Goal: Task Accomplishment & Management: Complete application form

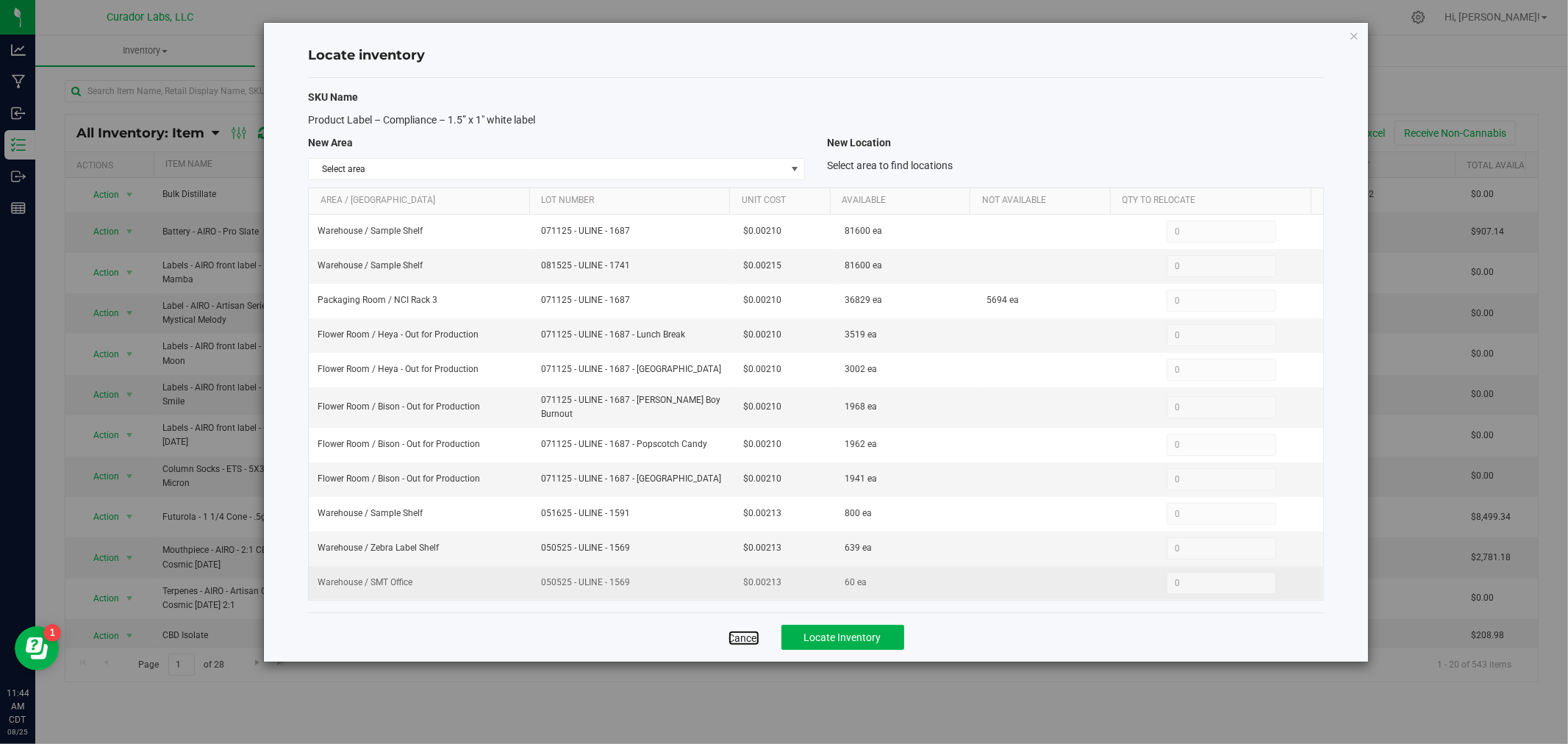
drag, startPoint x: 748, startPoint y: 640, endPoint x: 603, endPoint y: 586, distance: 154.7
click at [748, 640] on link "Cancel" at bounding box center [743, 637] width 31 height 14
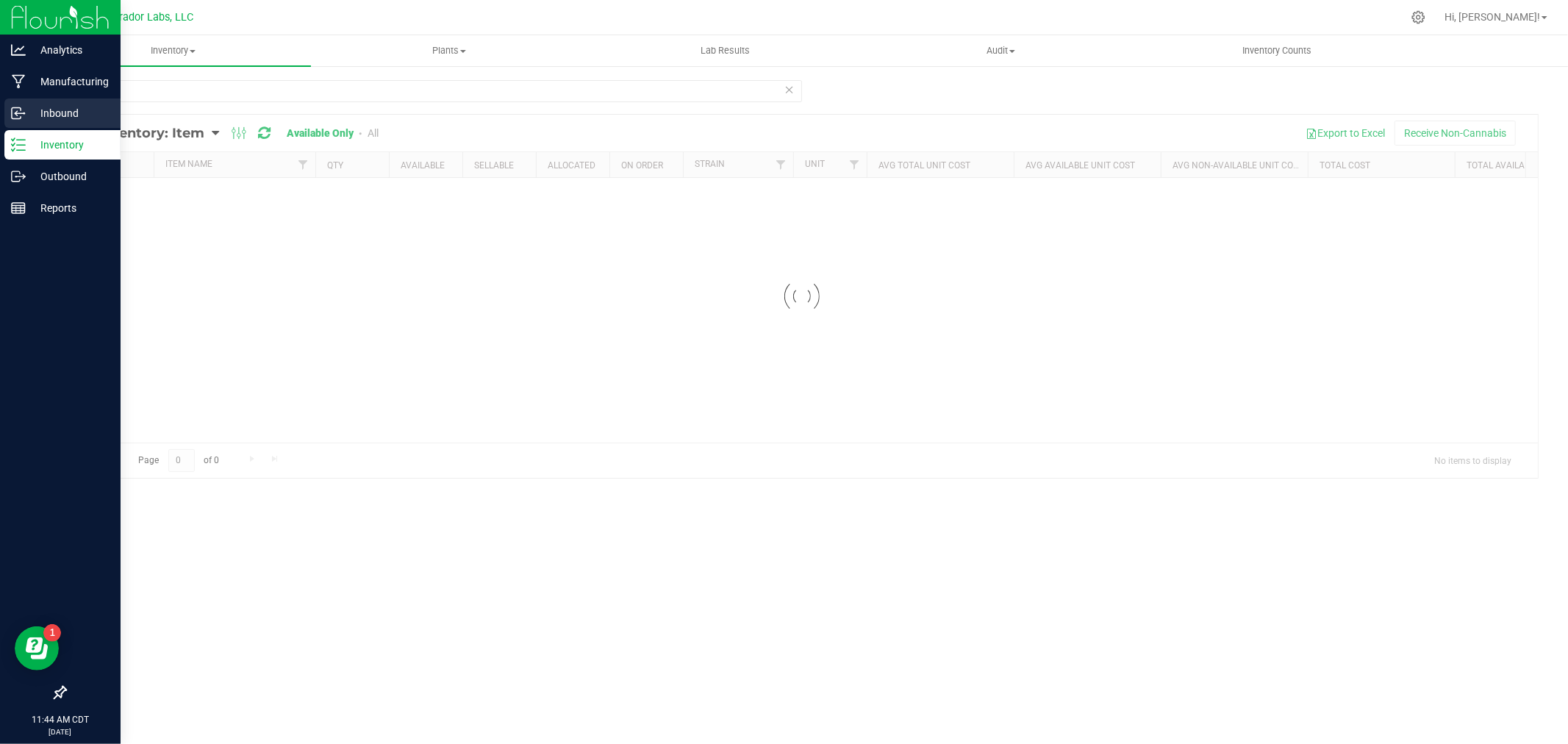
click at [19, 115] on icon at bounding box center [18, 113] width 14 height 14
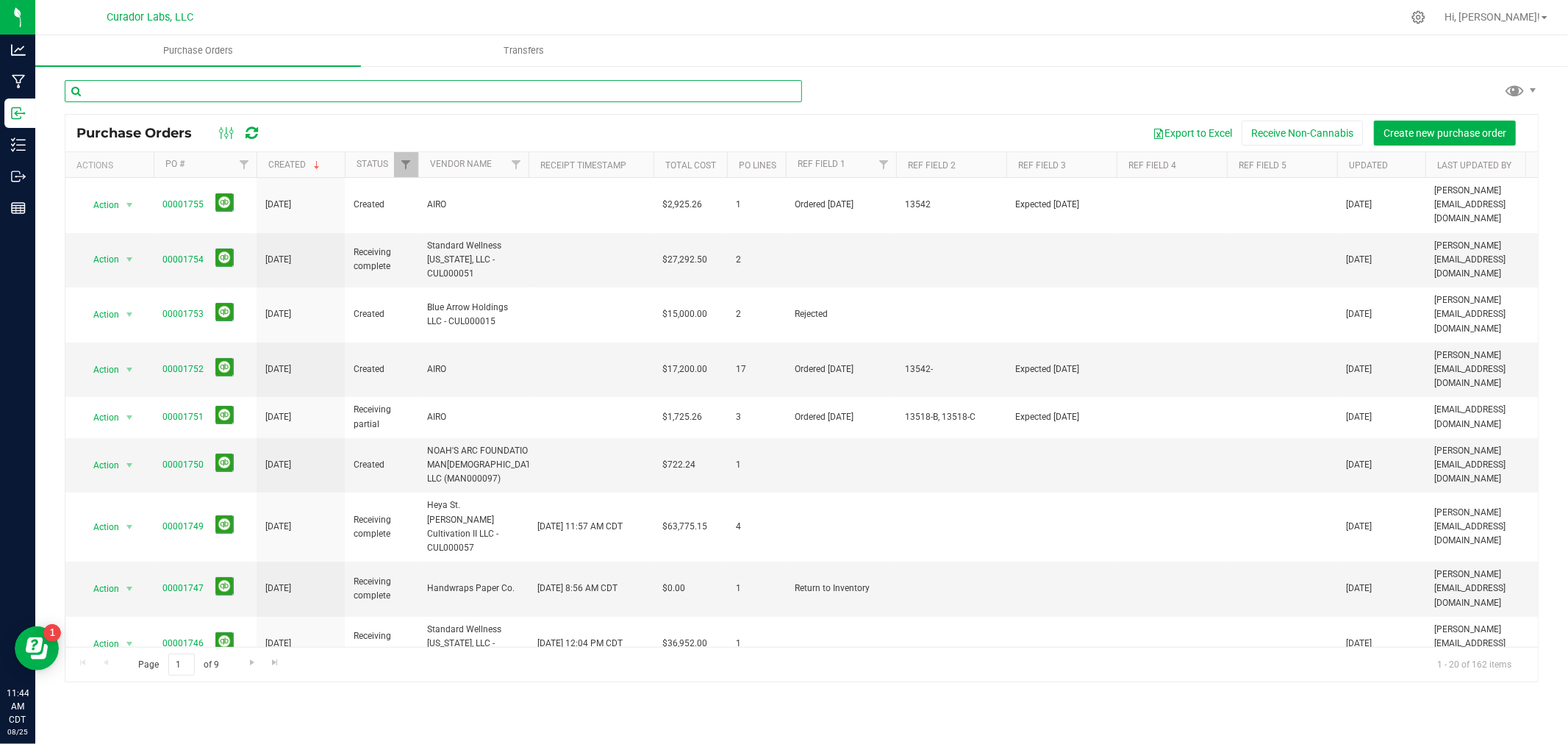
click at [209, 94] on input "text" at bounding box center [433, 92] width 737 height 22
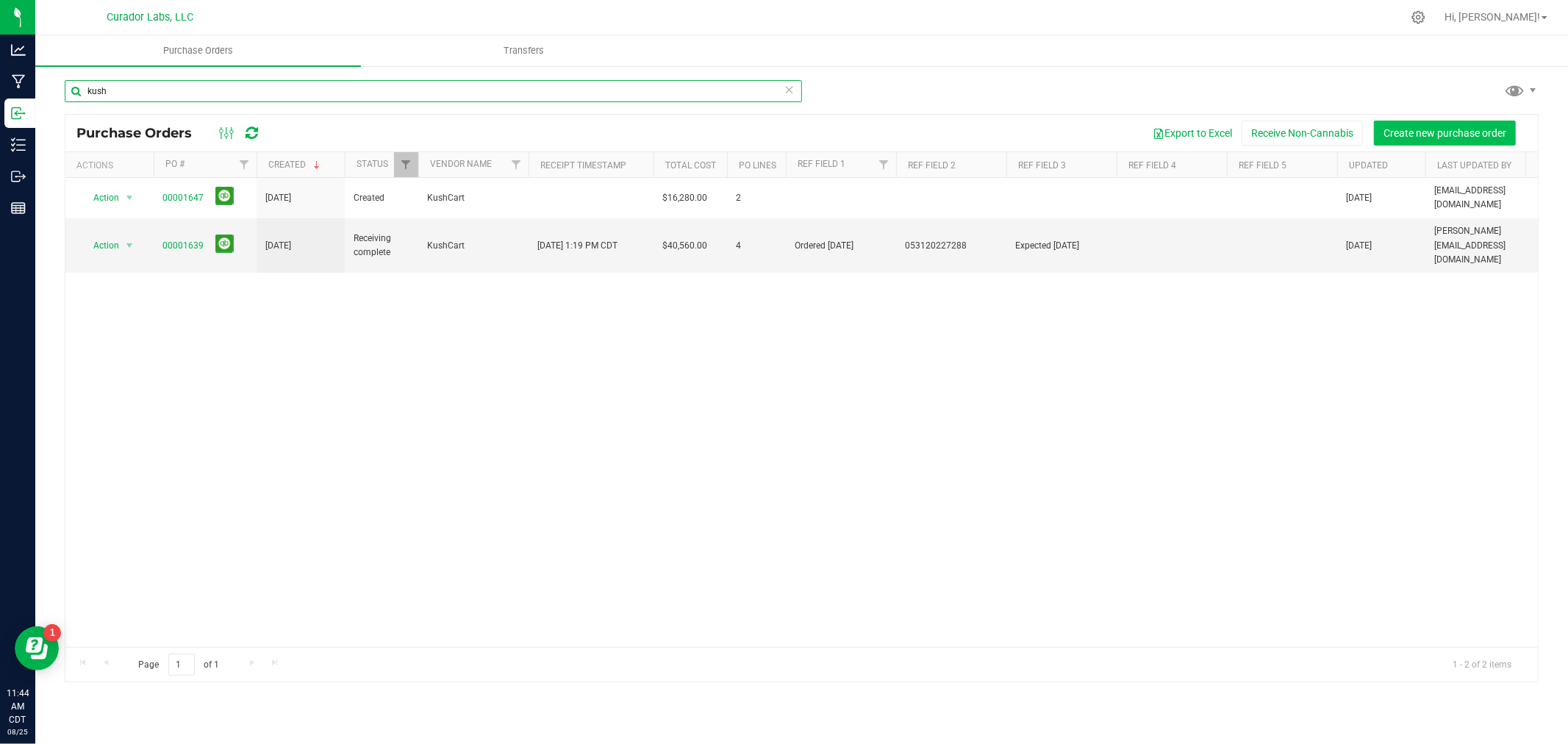
type input "kush"
click at [1410, 133] on span "Create new purchase order" at bounding box center [1445, 133] width 123 height 12
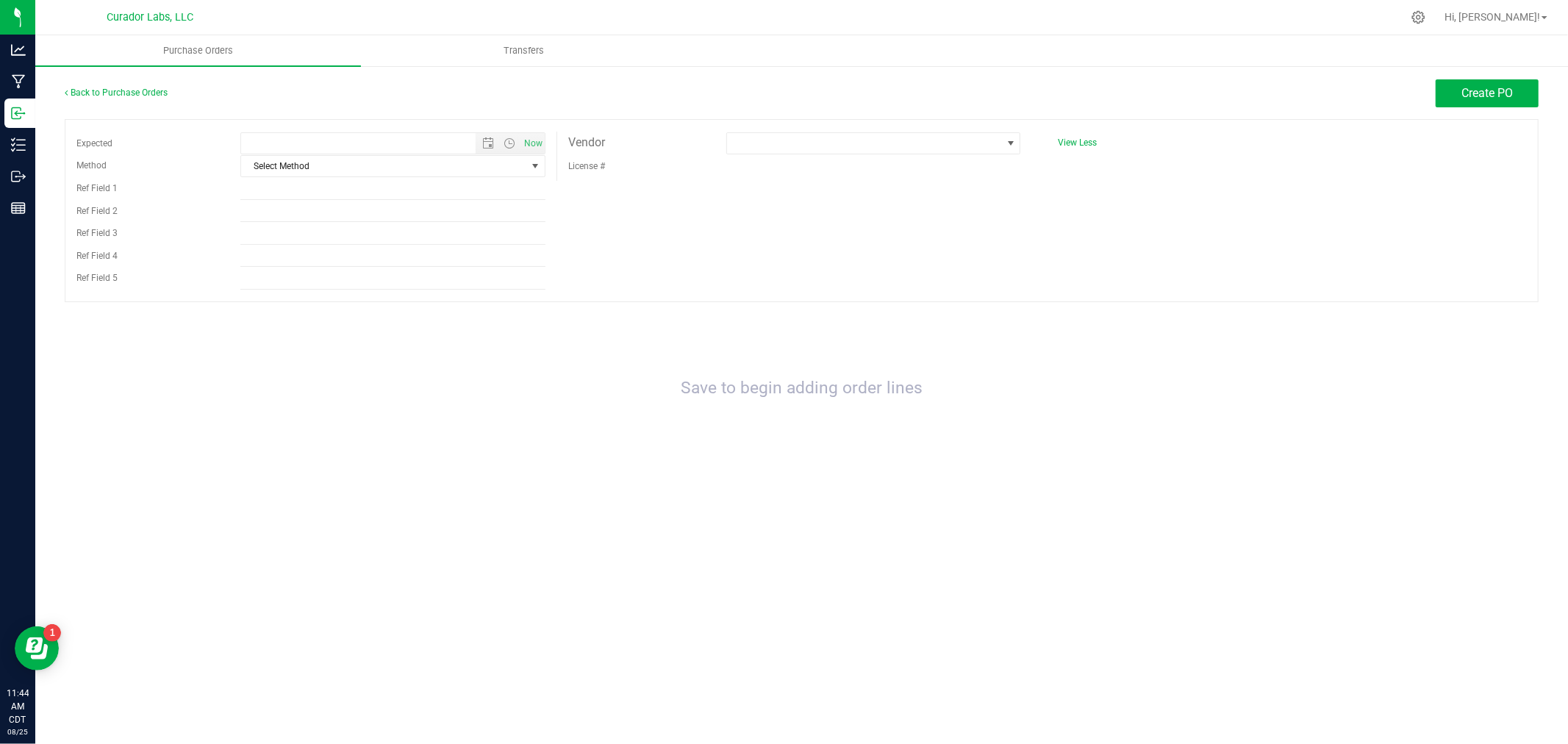
type input "[DATE] 11:44 AM"
click at [744, 138] on span at bounding box center [864, 143] width 274 height 21
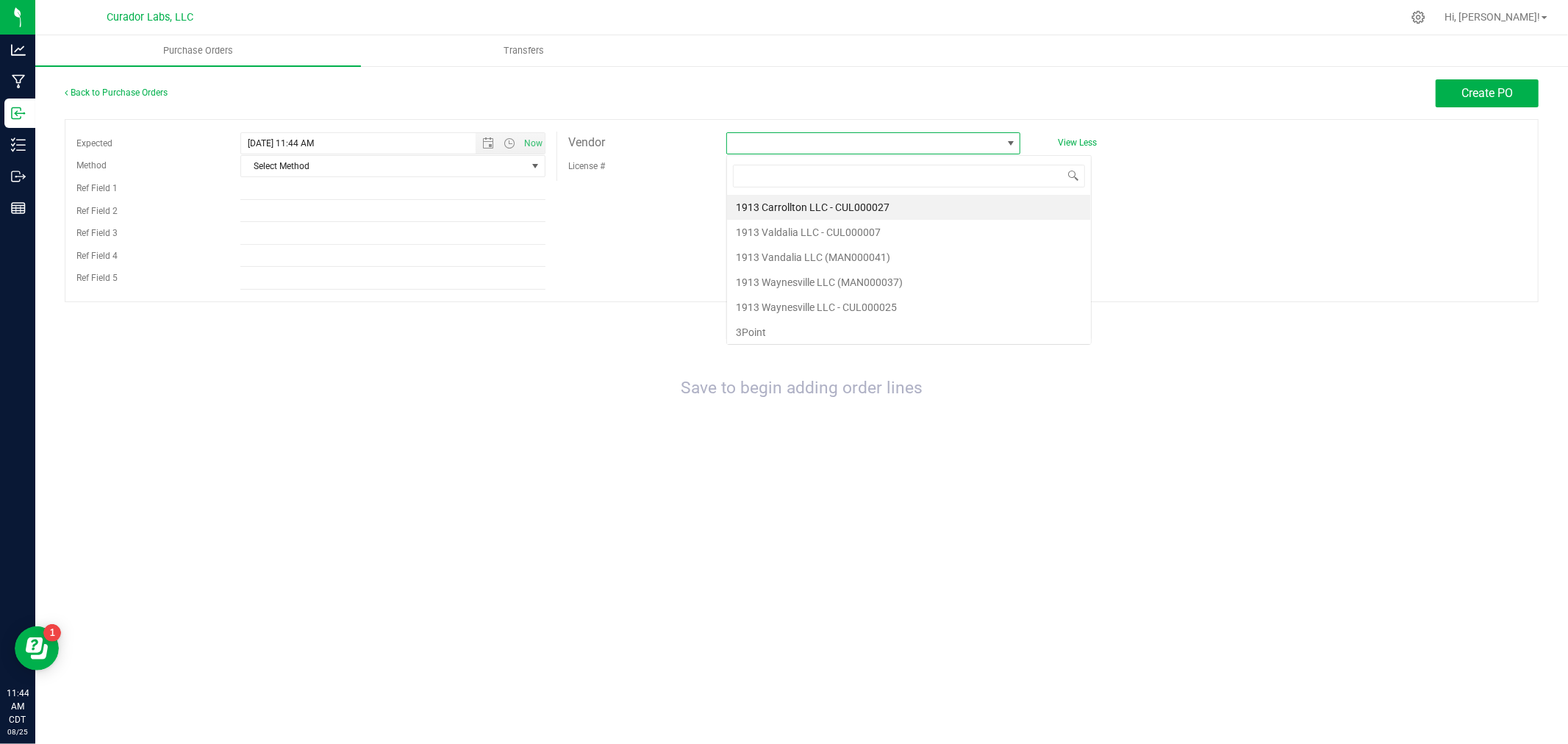
scroll to position [22, 294]
type input "kushcart"
click at [799, 209] on li "KushCart" at bounding box center [873, 207] width 293 height 25
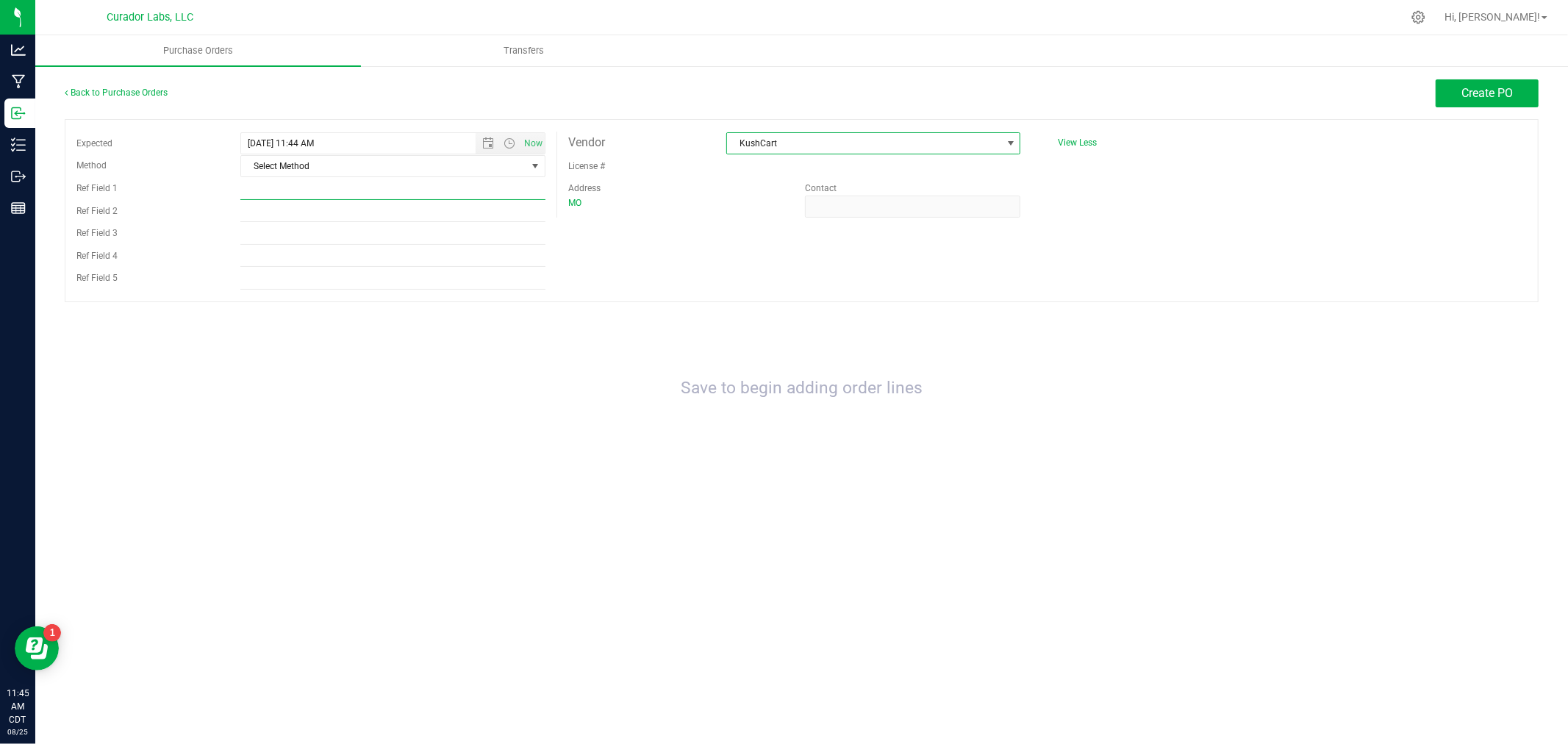
click at [497, 181] on input "Ref Field 1" at bounding box center [392, 189] width 305 height 22
type input "Ordered [DATE]"
click at [349, 223] on input "Ref Field 3" at bounding box center [392, 234] width 305 height 22
type input "Expected [DATE]"
click at [466, 207] on input "Ref Field 2" at bounding box center [392, 211] width 305 height 22
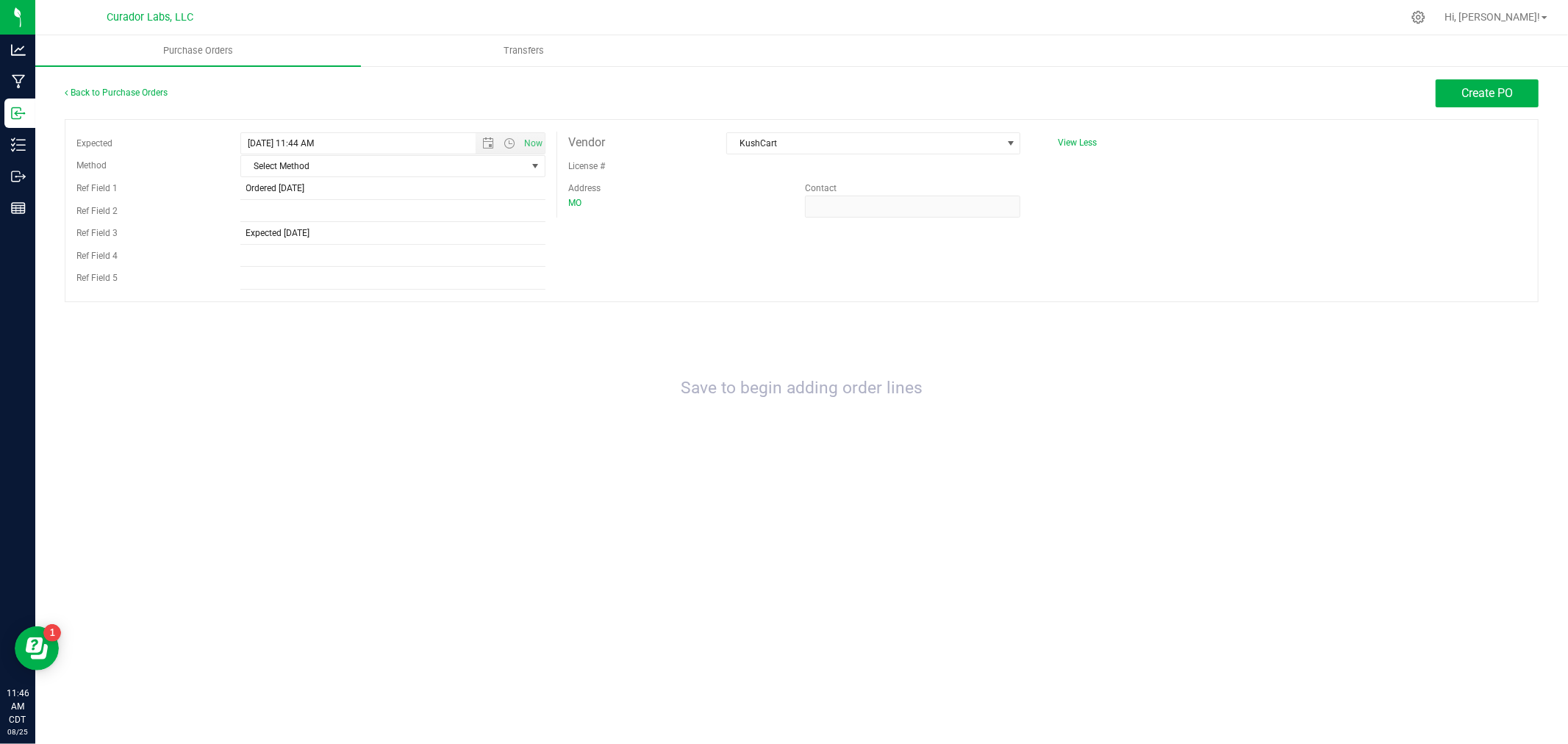
click at [630, 251] on div "Expected [DATE] 11:44 AM Now Method Select Method Select Method USPS UPS FedEx …" at bounding box center [802, 211] width 1474 height 183
click at [1485, 88] on span "Create PO" at bounding box center [1487, 93] width 52 height 14
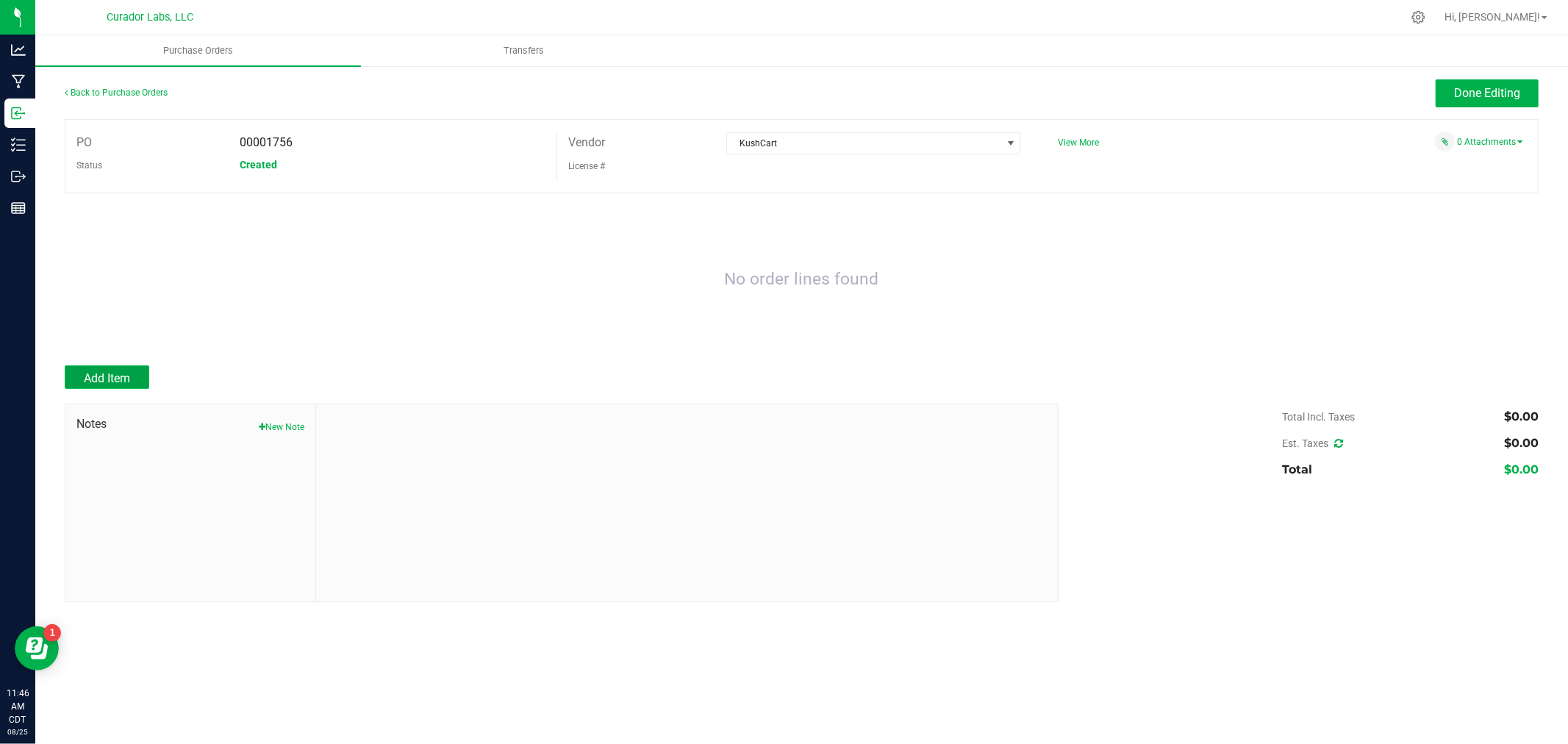
click at [109, 372] on span "Add Item" at bounding box center [107, 378] width 46 height 14
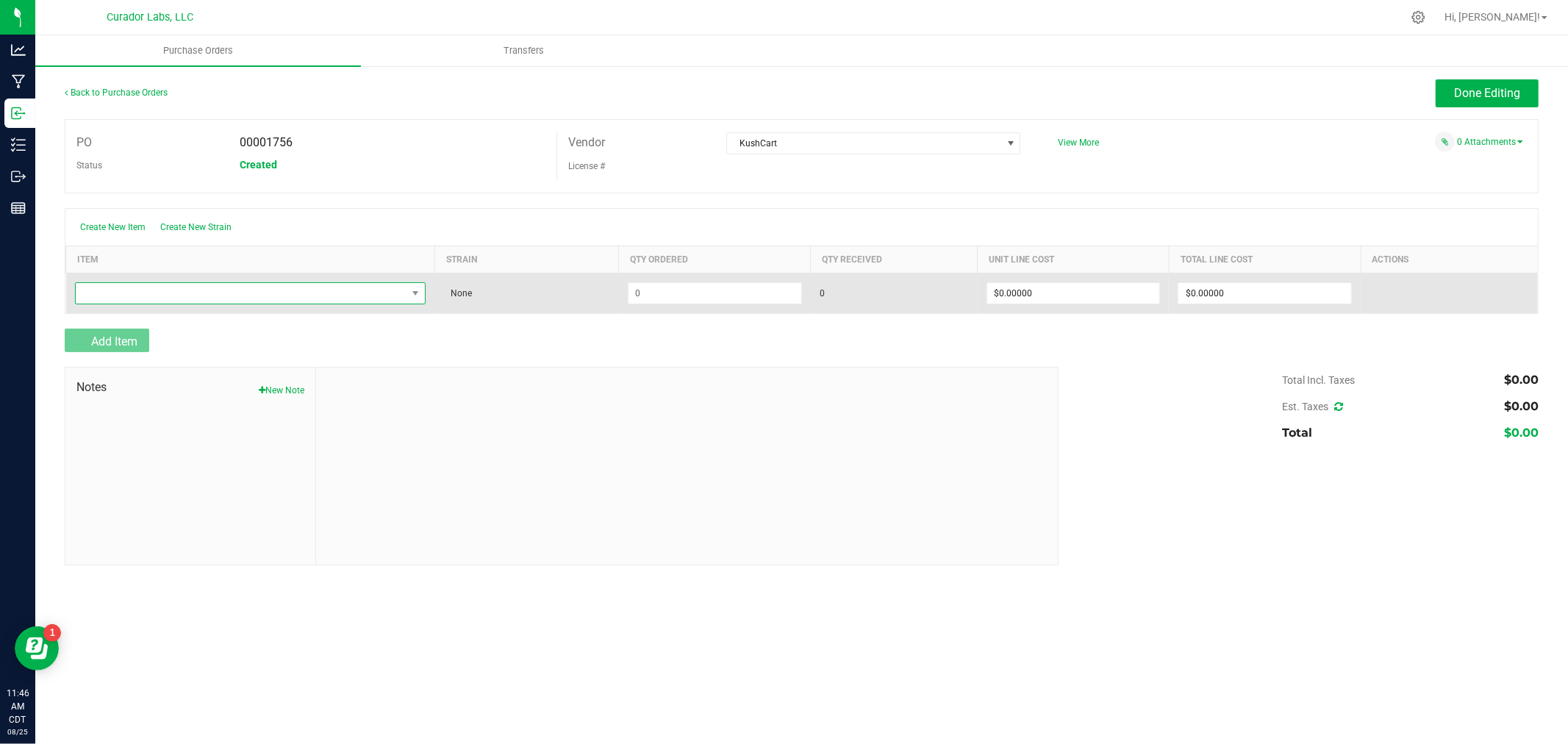
click at [202, 287] on span "NO DATA FOUND" at bounding box center [241, 294] width 332 height 21
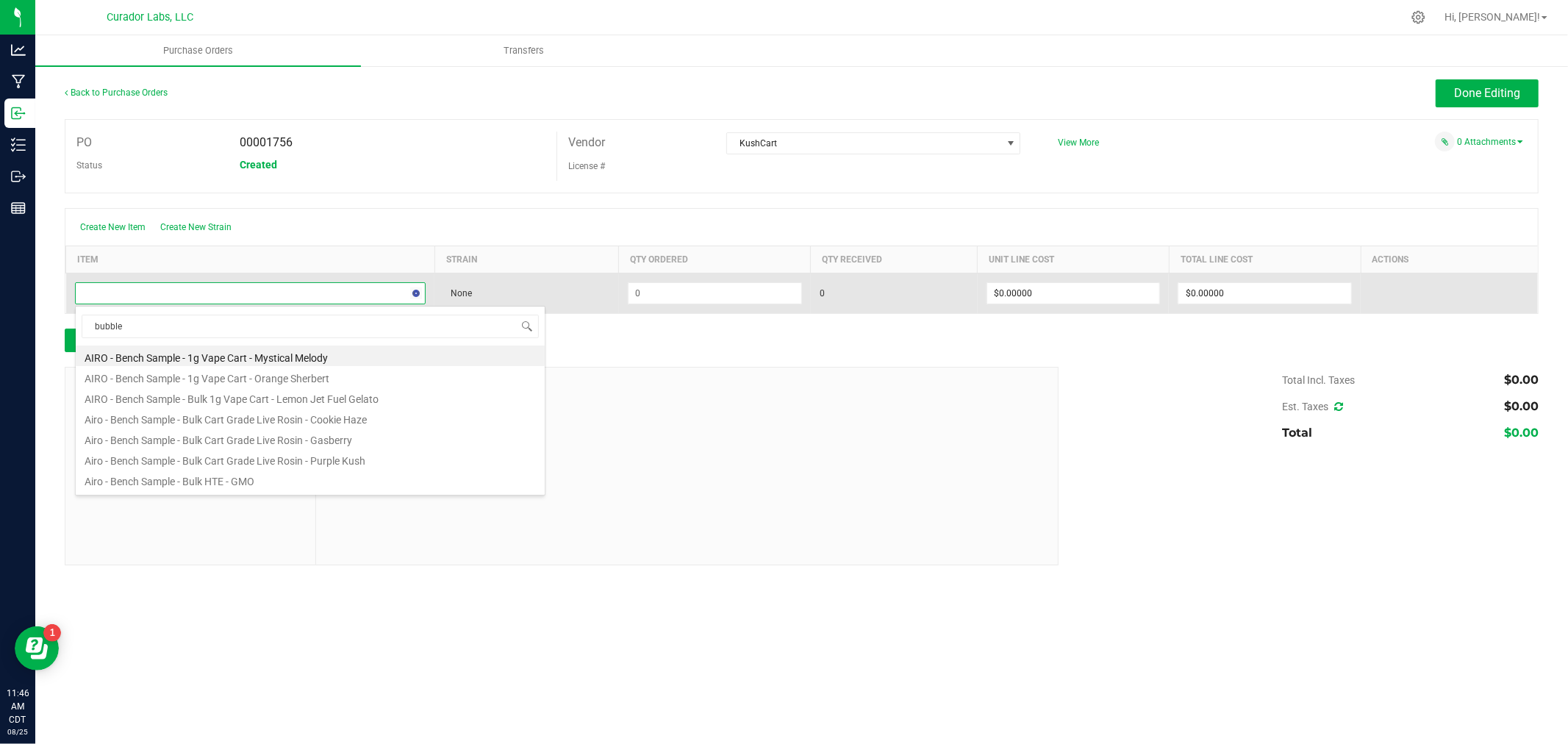
type input "bubbles"
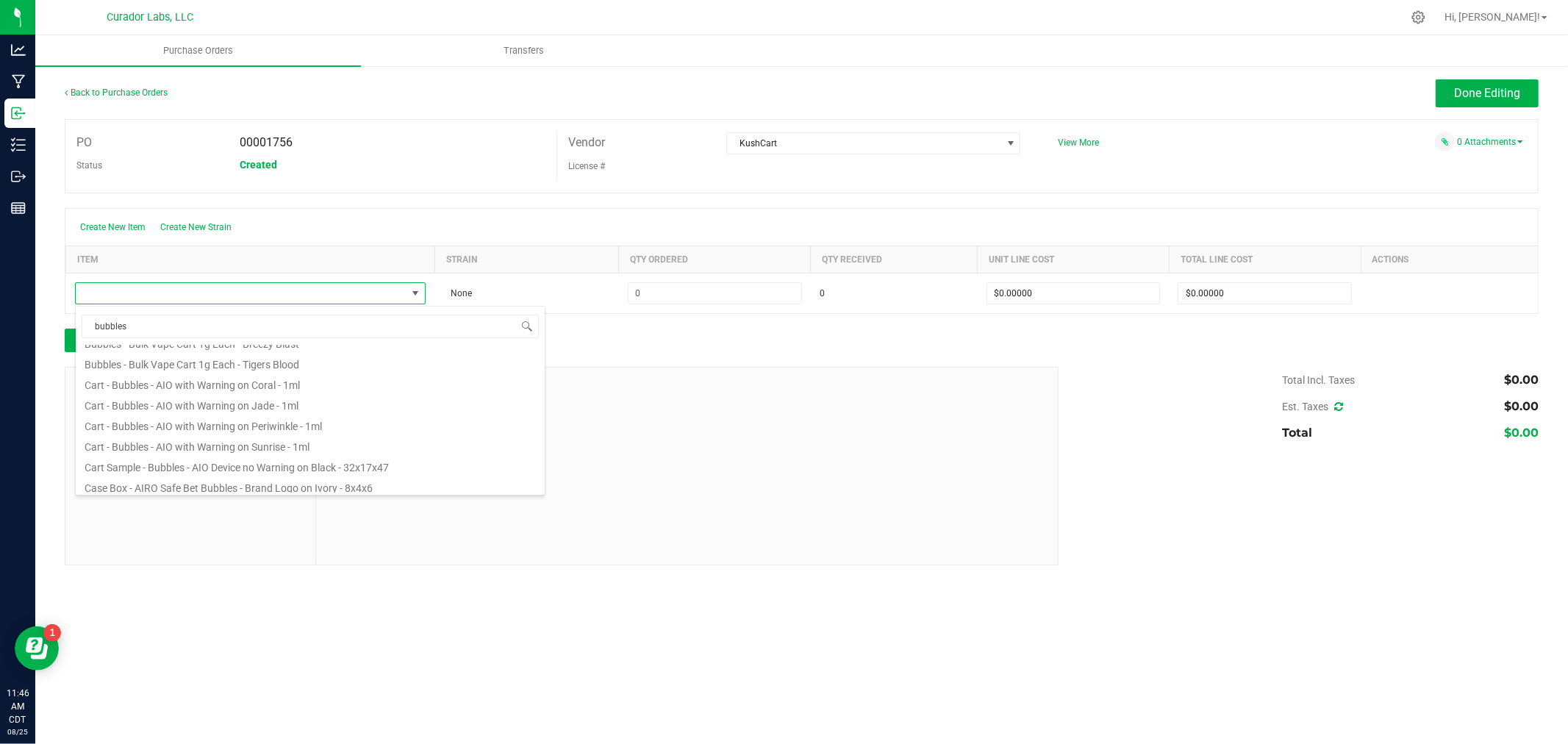
scroll to position [326, 0]
click at [201, 355] on li "Cart - Bubbles - AIO with Warning on Coral - 1ml" at bounding box center [310, 359] width 469 height 21
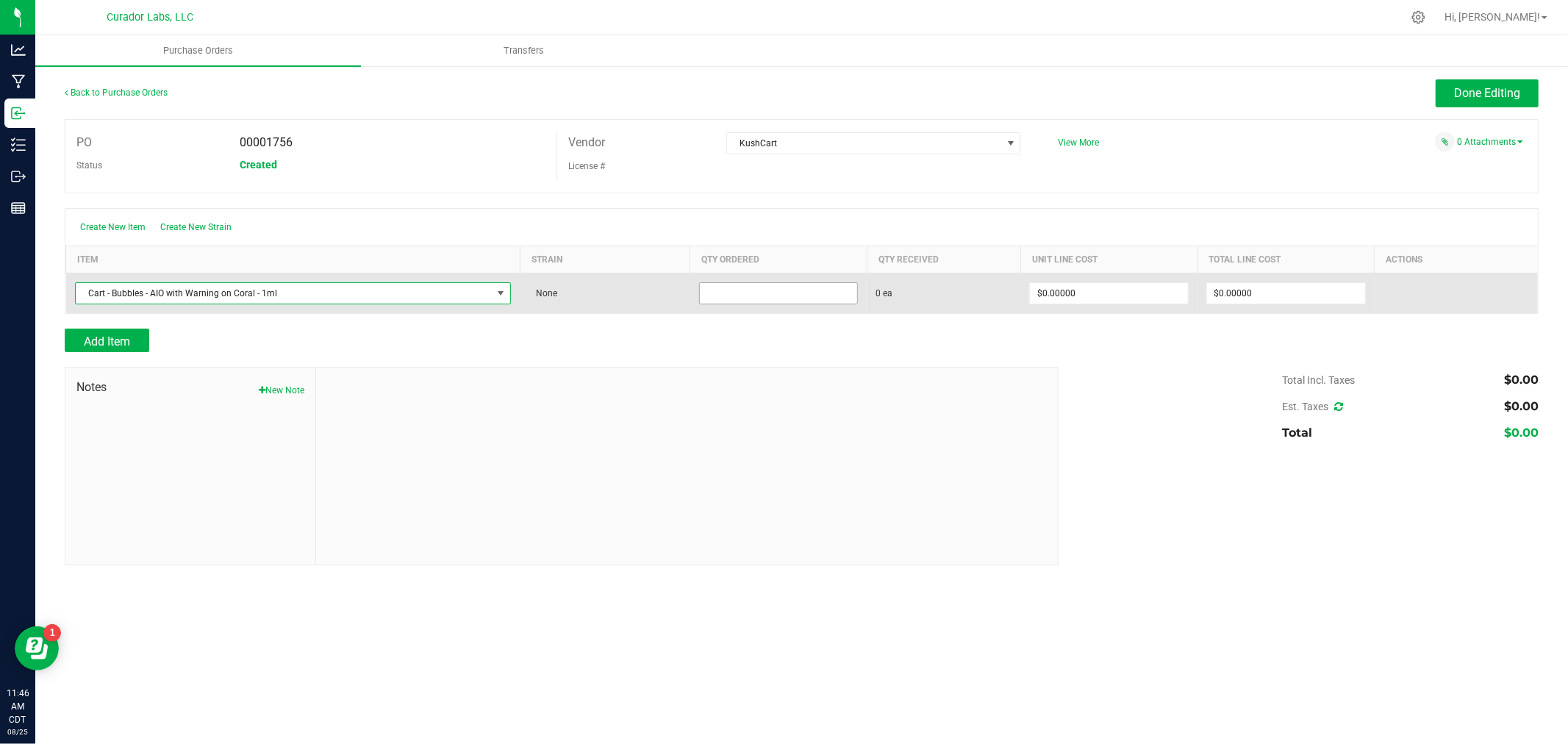
click at [823, 297] on input at bounding box center [778, 294] width 158 height 21
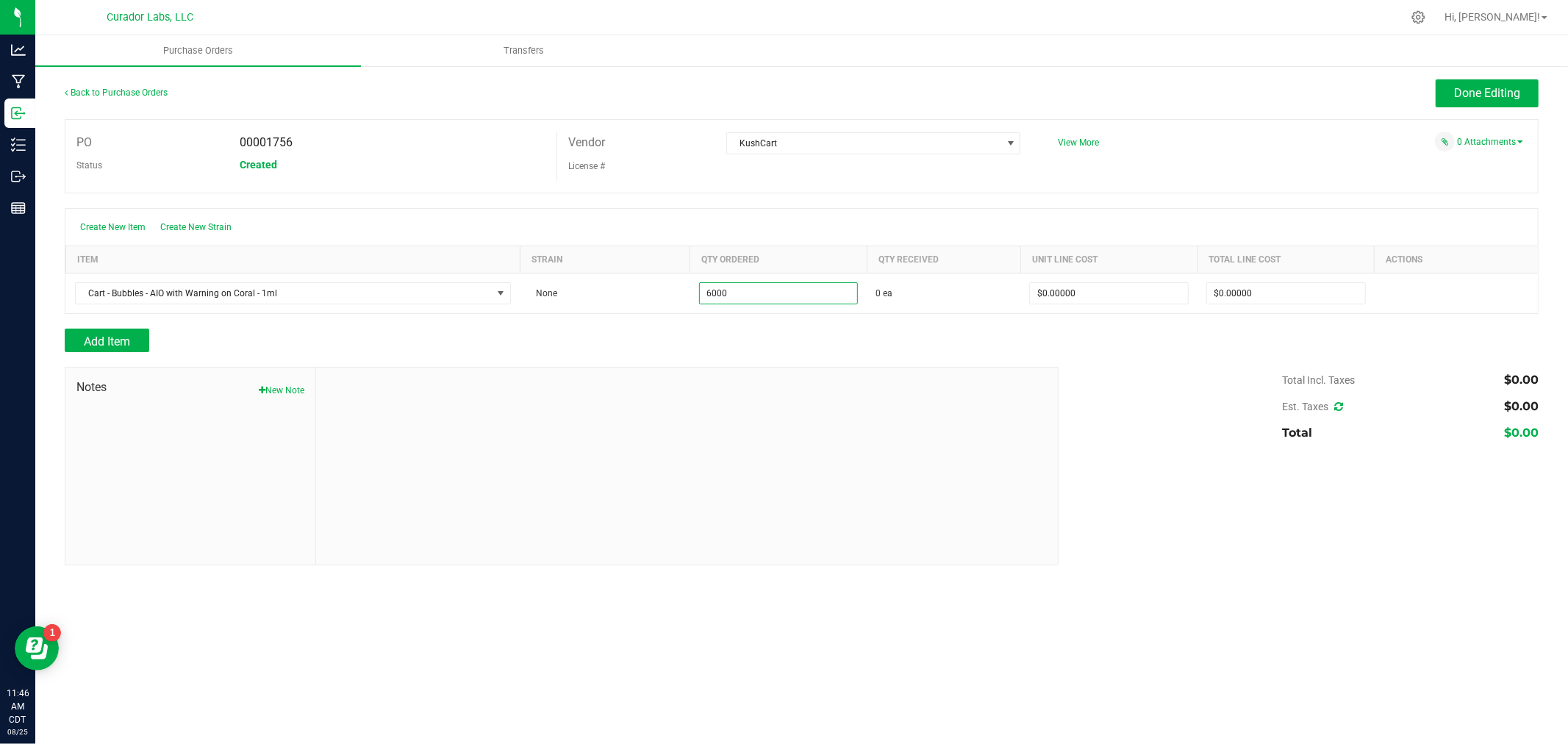
type input "6000 ea"
click at [798, 333] on div "Add Item" at bounding box center [556, 341] width 983 height 24
click at [120, 345] on span "Add Item" at bounding box center [107, 341] width 46 height 14
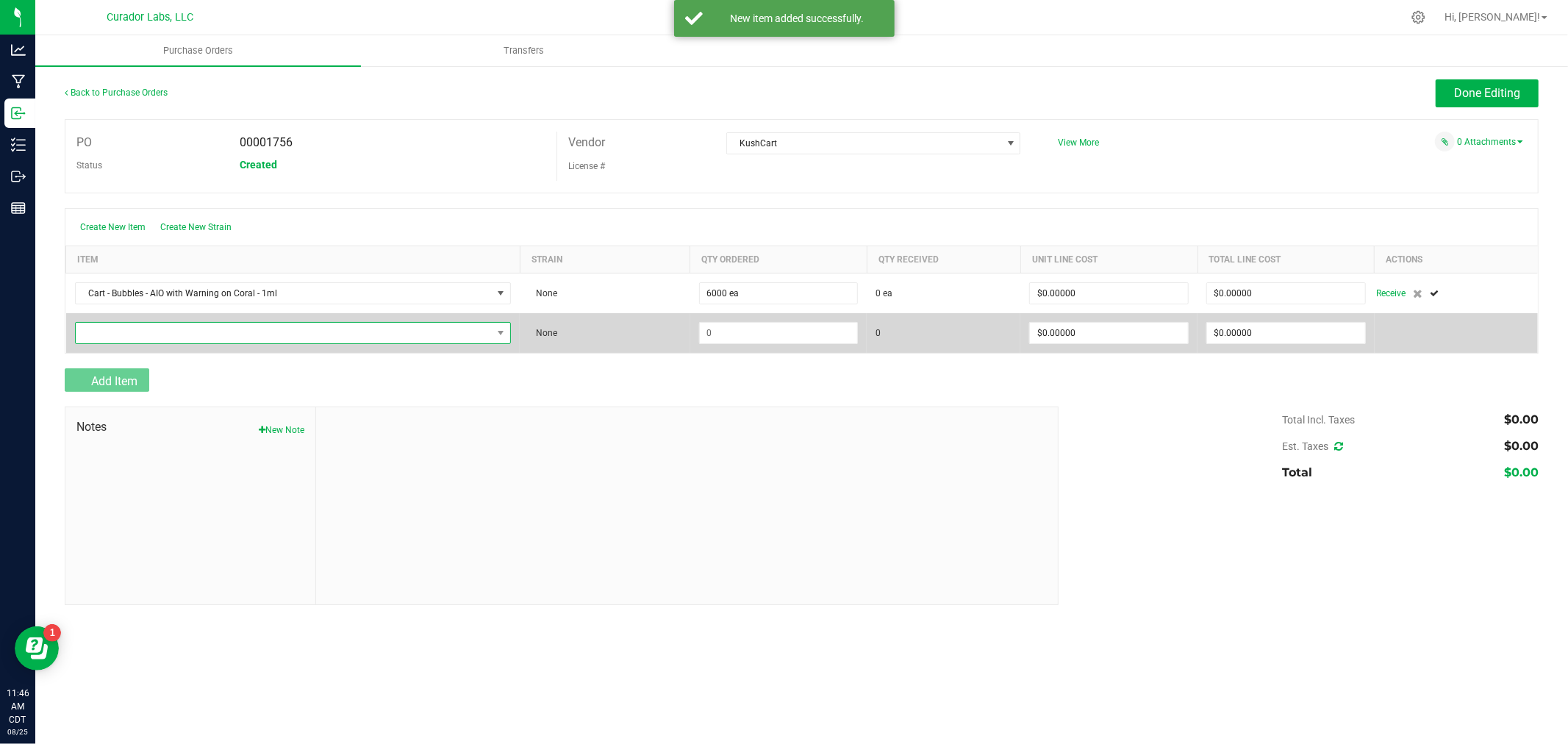
click at [127, 337] on span "NO DATA FOUND" at bounding box center [284, 333] width 417 height 21
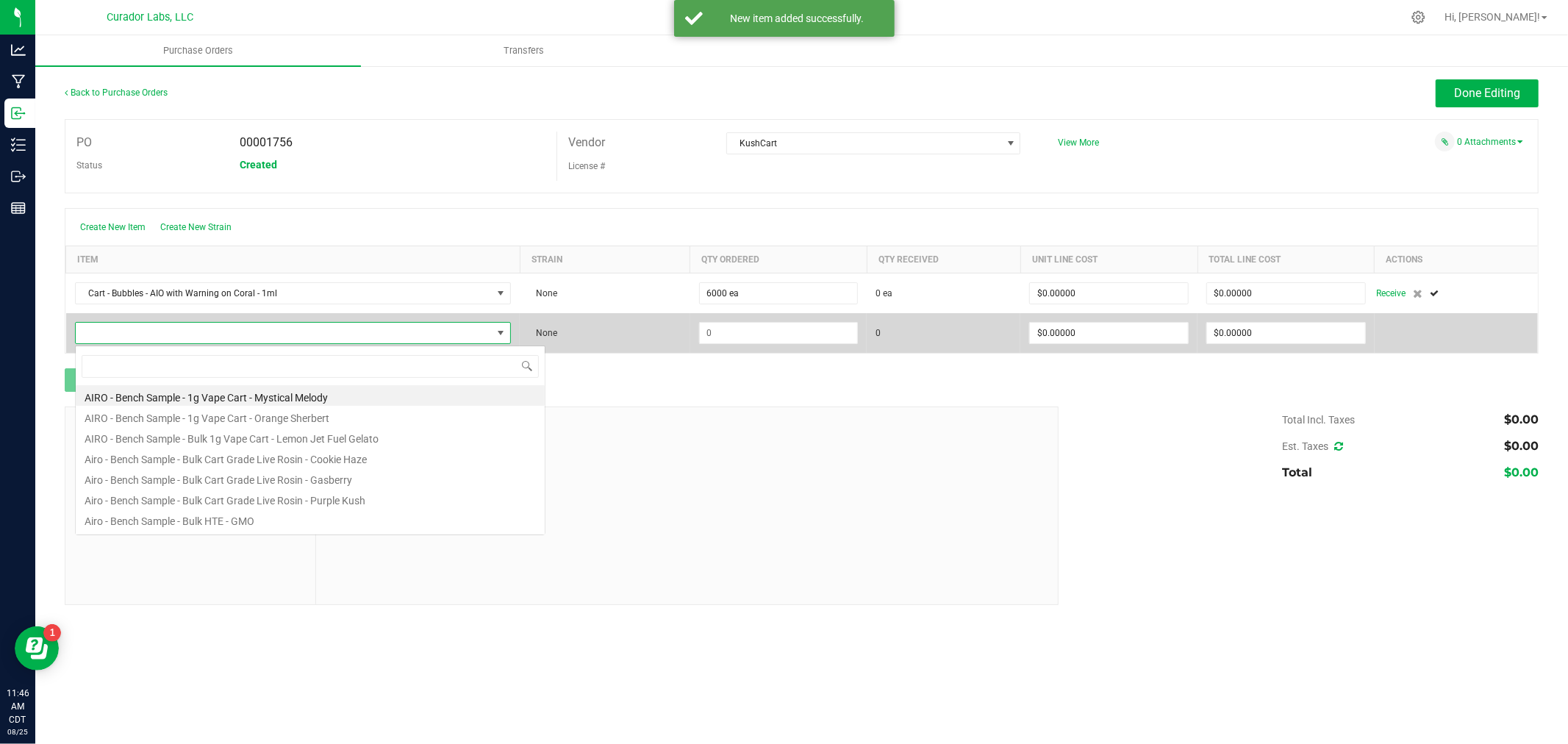
scroll to position [22, 432]
type input "cart - bubbles"
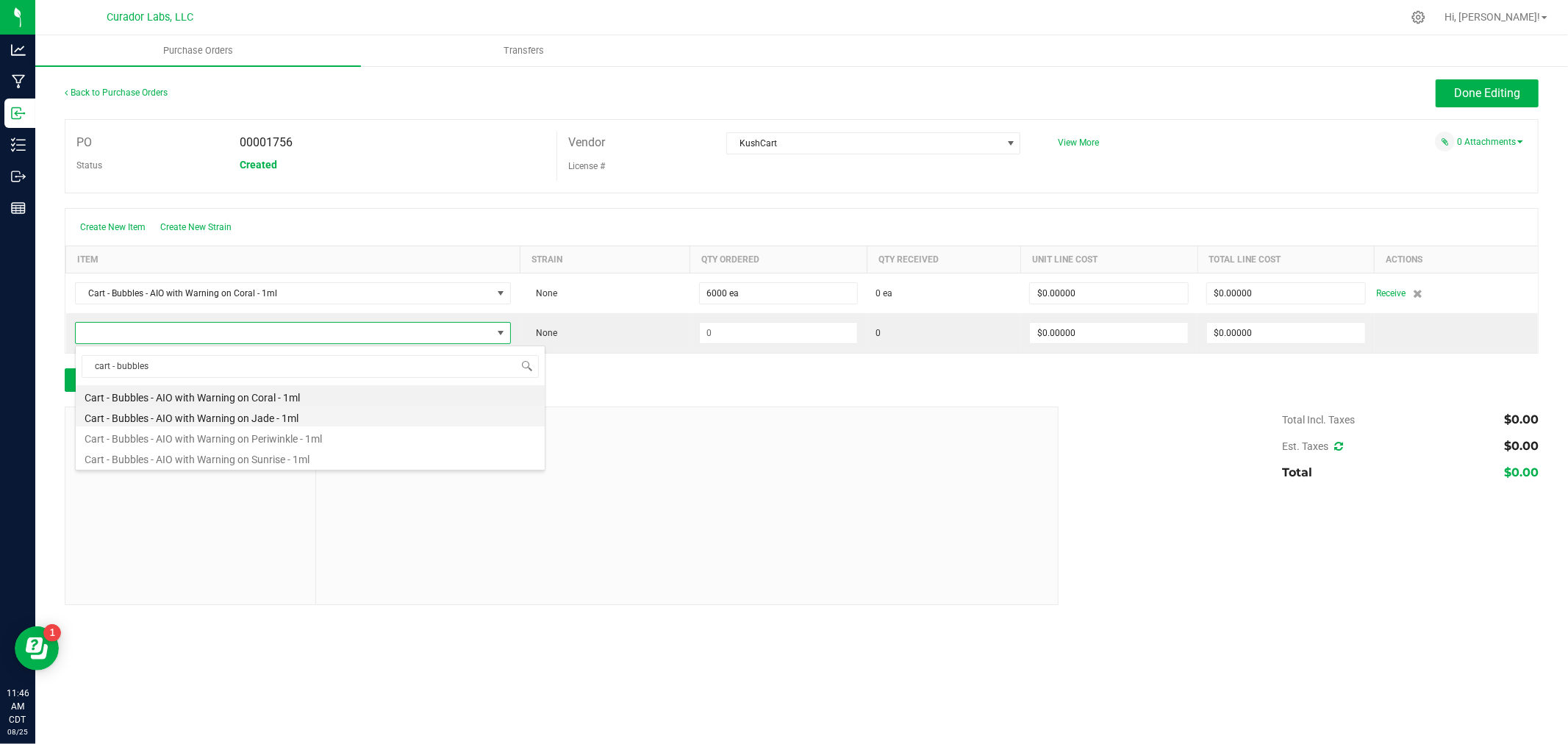
click at [284, 408] on li "Cart - Bubbles - AIO with Warning on Jade - 1ml" at bounding box center [310, 416] width 469 height 21
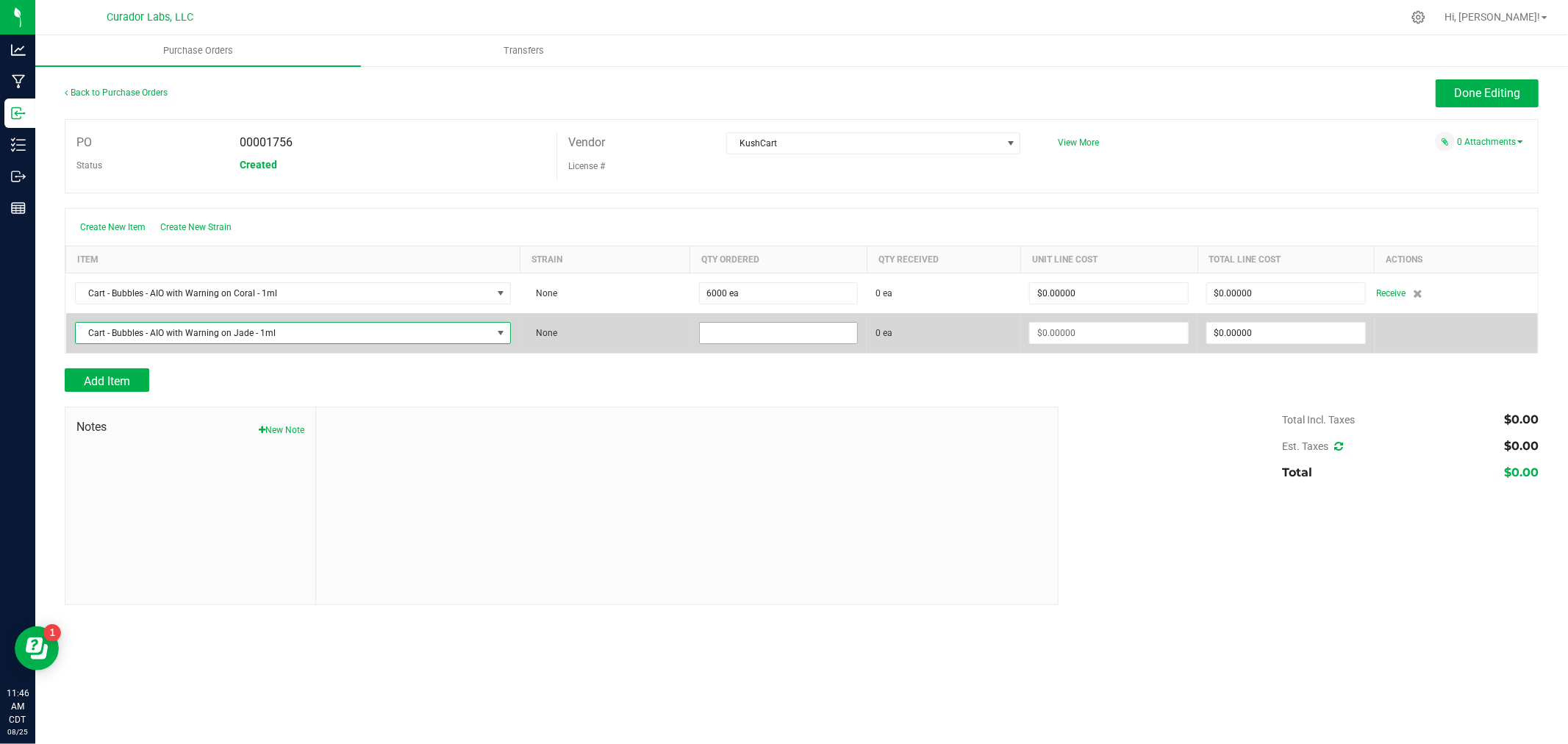
click at [824, 333] on input at bounding box center [778, 333] width 158 height 21
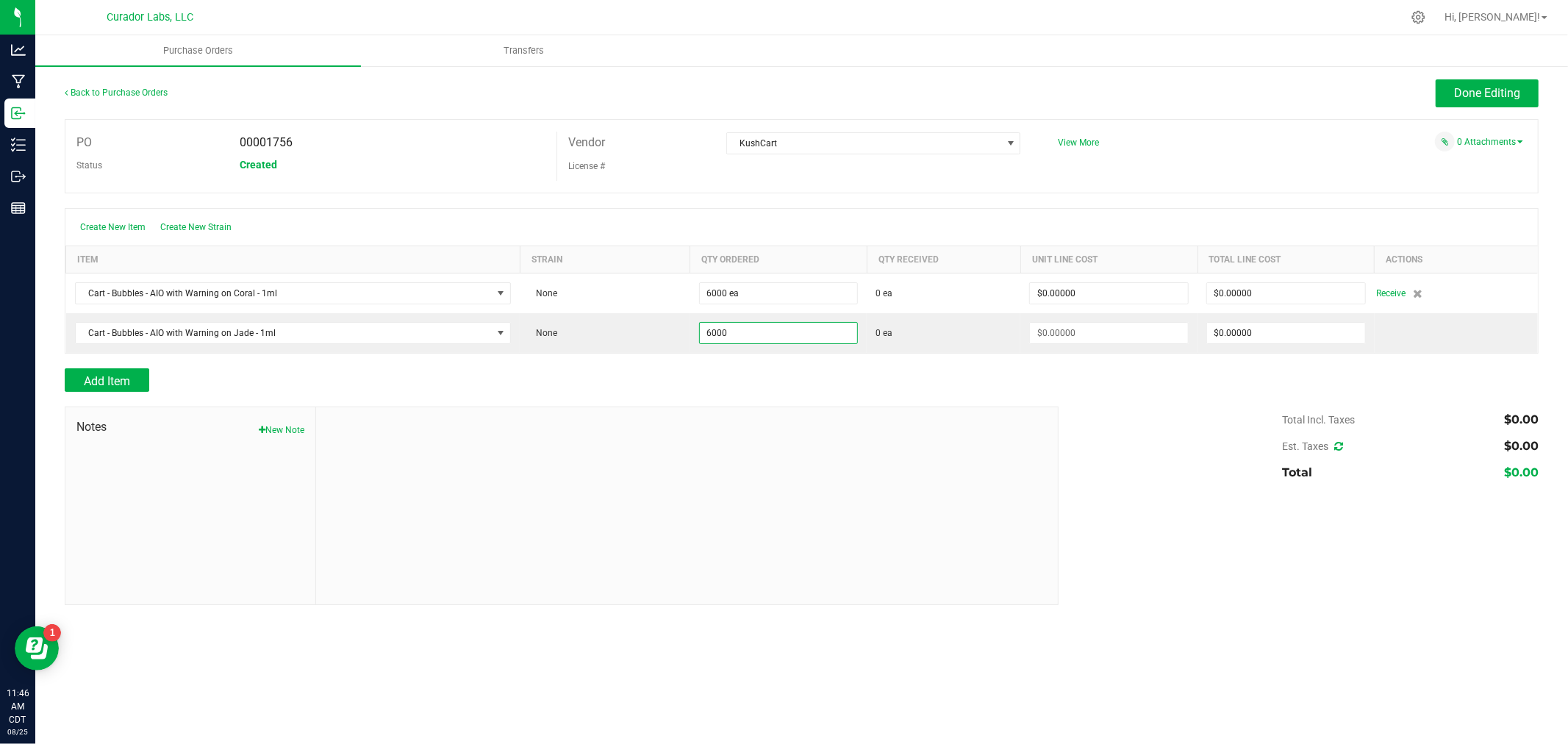
type input "6000 ea"
click at [470, 361] on div at bounding box center [802, 360] width 1474 height 14
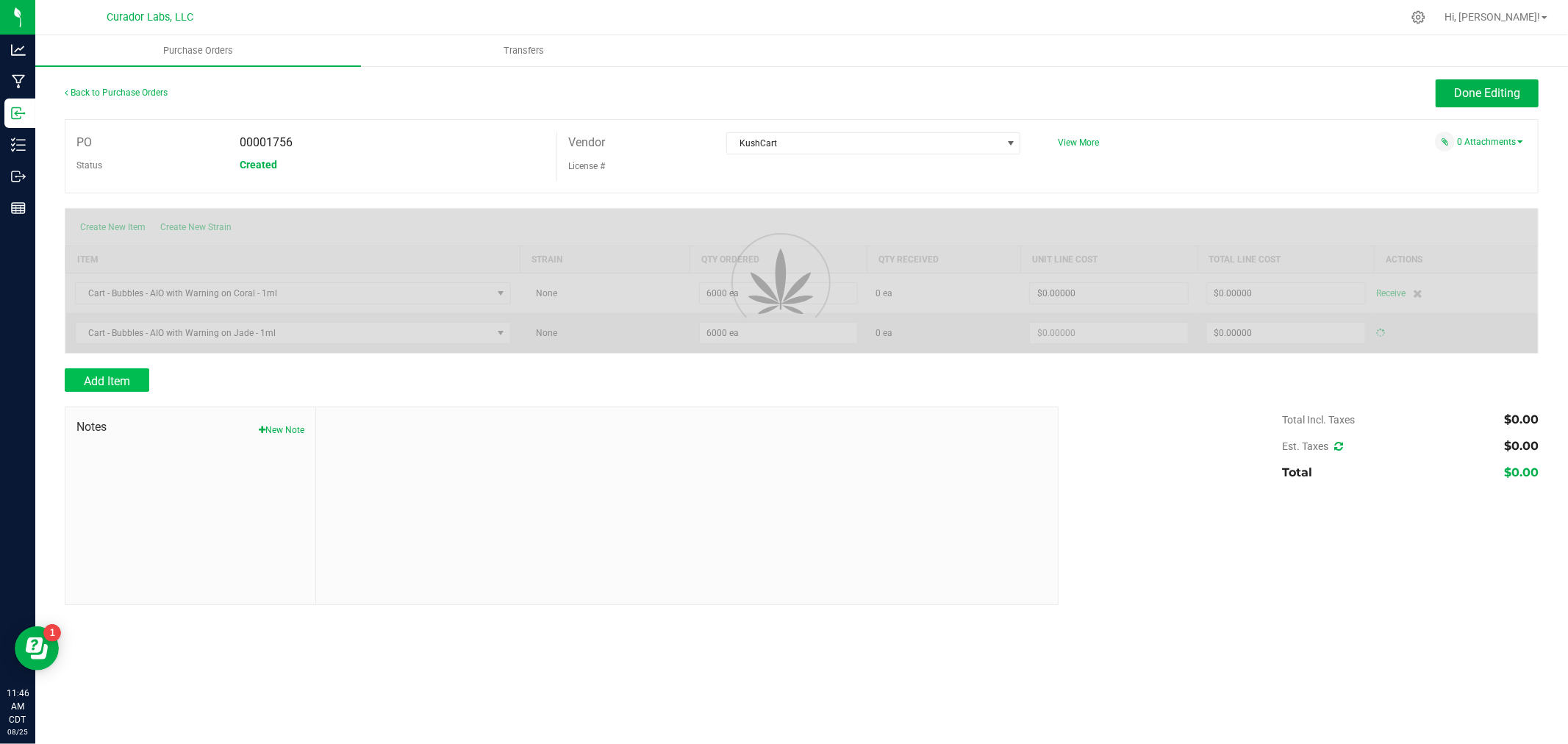
type input "$0.00000"
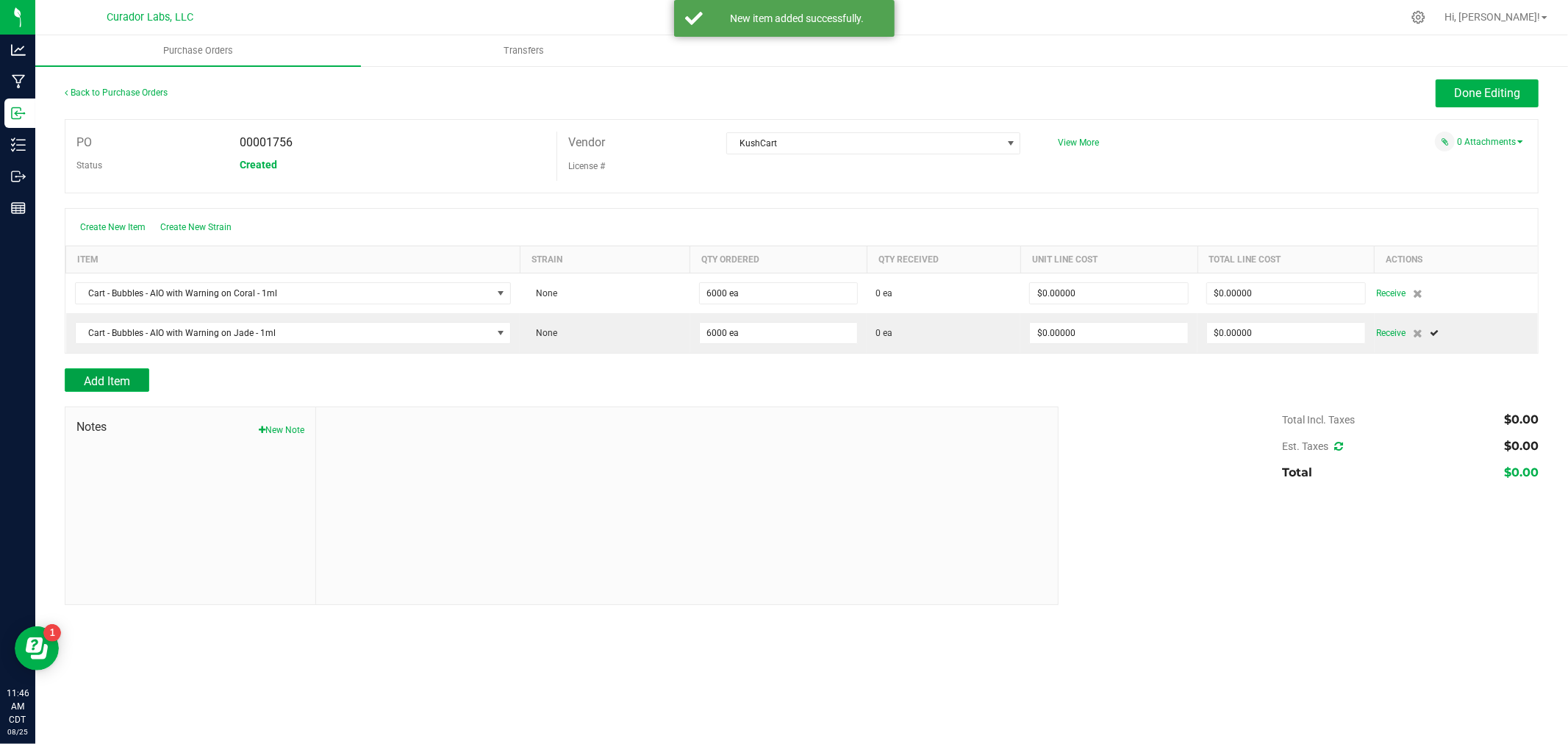
click at [130, 383] on button "Add Item" at bounding box center [107, 380] width 84 height 24
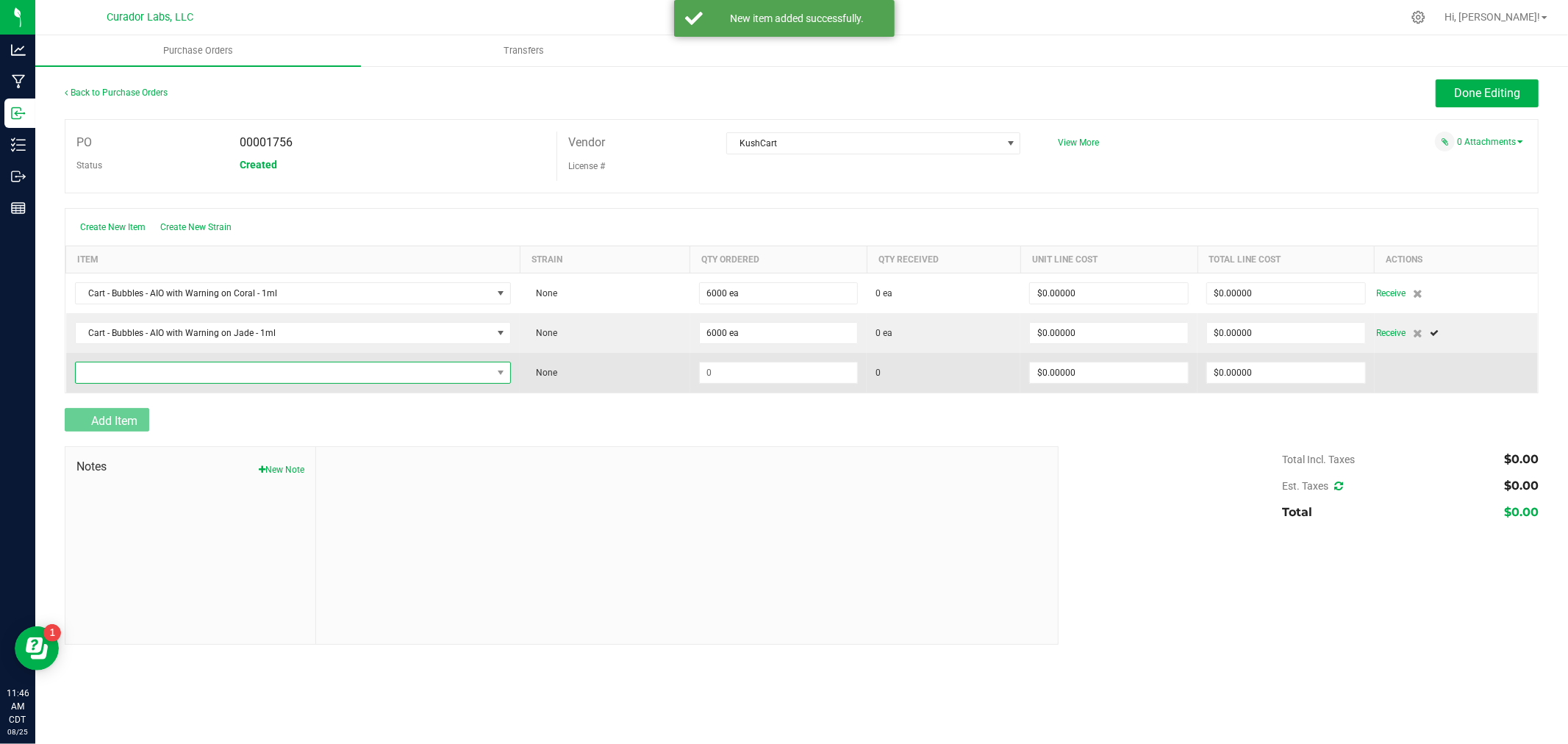
click at [140, 369] on span "NO DATA FOUND" at bounding box center [284, 372] width 417 height 21
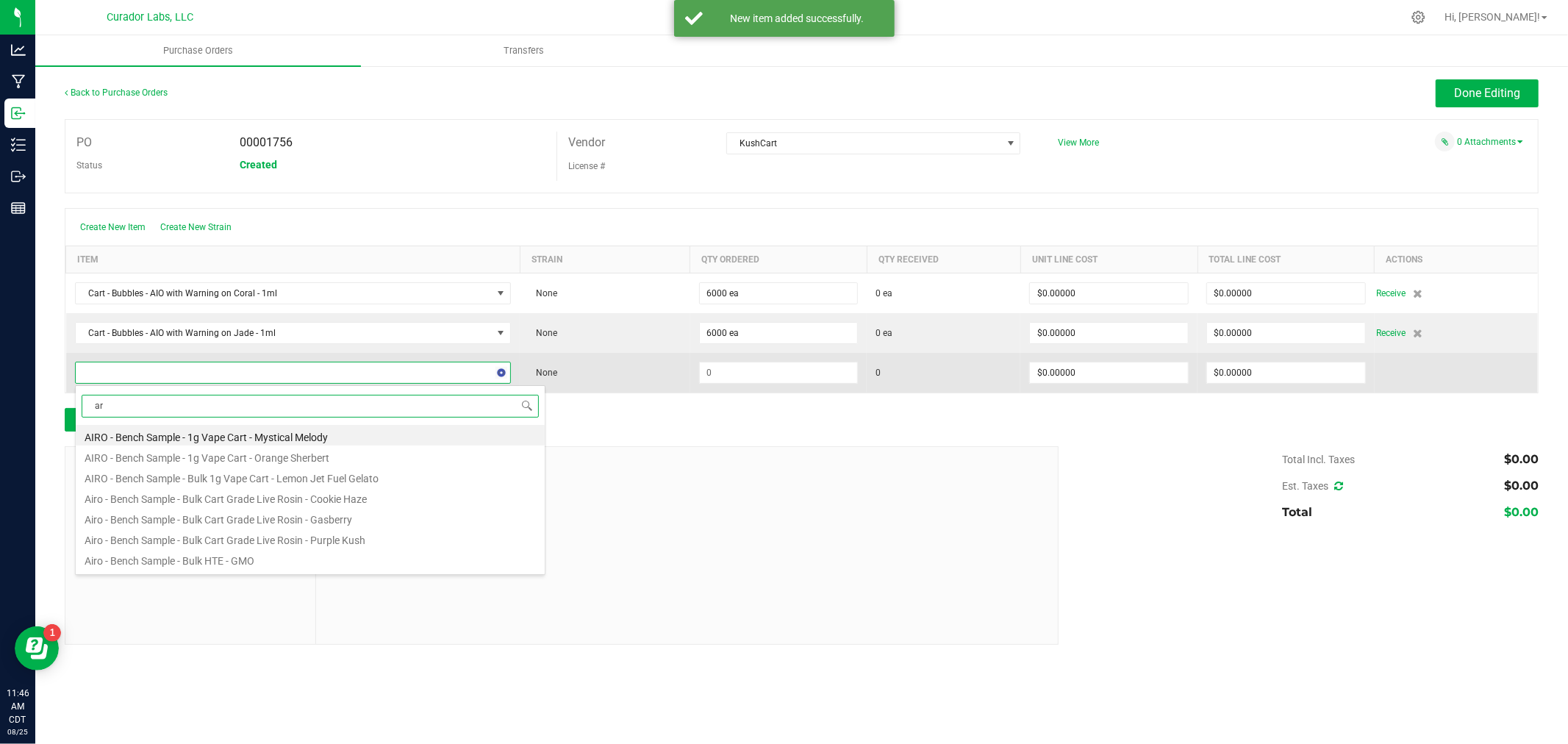
type input "a"
type input "cart - bu"
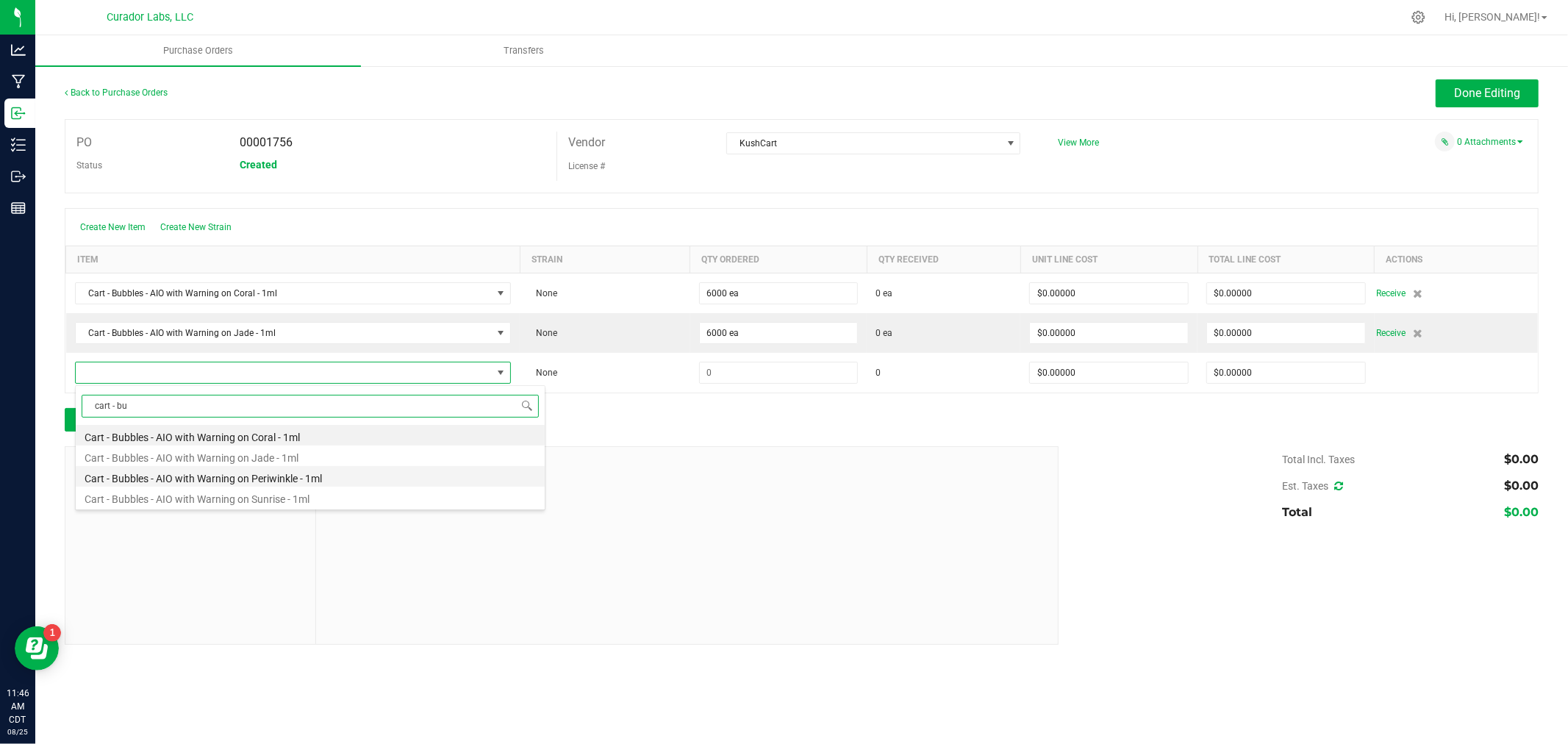
click at [225, 466] on li "Cart - Bubbles - AIO with Warning on Periwinkle - 1ml" at bounding box center [310, 477] width 469 height 21
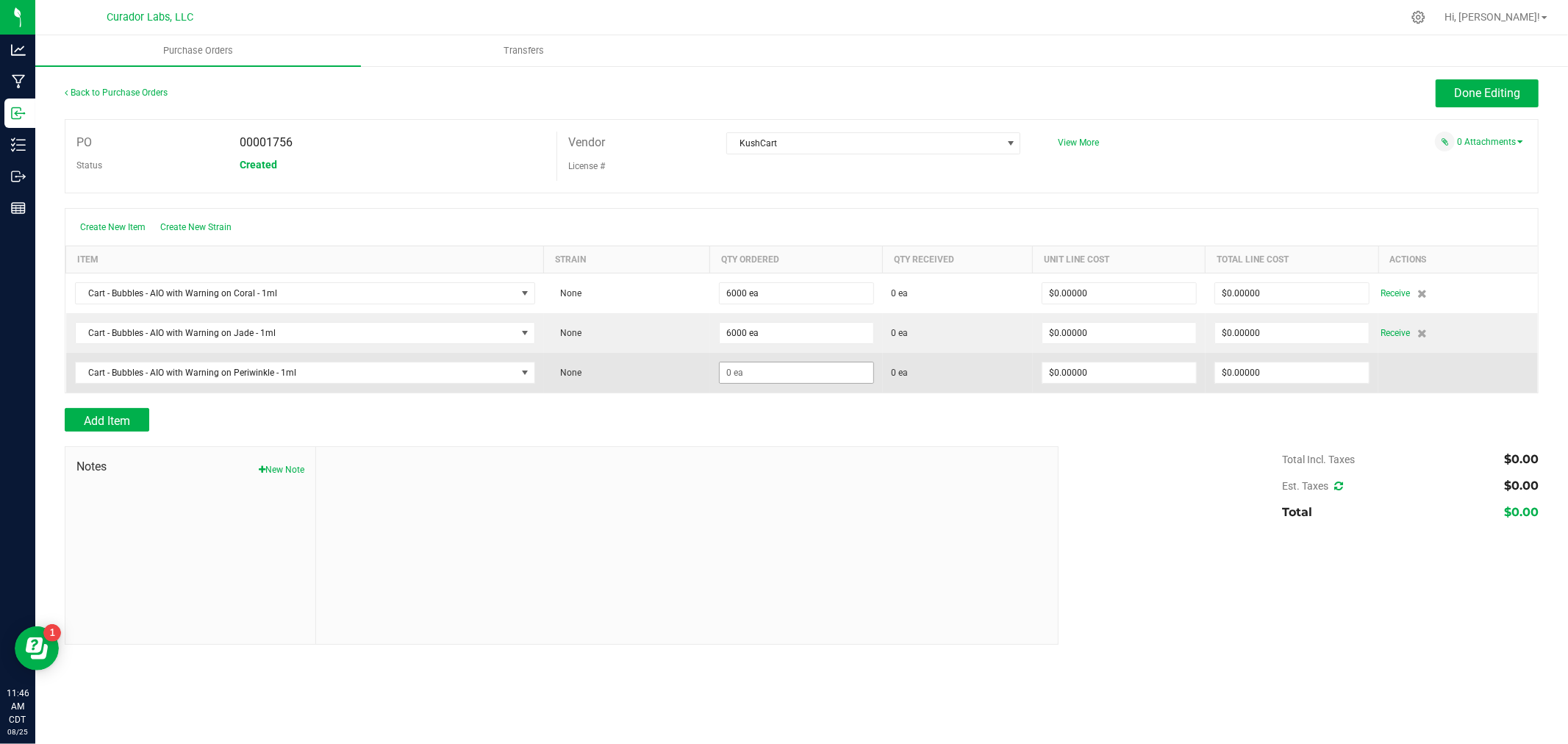
click at [766, 304] on span at bounding box center [796, 294] width 155 height 22
click at [768, 372] on input at bounding box center [796, 372] width 154 height 21
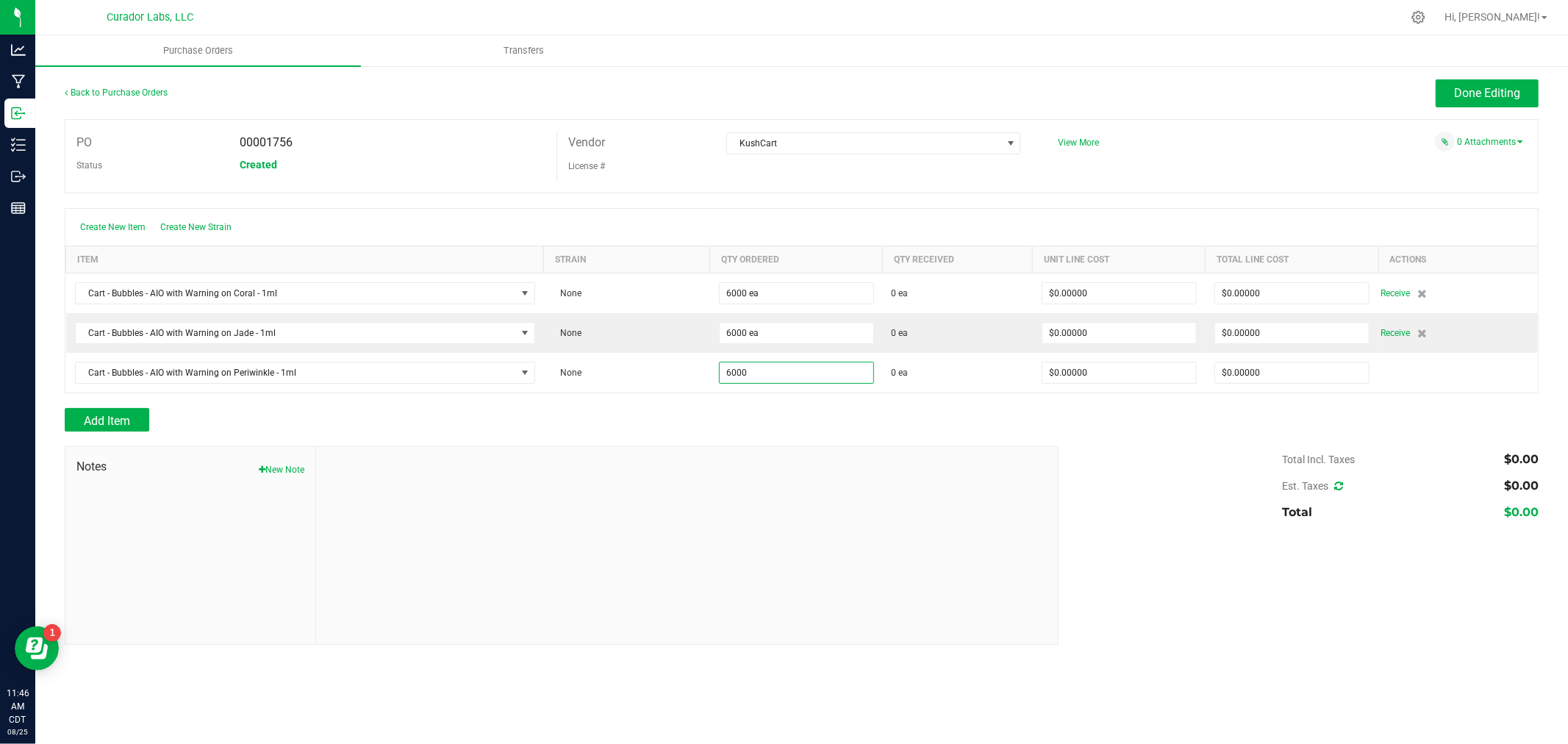
type input "6000 ea"
click at [758, 438] on div at bounding box center [802, 438] width 1474 height 14
click at [120, 415] on span "Add Item" at bounding box center [107, 421] width 46 height 14
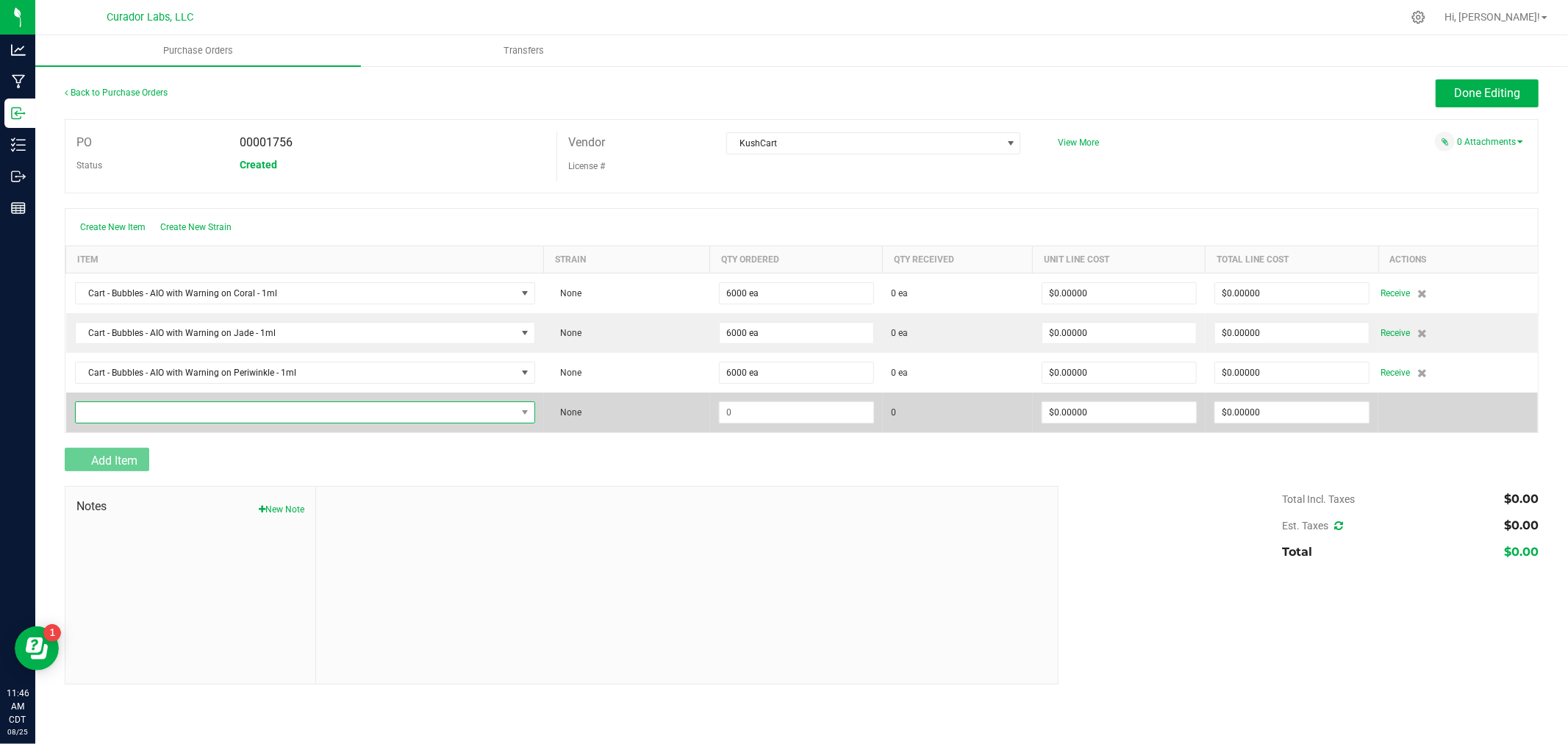
click at [154, 409] on span "NO DATA FOUND" at bounding box center [295, 412] width 440 height 21
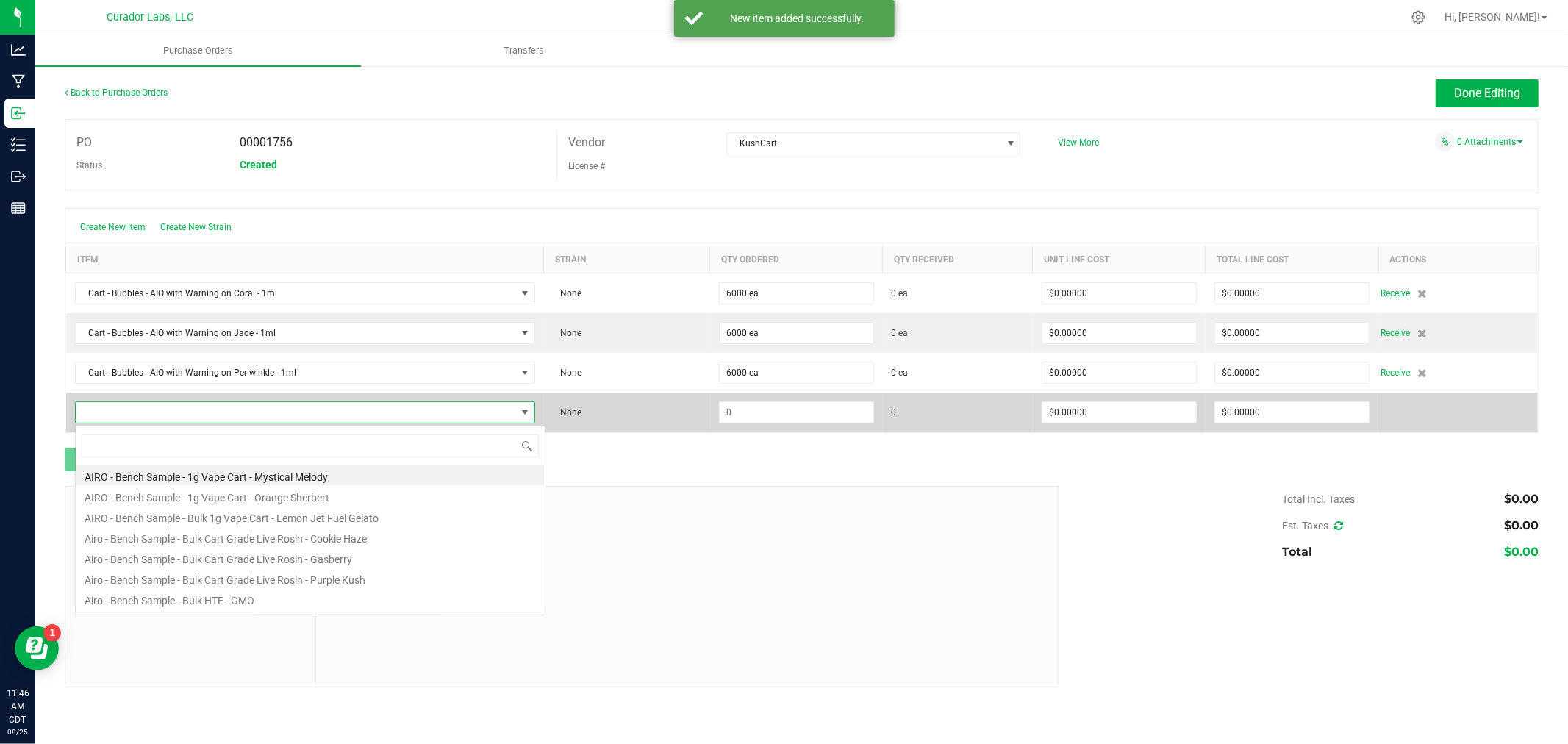
scroll to position [22, 457]
type input "cart - bub"
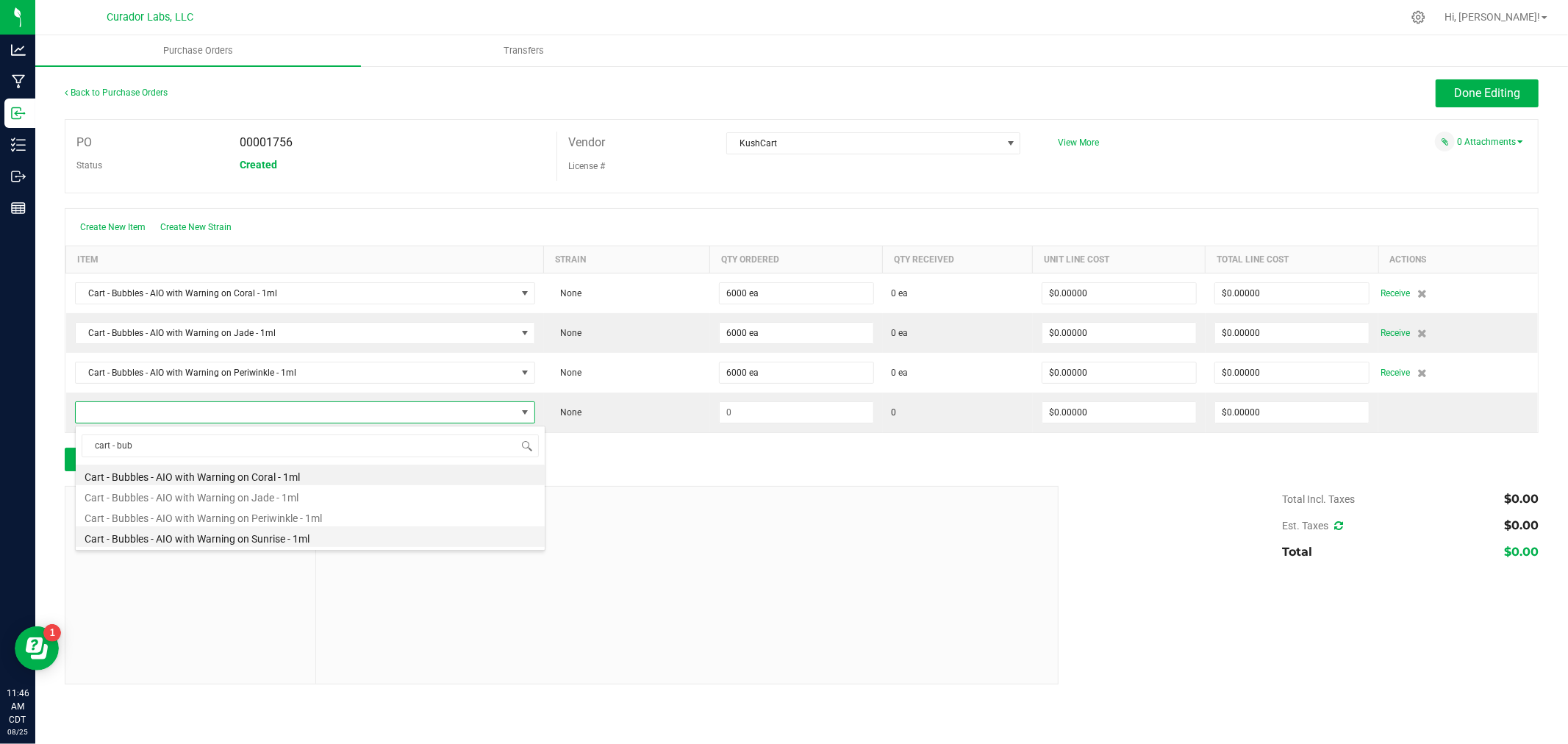
click at [196, 532] on li "Cart - Bubbles - AIO with Warning on Sunrise - 1ml" at bounding box center [310, 536] width 469 height 21
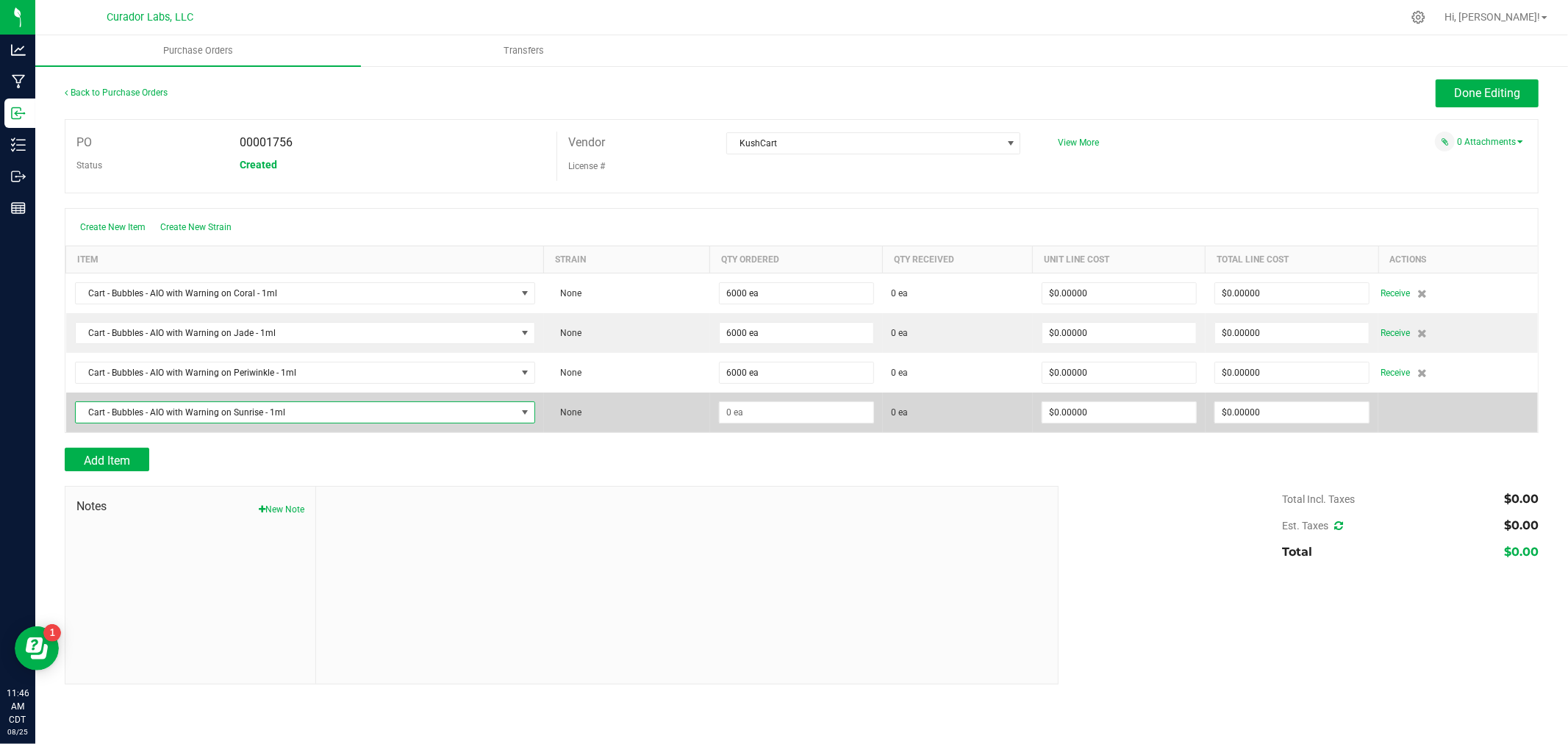
click at [839, 401] on td at bounding box center [796, 412] width 173 height 40
click at [826, 410] on input at bounding box center [796, 412] width 154 height 21
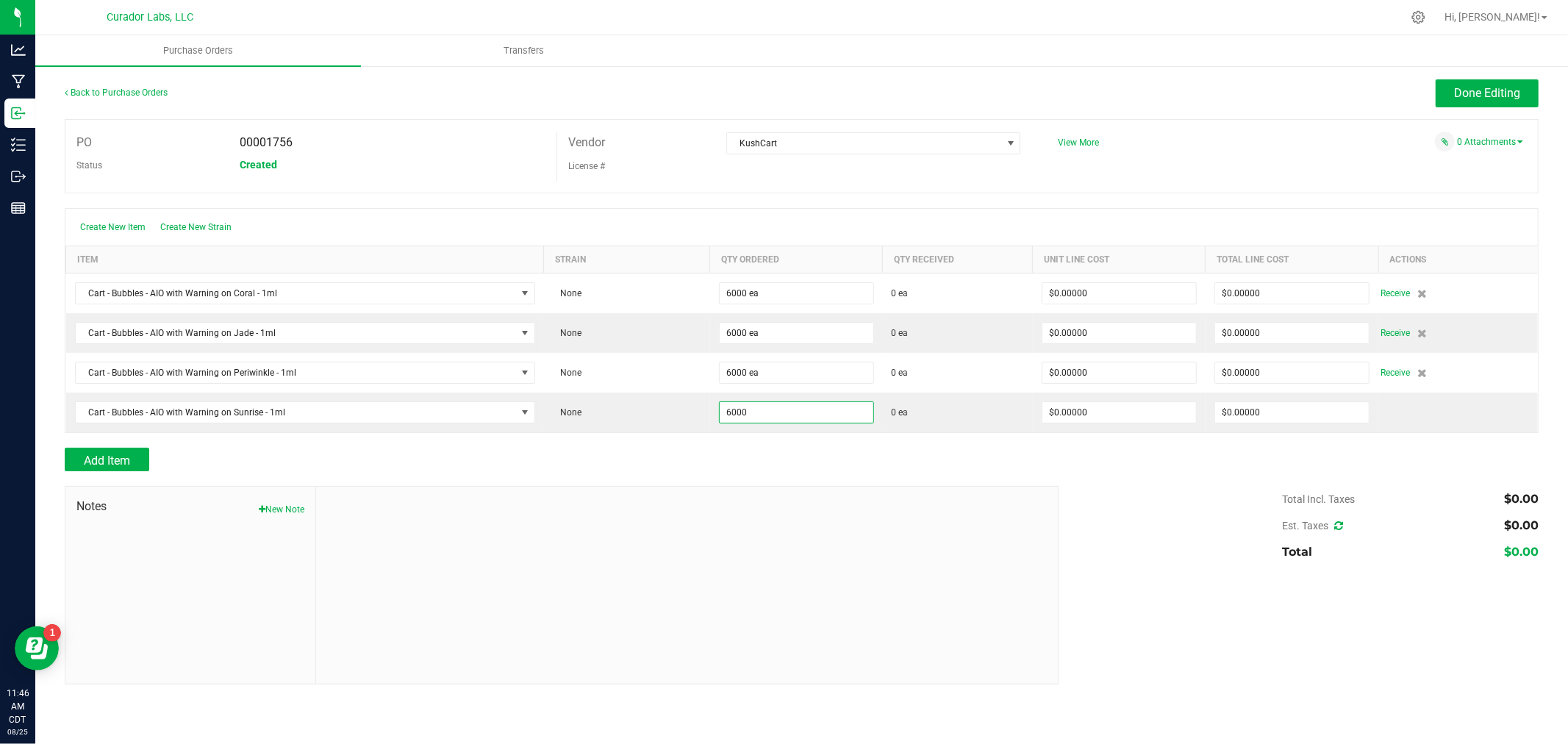
type input "6000 ea"
click at [829, 465] on div "Add Item" at bounding box center [556, 459] width 983 height 24
click at [1489, 135] on div "0 Attachments" at bounding box center [1285, 141] width 476 height 20
click at [1485, 139] on link "0 Attachments" at bounding box center [1490, 142] width 66 height 10
click at [1437, 158] on button "Attach new document" at bounding box center [1475, 162] width 96 height 14
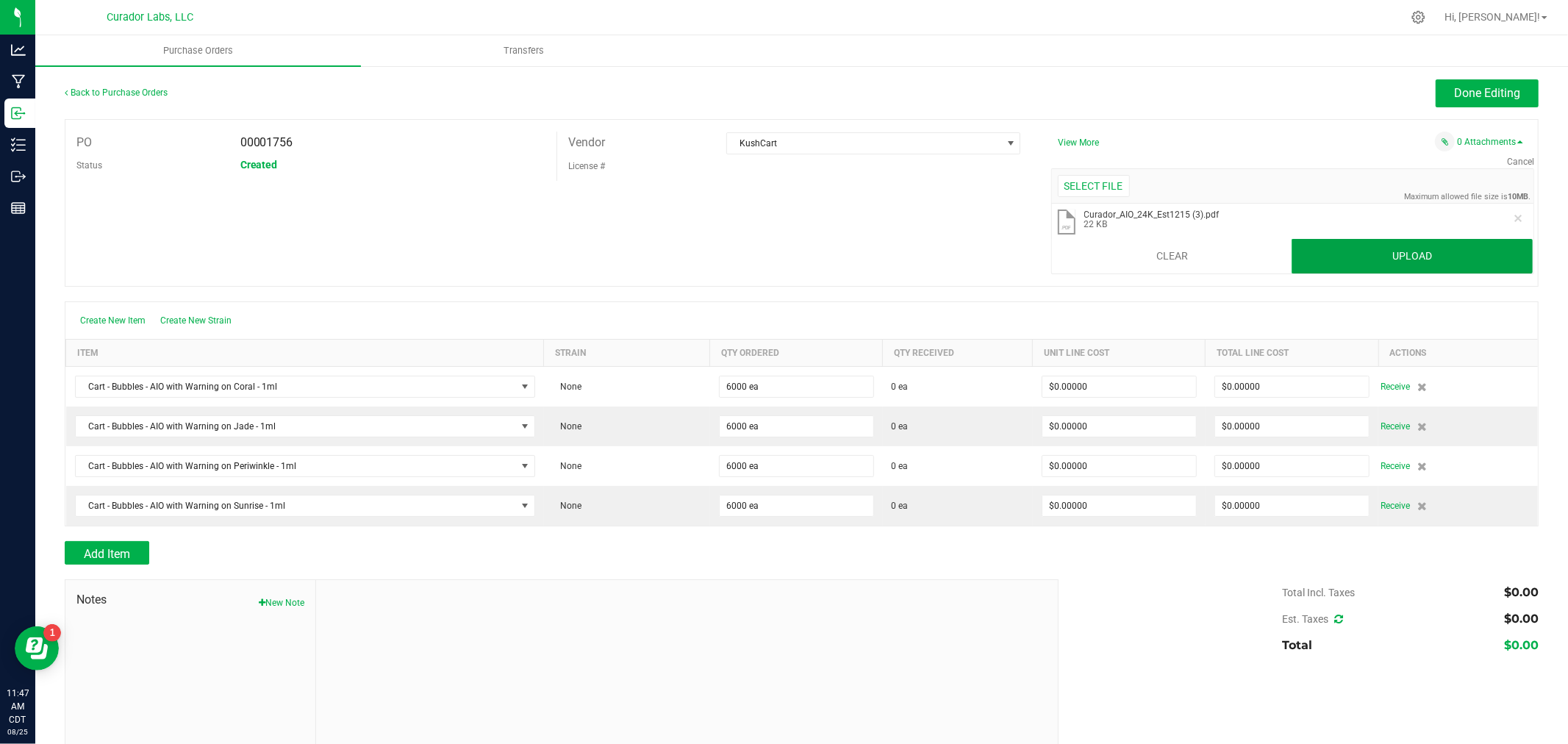
click at [1351, 251] on button "Upload" at bounding box center [1412, 256] width 241 height 35
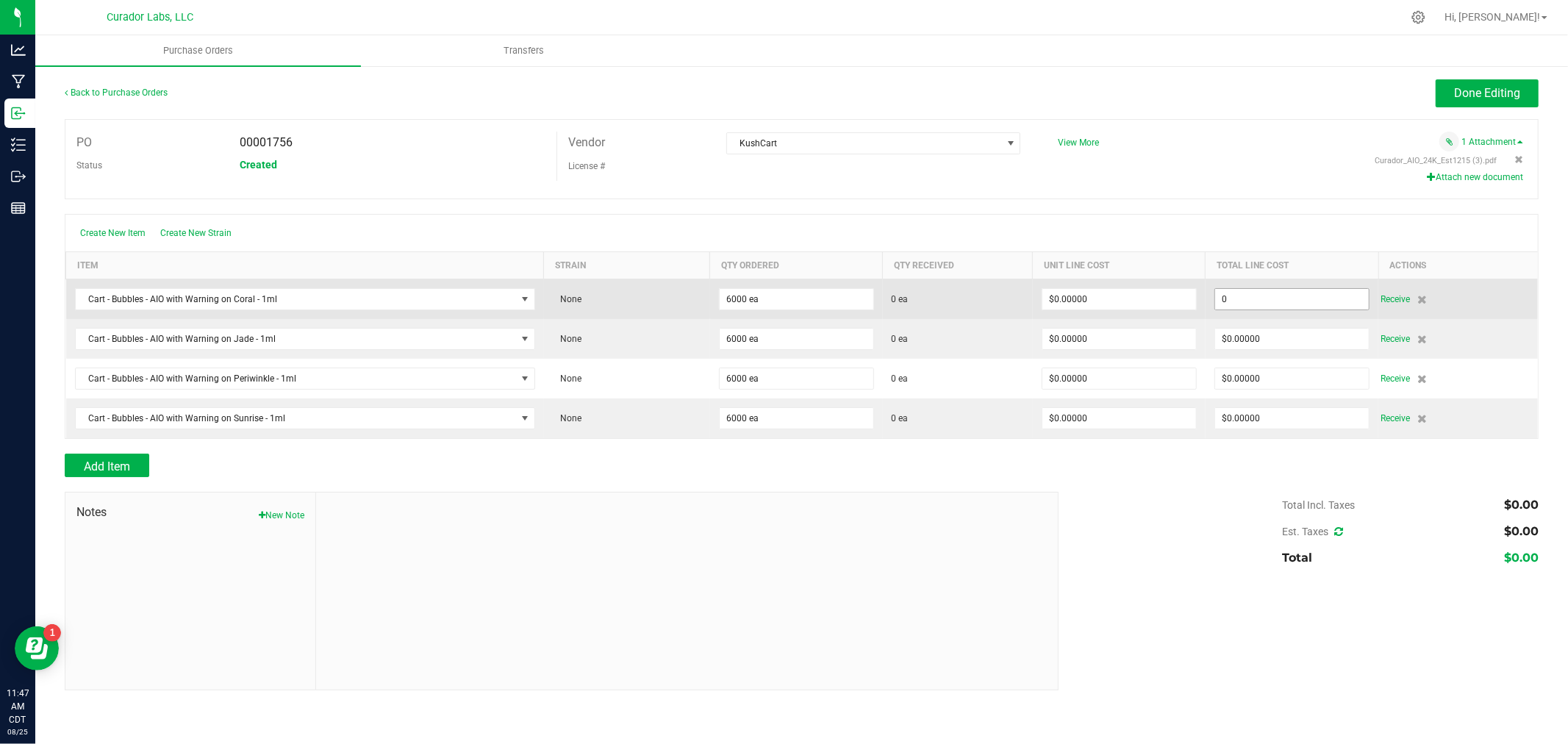
click at [1283, 294] on input "0" at bounding box center [1292, 299] width 154 height 21
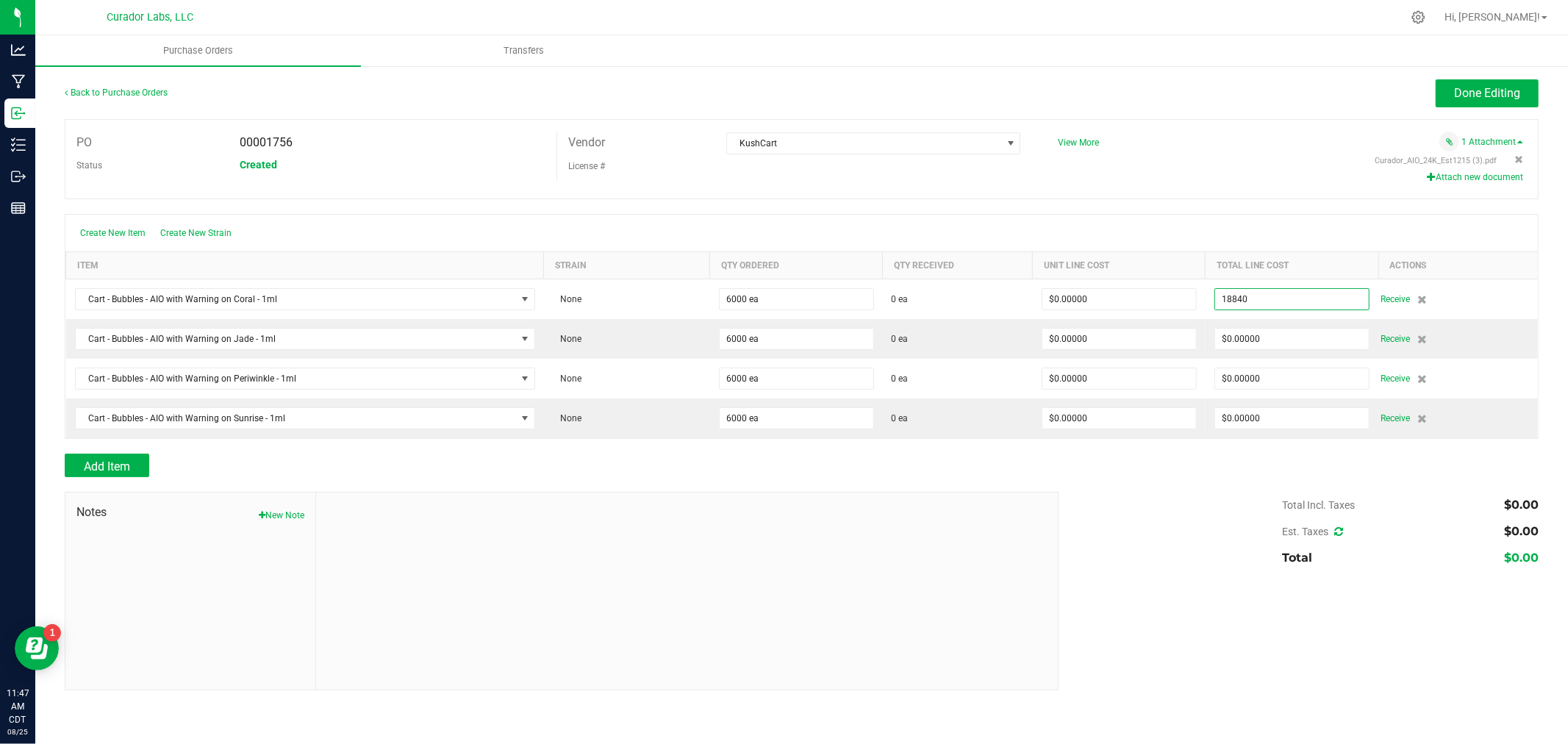
type input "$18,840.00000"
click at [1226, 207] on div at bounding box center [802, 206] width 1474 height 14
type input "6000"
type input "$3.14000"
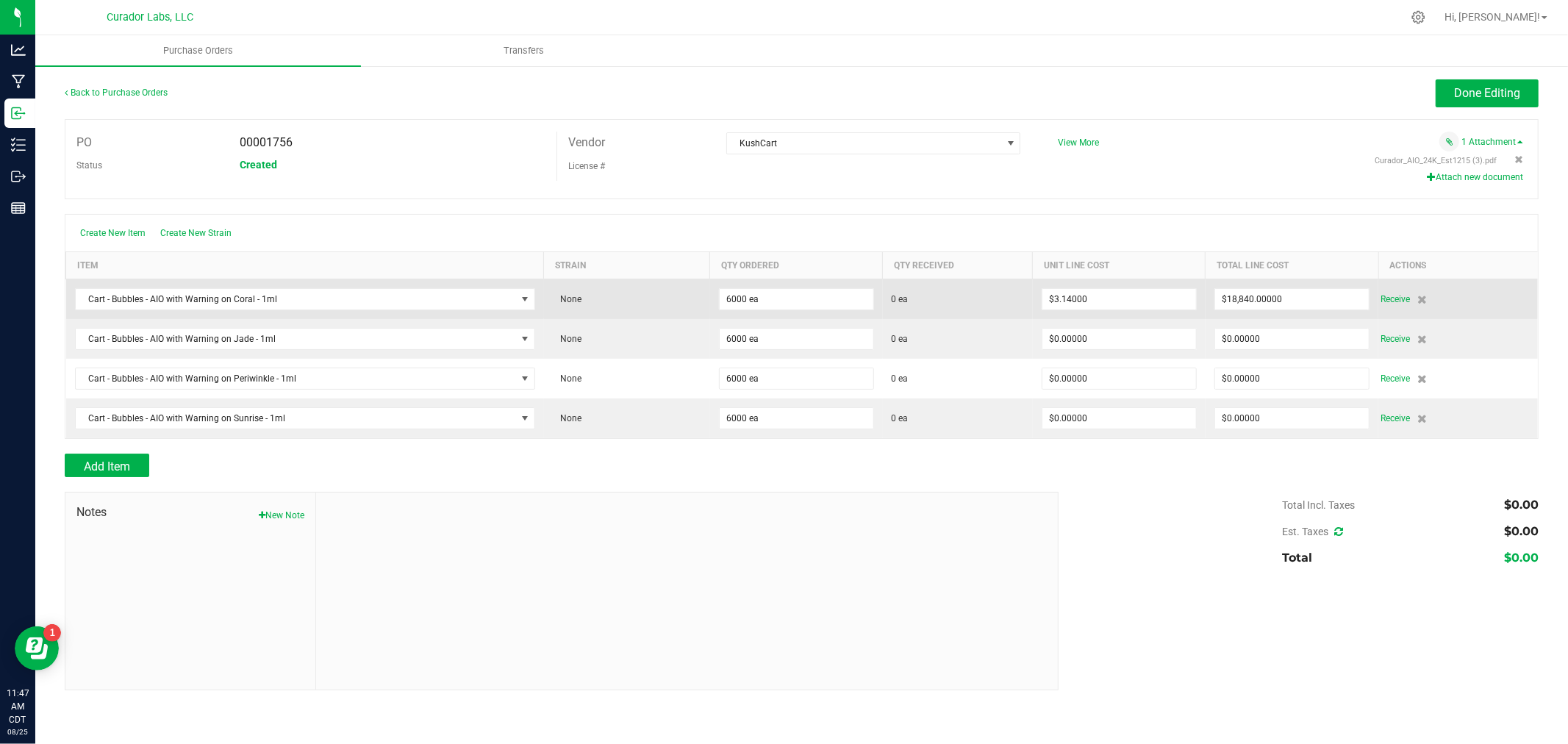
click at [1258, 312] on td "$18,840.00000" at bounding box center [1292, 299] width 173 height 41
click at [1254, 304] on input "18840" at bounding box center [1292, 299] width 154 height 21
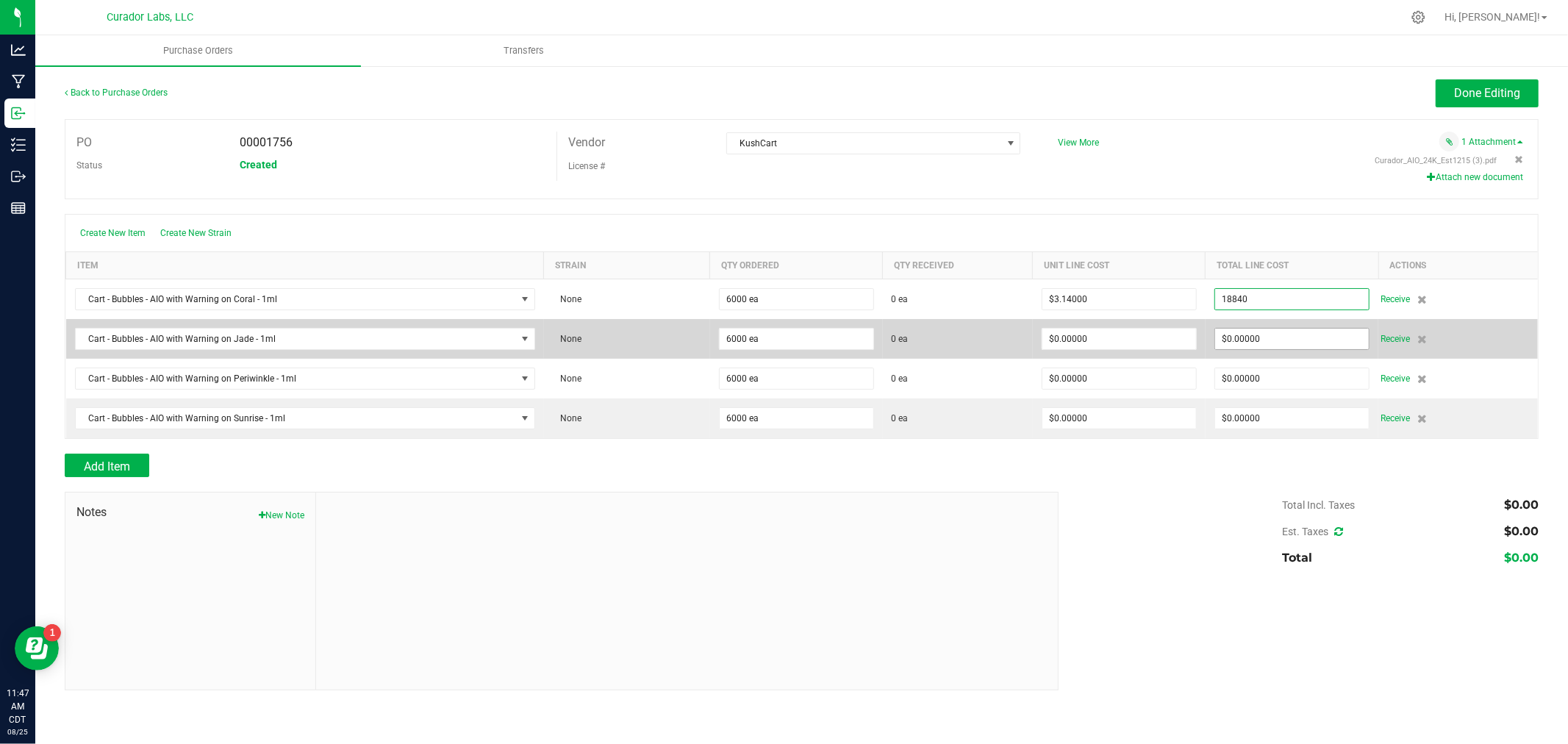
type input "$18,840.00000"
click at [1244, 338] on input "0" at bounding box center [1292, 339] width 154 height 21
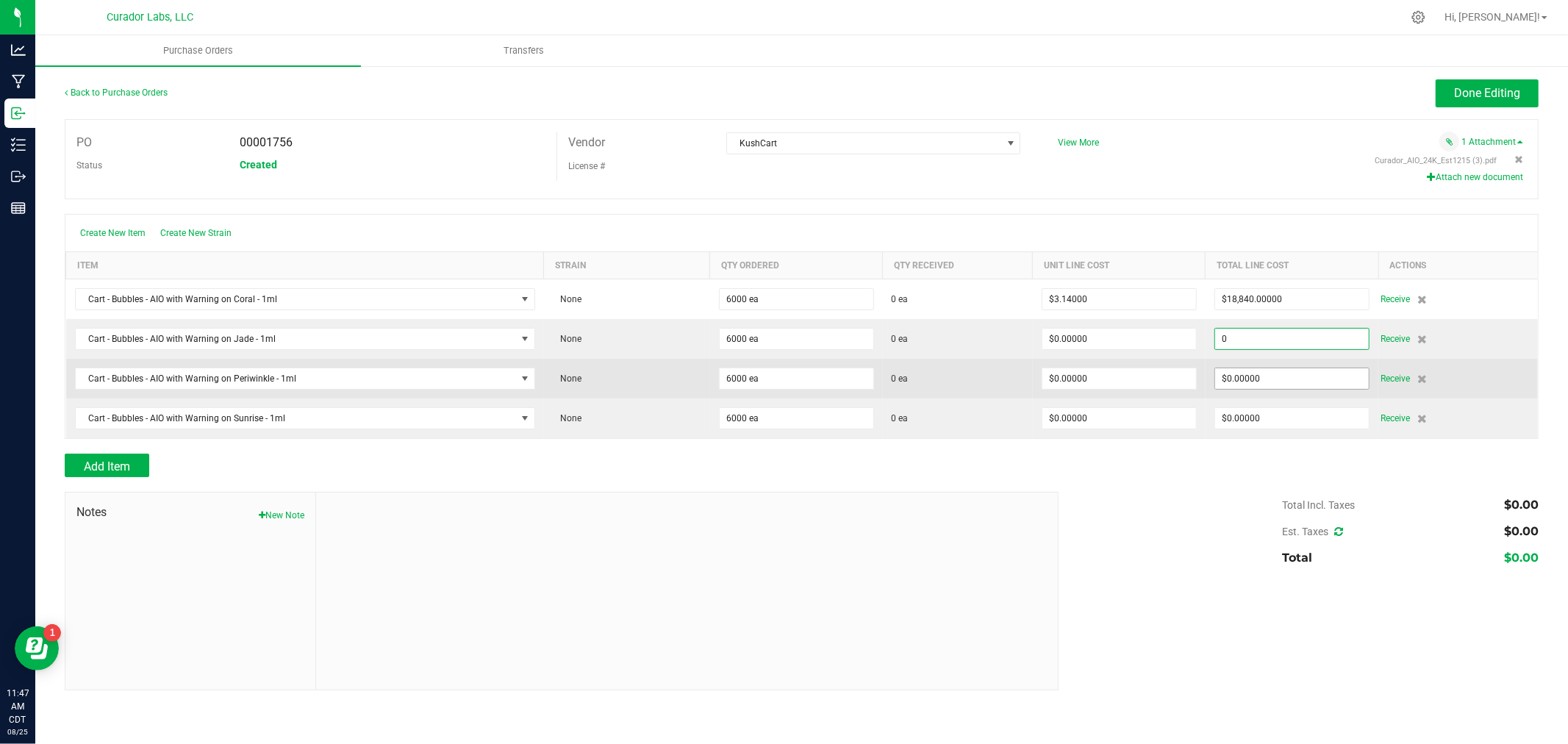
paste input "1884"
type input "$18,840.00000"
click at [1258, 376] on input "0" at bounding box center [1292, 379] width 154 height 21
paste input "1884"
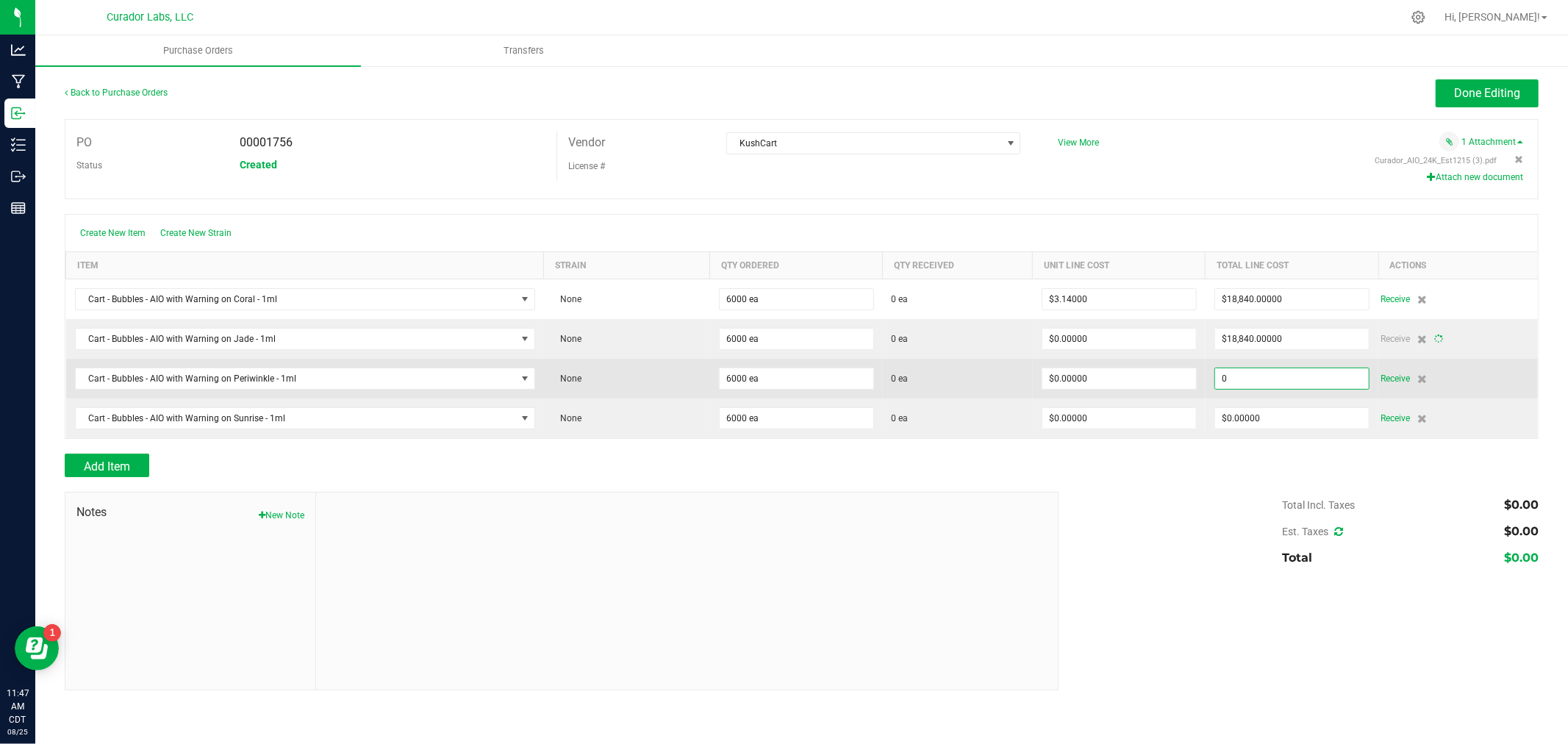
type input "18840"
type input "6000"
type input "$3.14000"
type input "0"
type input "$0.00000"
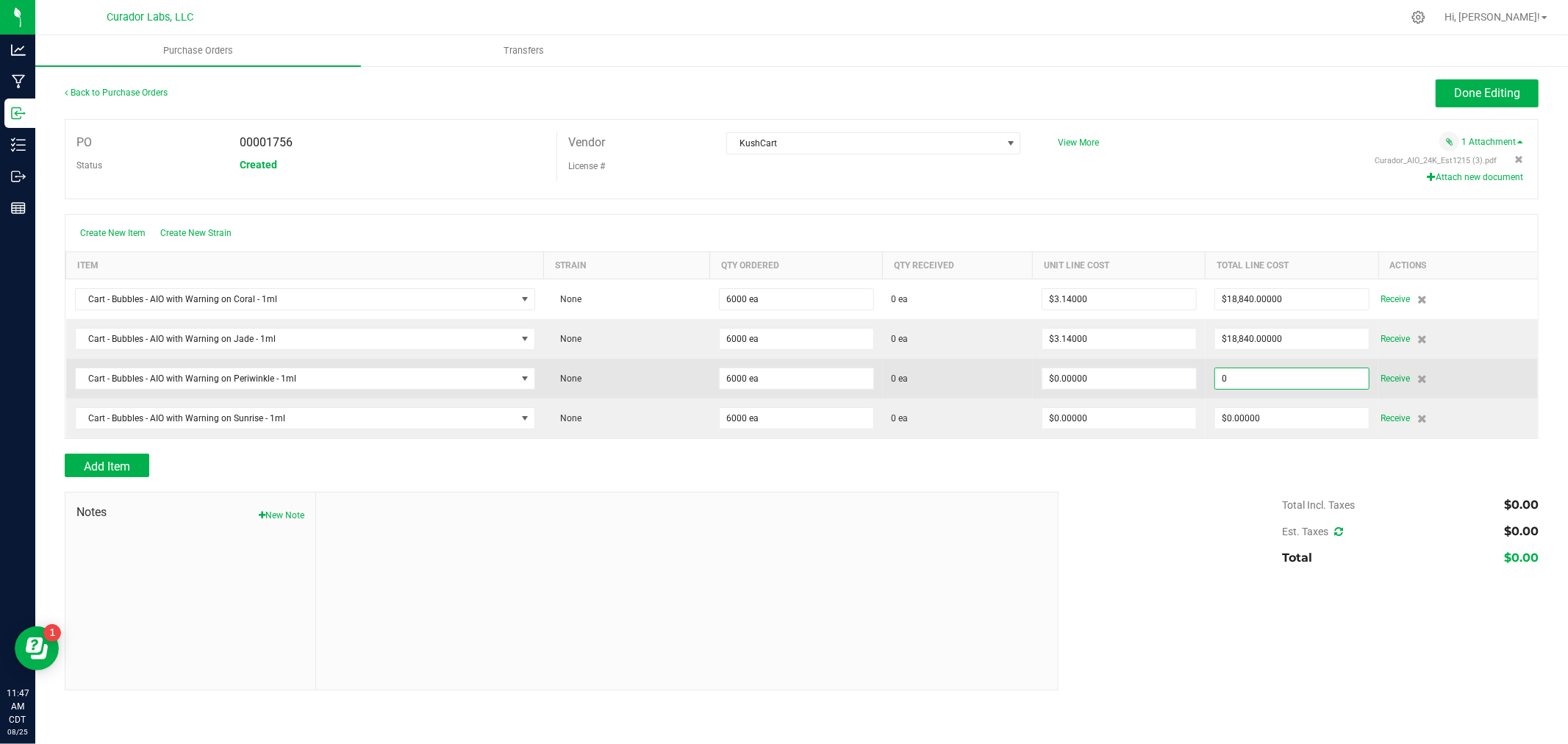
click at [1246, 372] on input "0" at bounding box center [1292, 379] width 154 height 21
paste input "1884"
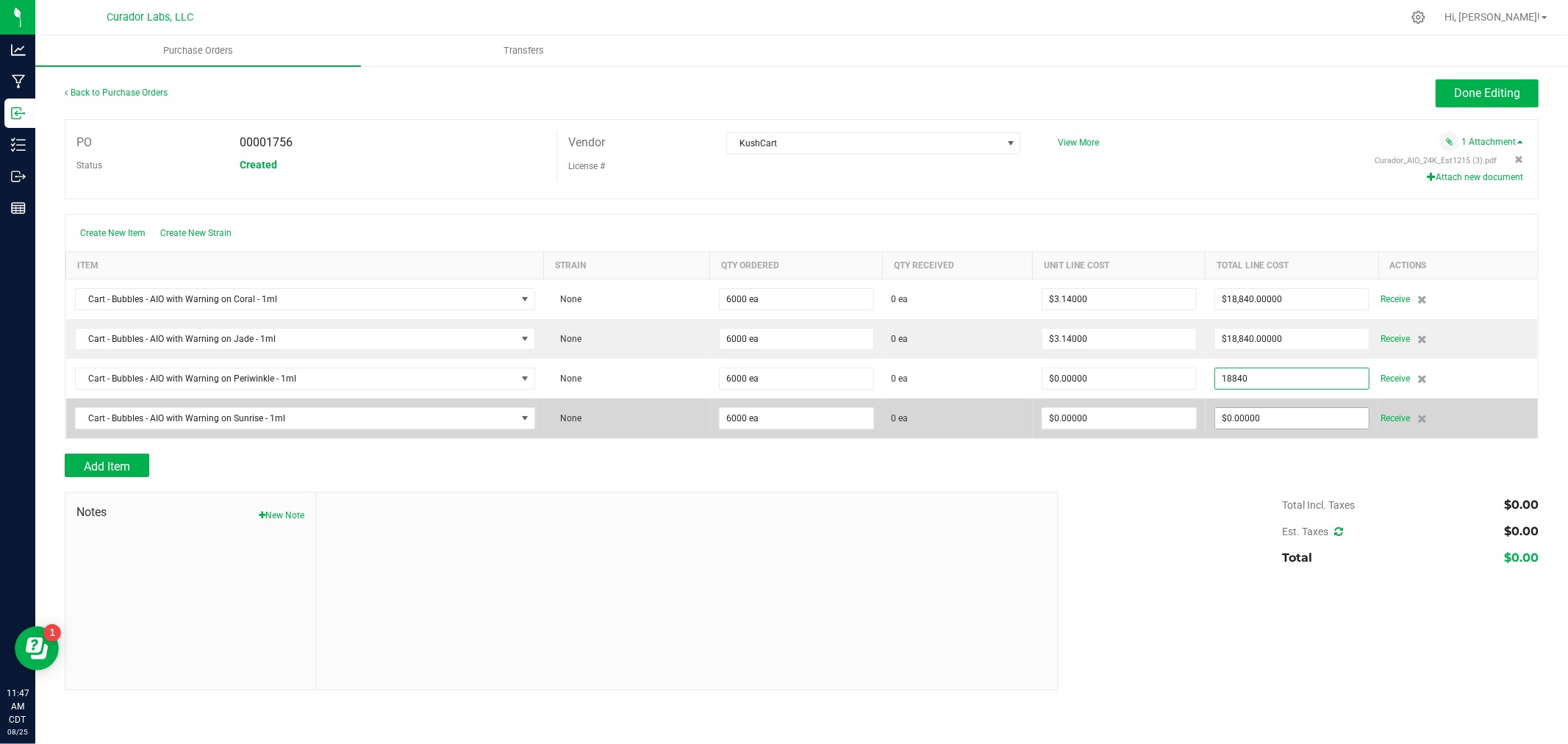
type input "$18,840.00000"
type input "0"
click at [1270, 427] on input "0" at bounding box center [1292, 419] width 154 height 21
type input "6000"
type input "$3.14000"
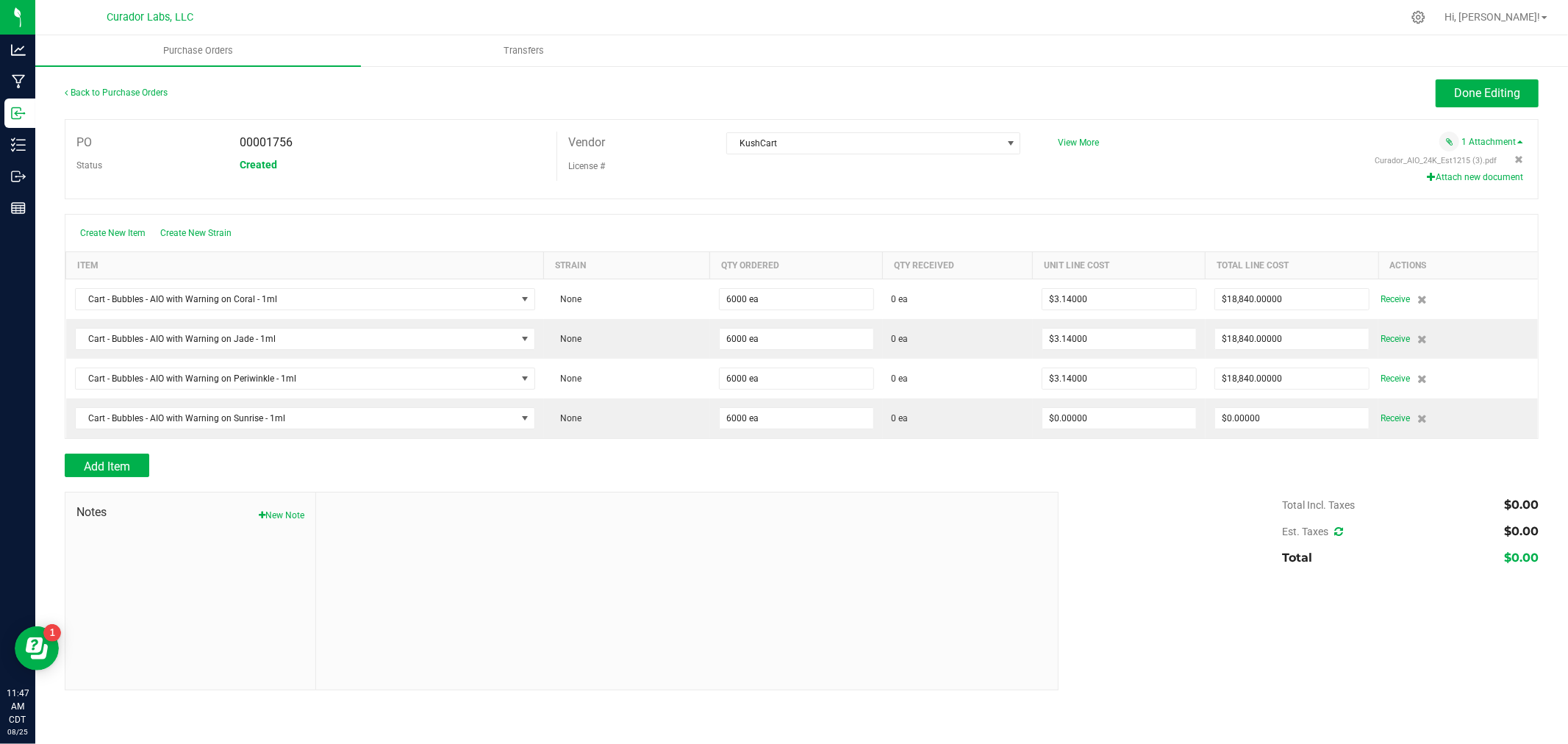
click at [1251, 457] on div "Add Item" at bounding box center [802, 465] width 1474 height 24
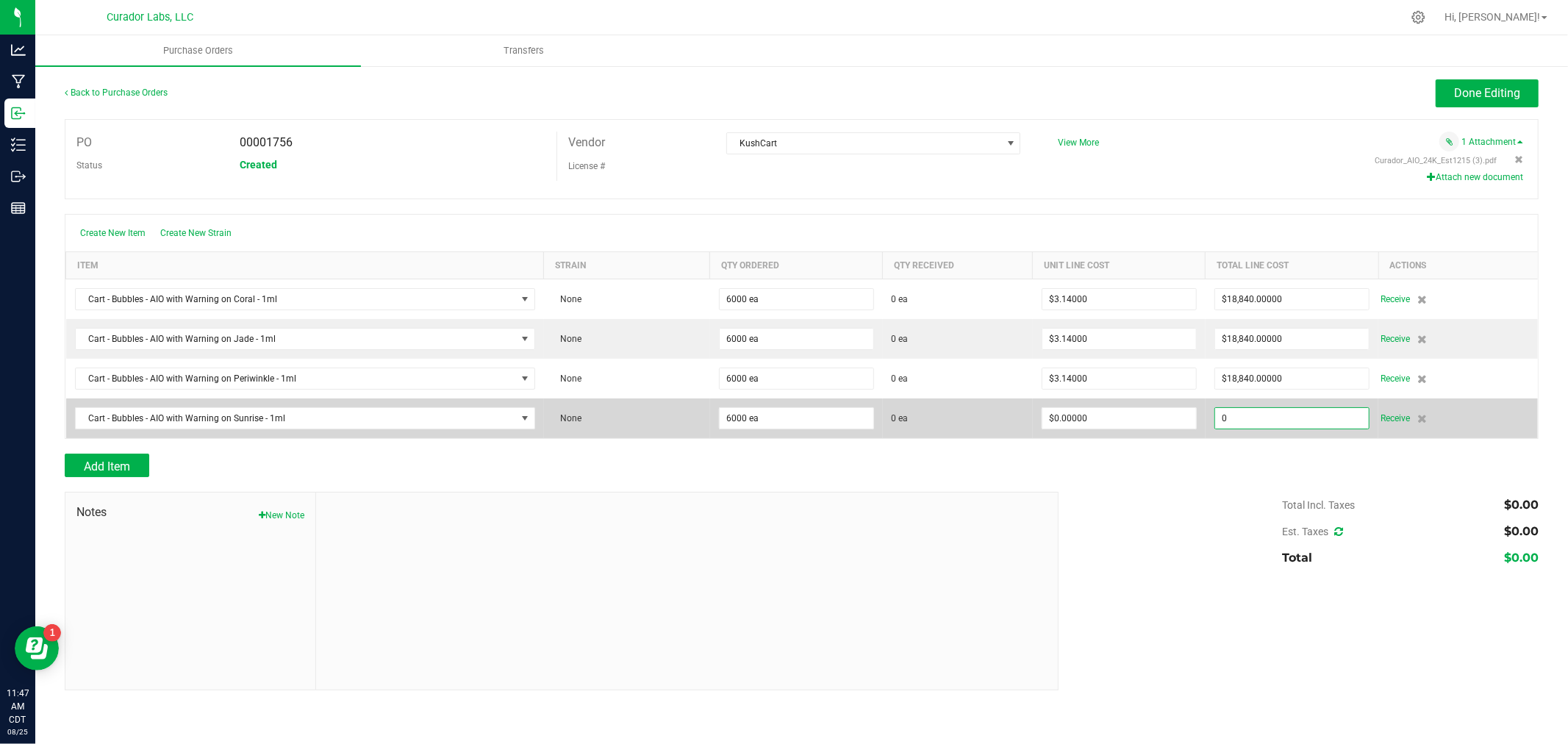
click at [1251, 425] on input "0" at bounding box center [1292, 419] width 154 height 21
paste input "1884"
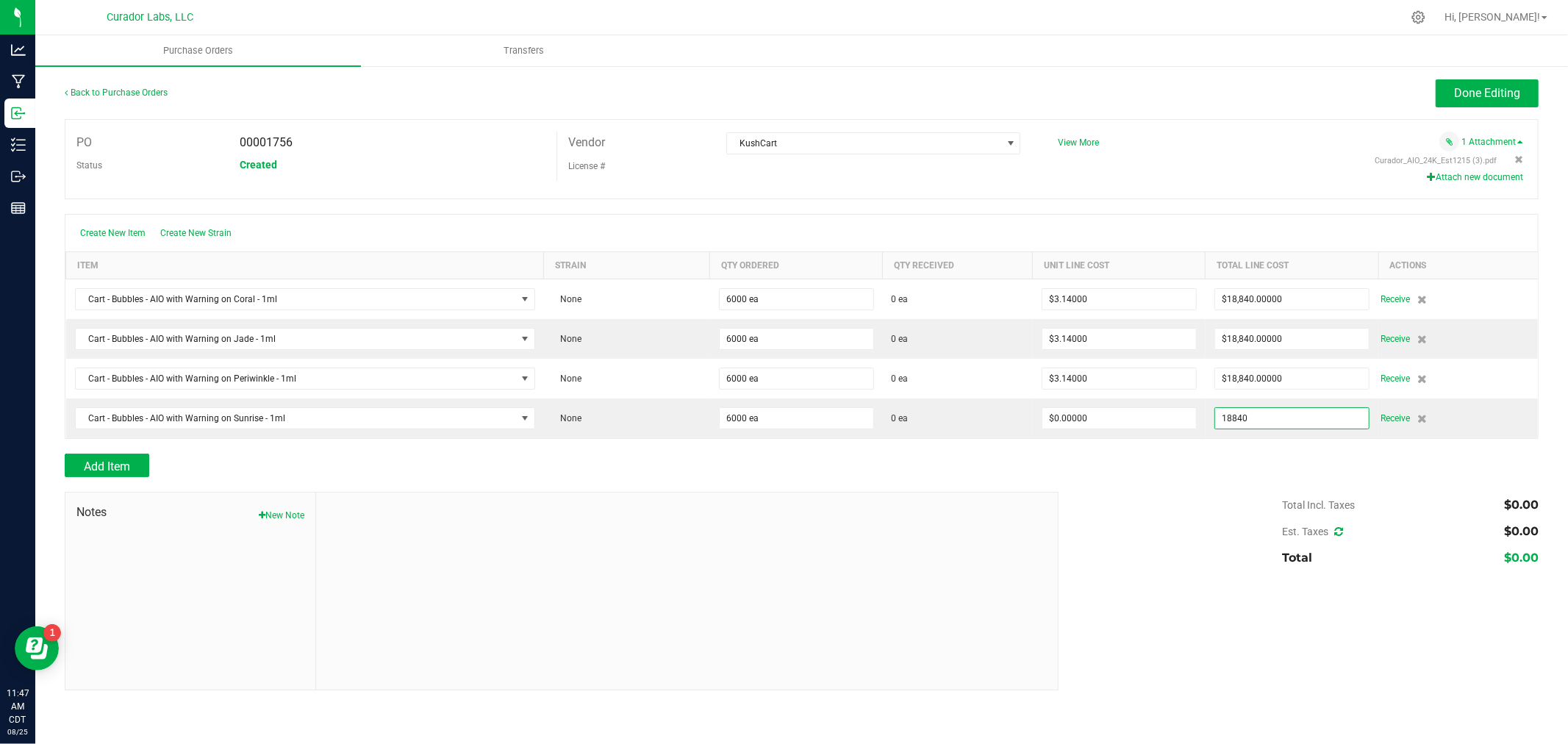
type input "$18,840.00000"
click at [1137, 571] on div "Total Incl. Taxes $0.00 Est. Taxes $0.00 Total $0.00" at bounding box center [1293, 532] width 491 height 80
type input "6000"
type input "$3.14000"
click at [1485, 104] on button "Done Editing" at bounding box center [1487, 93] width 103 height 28
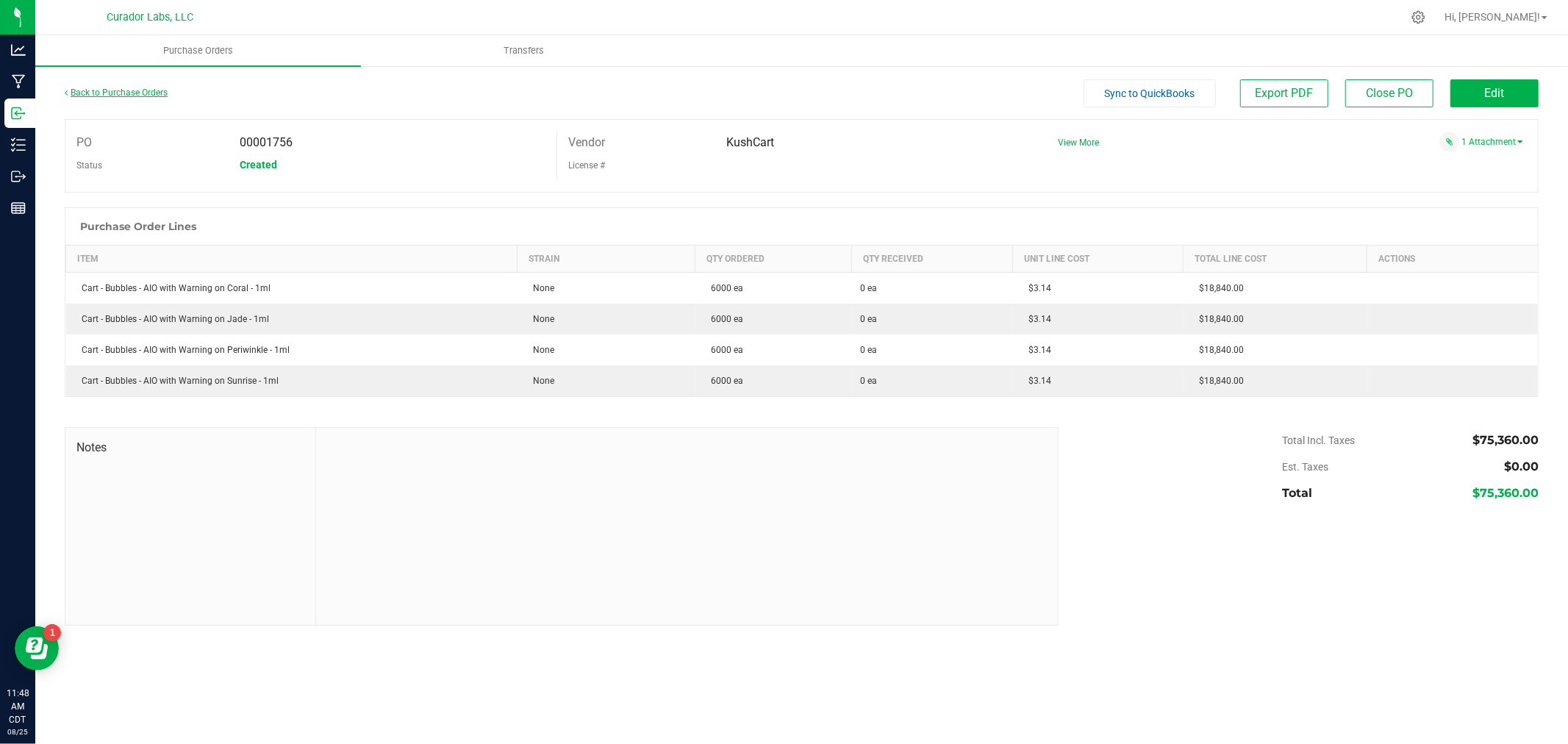
click at [111, 90] on link "Back to Purchase Orders" at bounding box center [115, 92] width 103 height 10
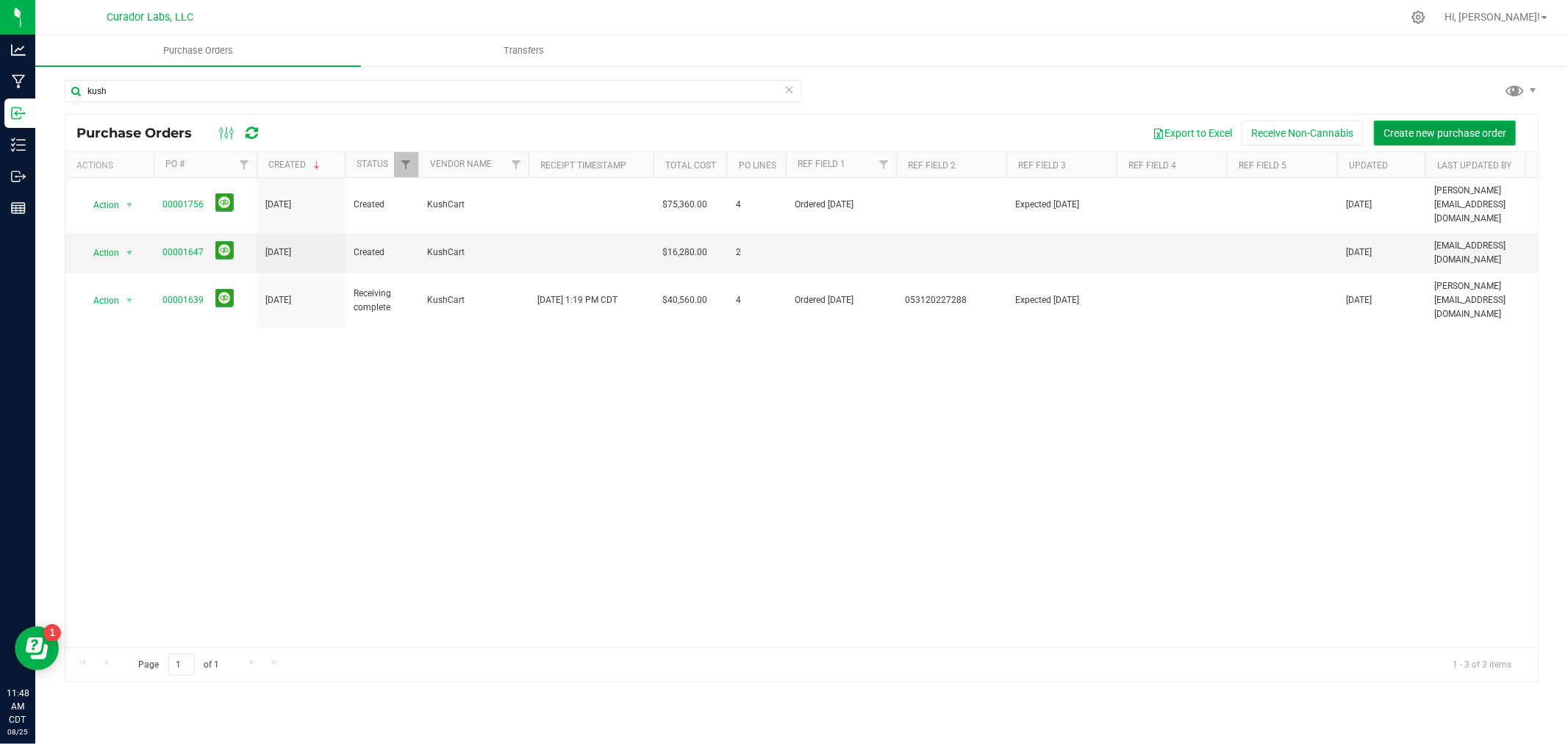
click at [1416, 132] on span "Create new purchase order" at bounding box center [1445, 133] width 123 height 12
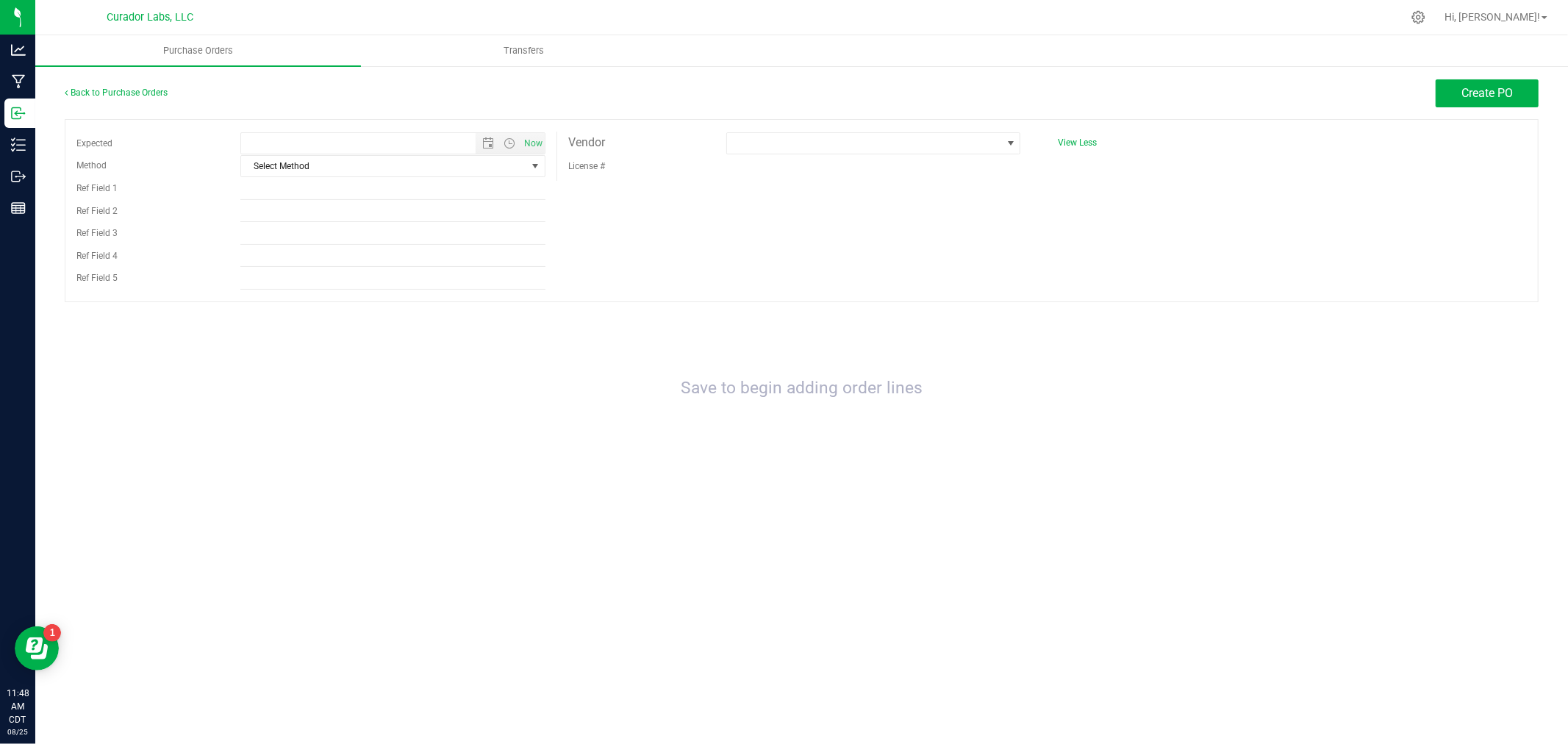
type input "[DATE] 11:48 AM"
click at [883, 145] on span at bounding box center [864, 143] width 274 height 21
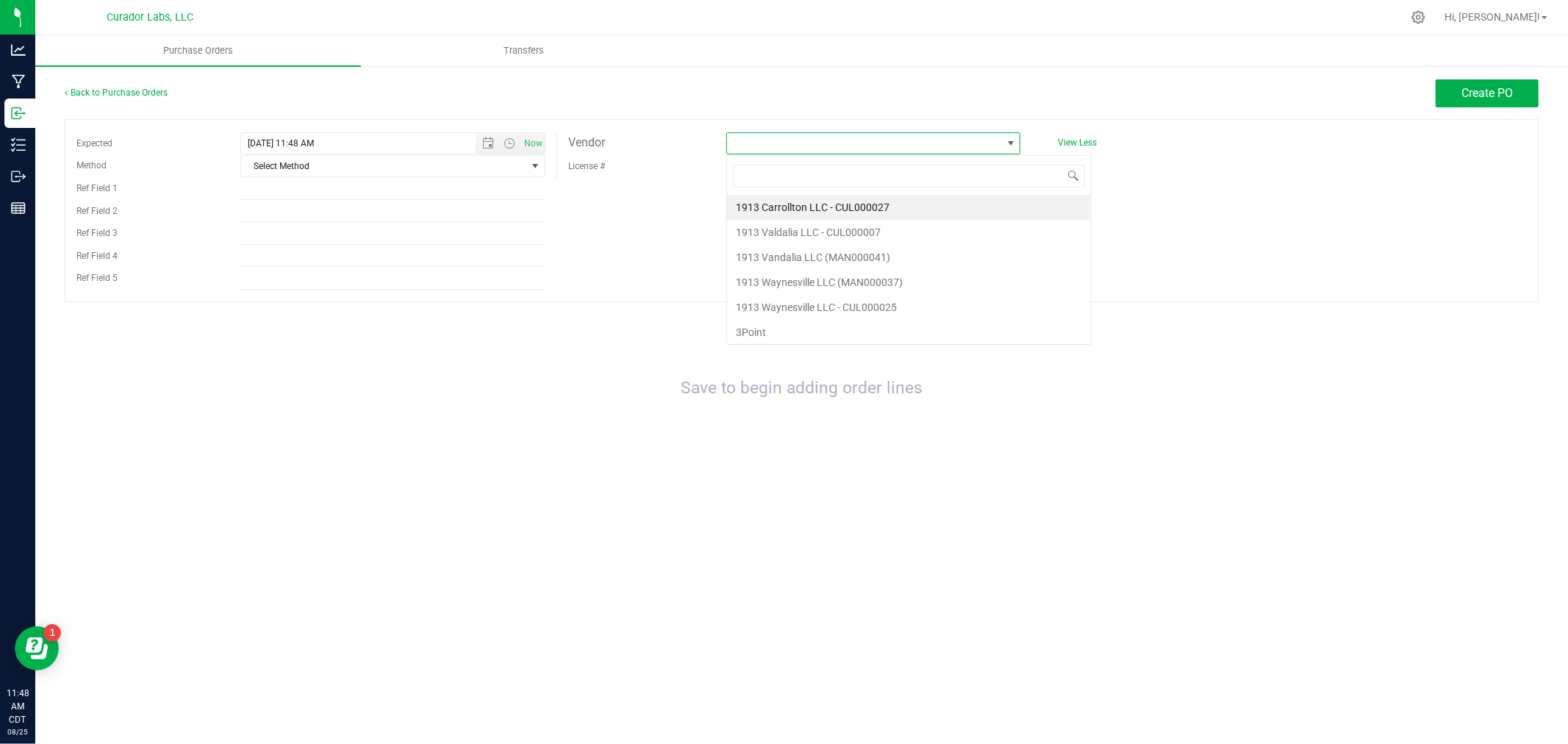
scroll to position [22, 294]
type input "custom"
click at [846, 208] on li "Custom Cones [GEOGRAPHIC_DATA]" at bounding box center [873, 207] width 293 height 25
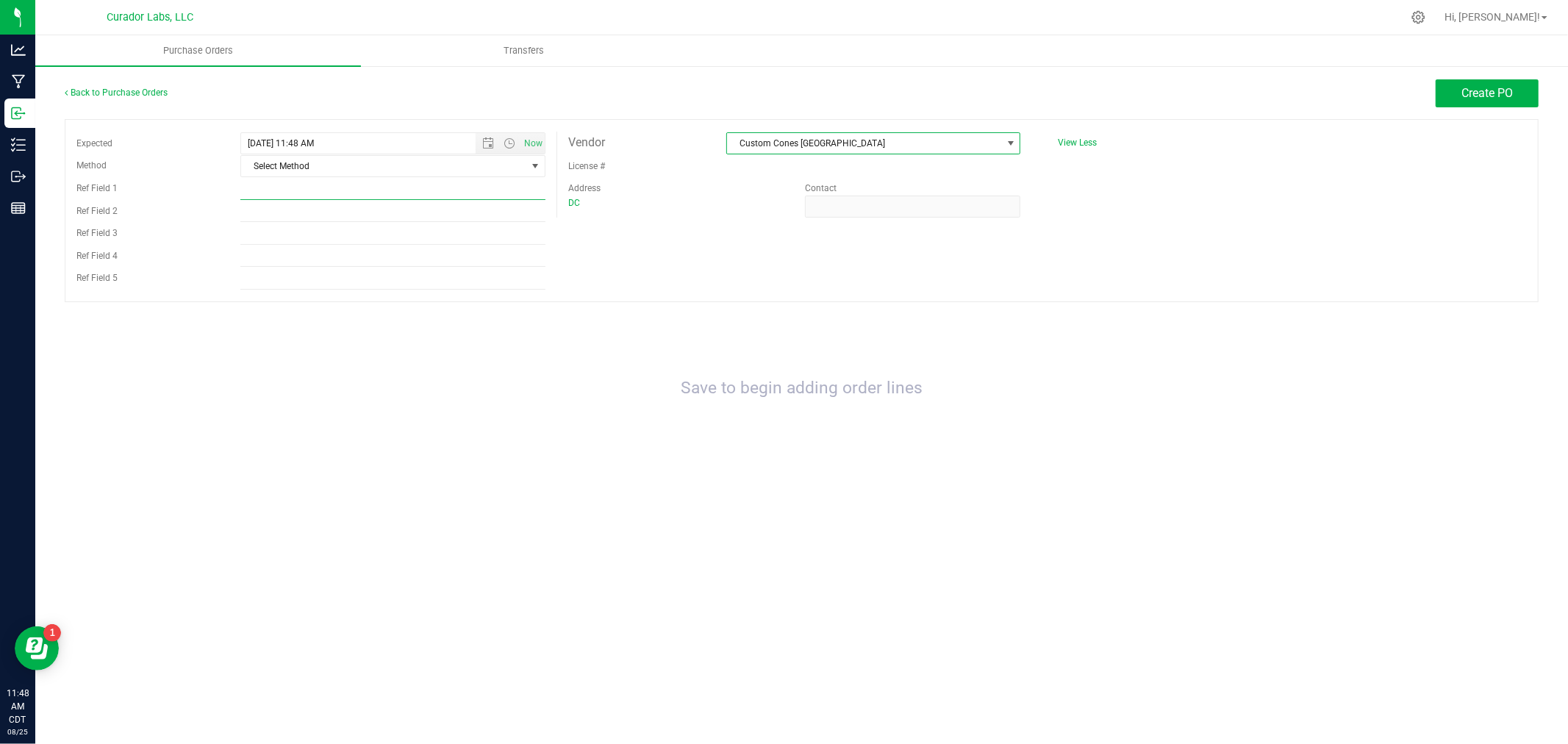
click at [337, 193] on input "Ref Field 1" at bounding box center [392, 189] width 305 height 22
type input "Ordered [DATE]"
click at [292, 225] on input "Expected" at bounding box center [392, 234] width 305 height 22
type input "Expected [DATE]"
click at [297, 214] on input "Ref Field 2" at bounding box center [392, 211] width 305 height 22
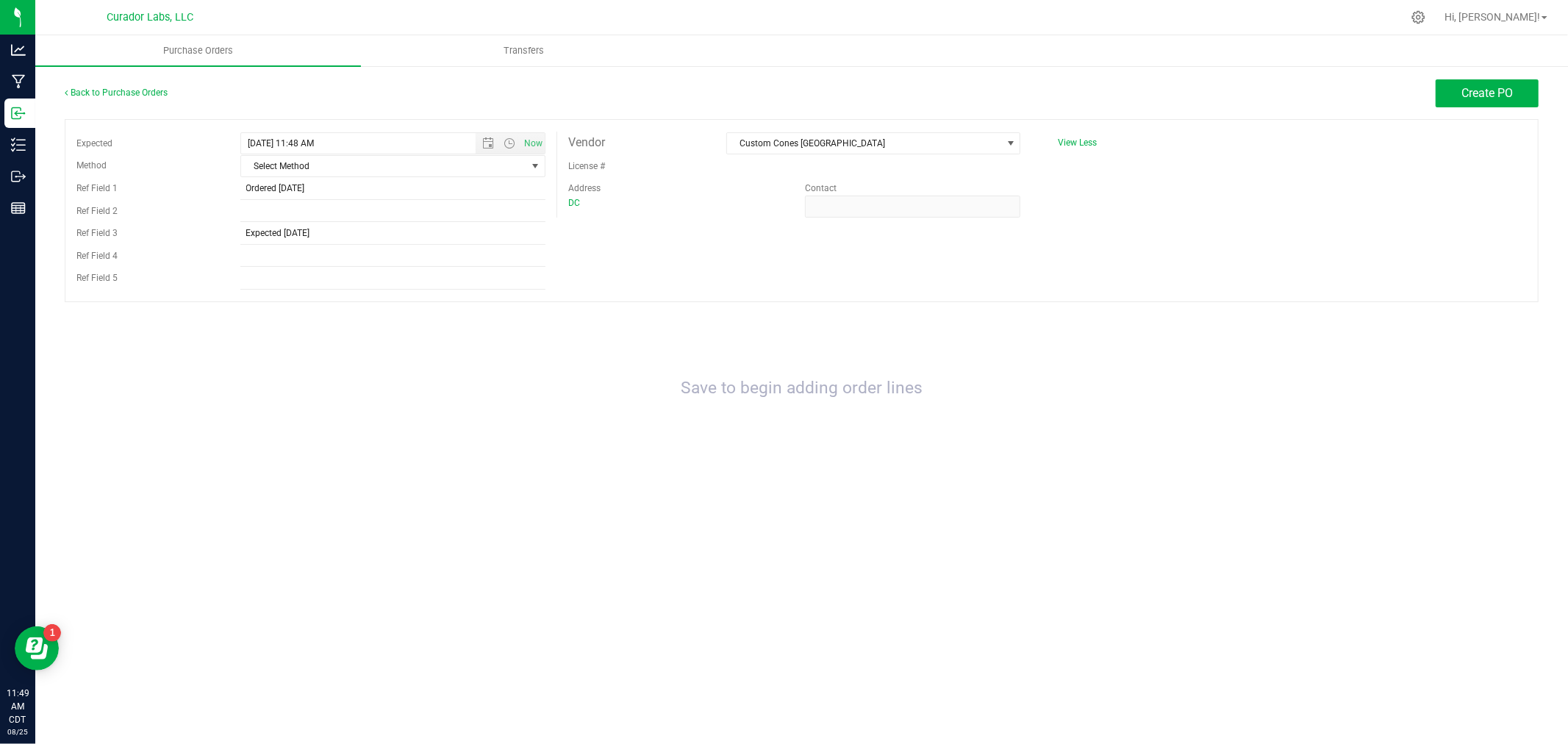
click at [1437, 255] on div "Expected [DATE] 11:48 AM Now Method Select Method Select Method USPS UPS FedEx …" at bounding box center [802, 211] width 1474 height 183
click at [1468, 92] on span "Create PO" at bounding box center [1487, 93] width 52 height 14
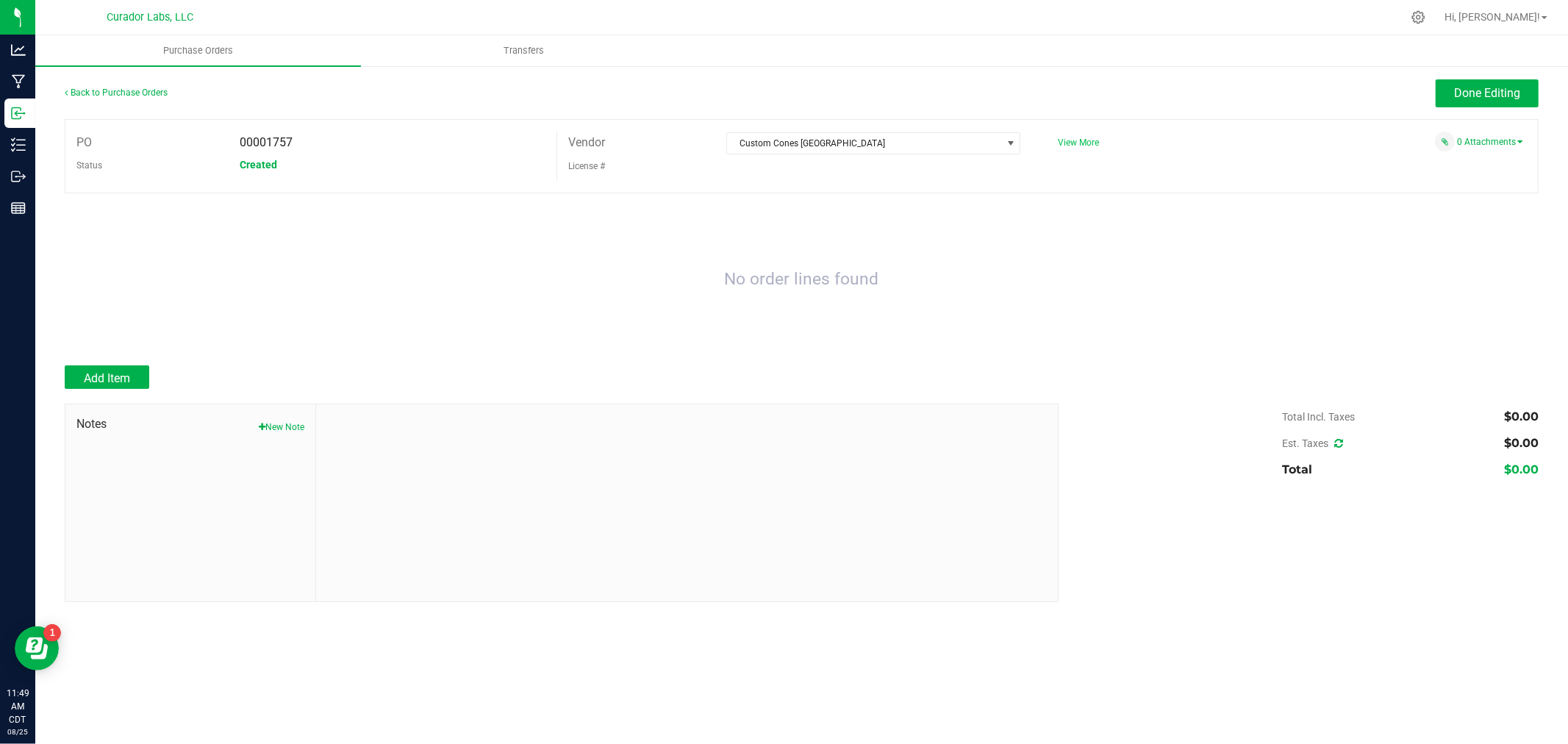
click at [1076, 148] on span "View More" at bounding box center [1078, 142] width 41 height 10
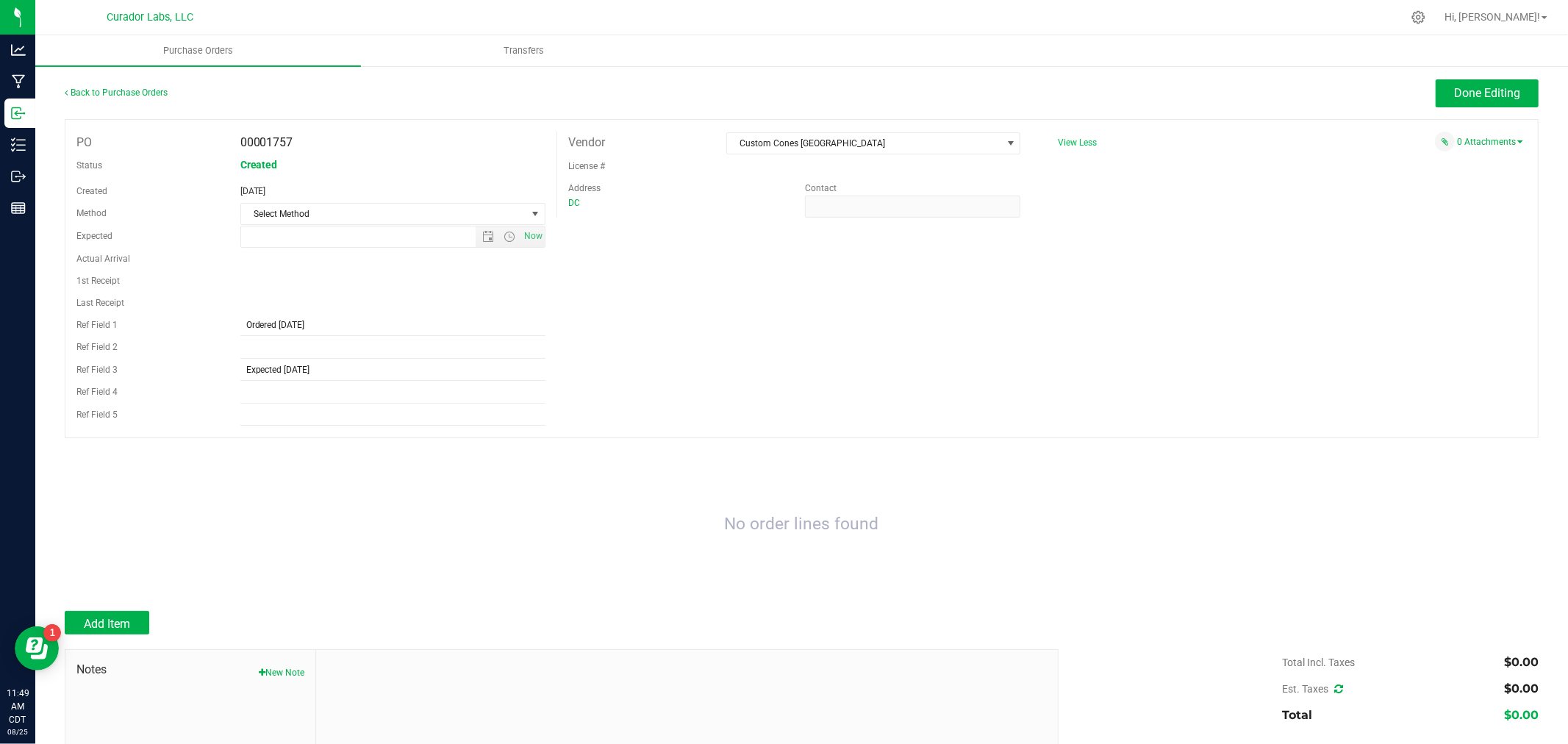
type input "[DATE] 11:48 AM"
click at [262, 346] on input "Ref Field 2" at bounding box center [392, 348] width 305 height 22
paste input "77738"
type input "77738"
click at [556, 350] on div "PO 00001757 Status Created Created [DATE] Method Select Method Select Method US…" at bounding box center [802, 279] width 1474 height 319
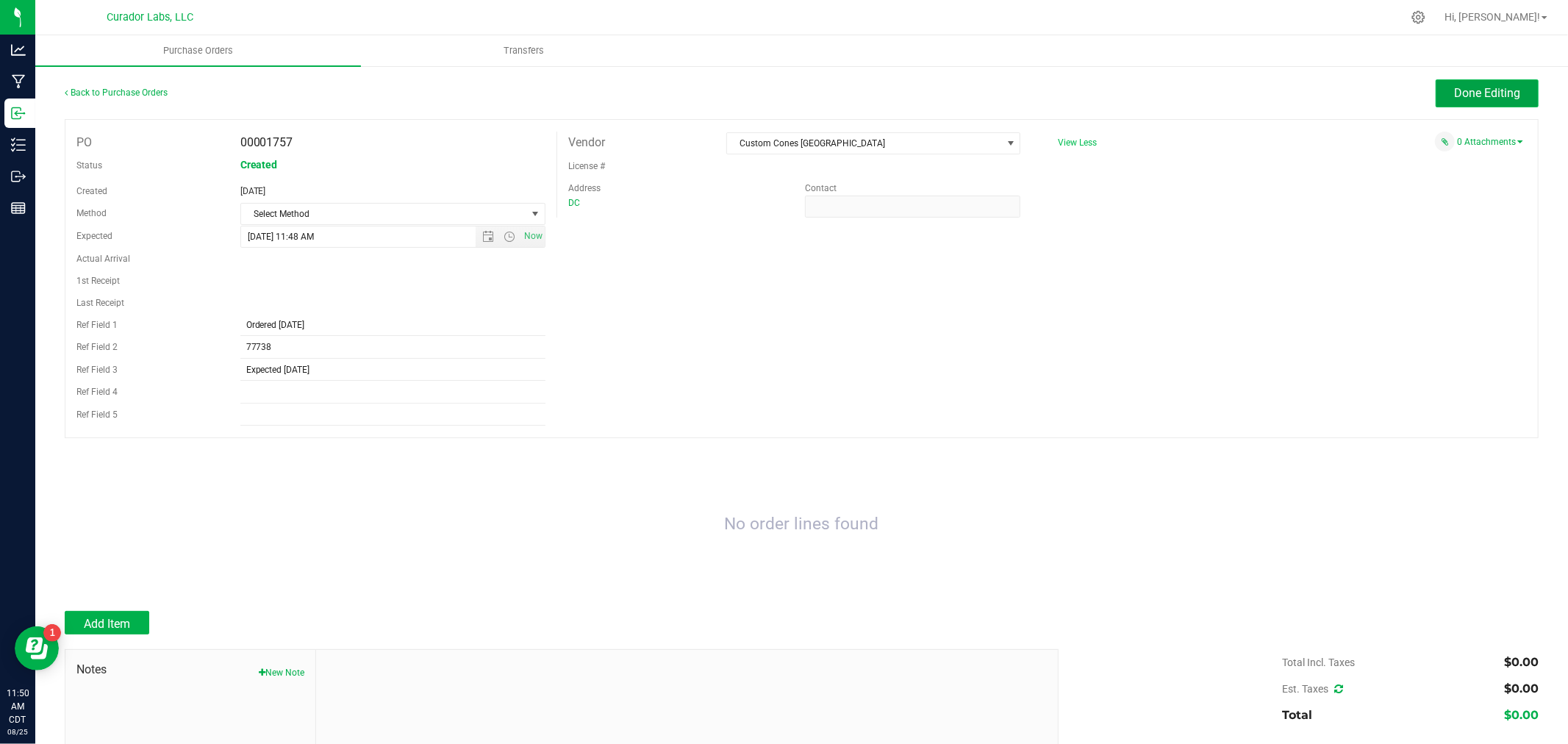
click at [1454, 97] on span "Done Editing" at bounding box center [1487, 93] width 66 height 14
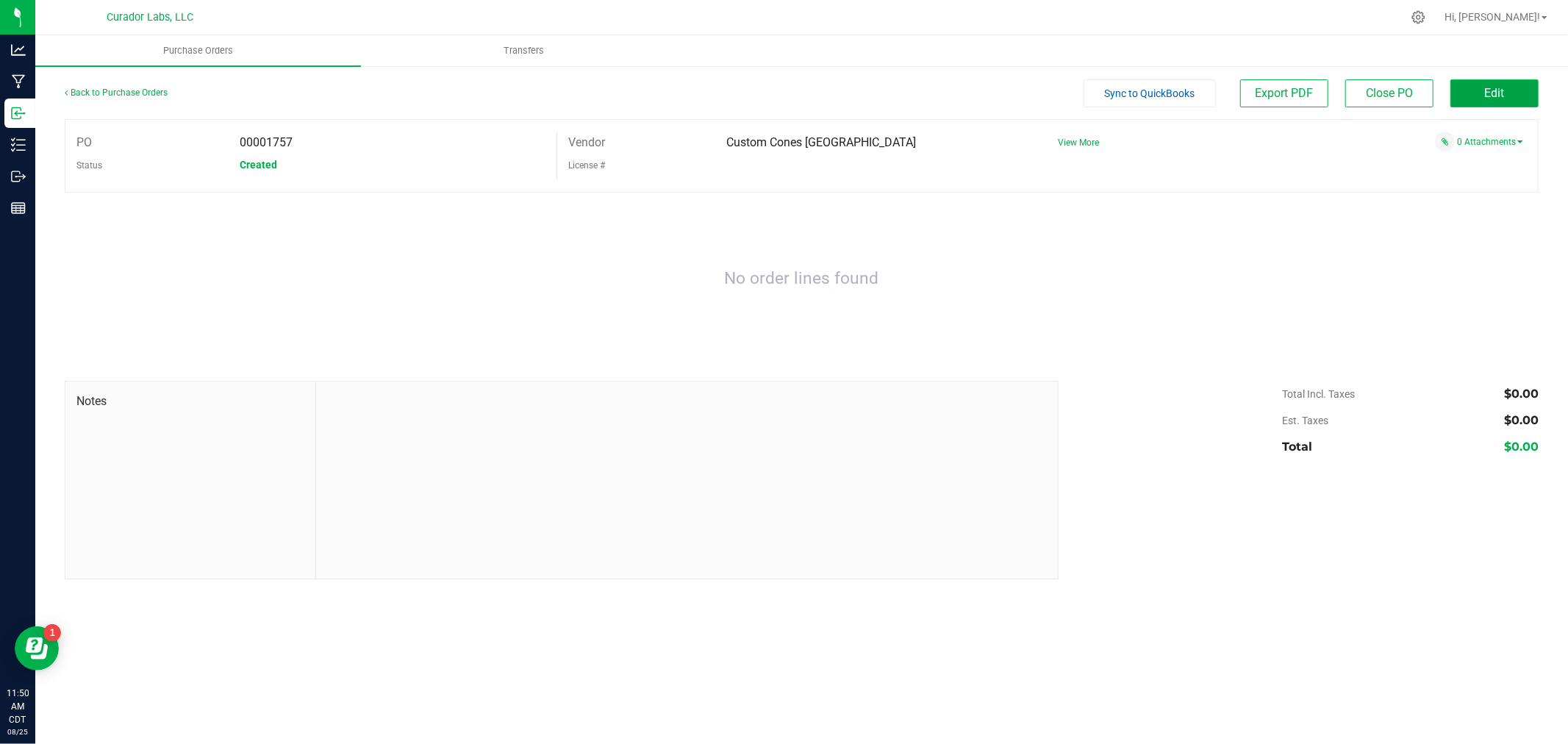
click at [1490, 101] on button "Edit" at bounding box center [1494, 93] width 88 height 28
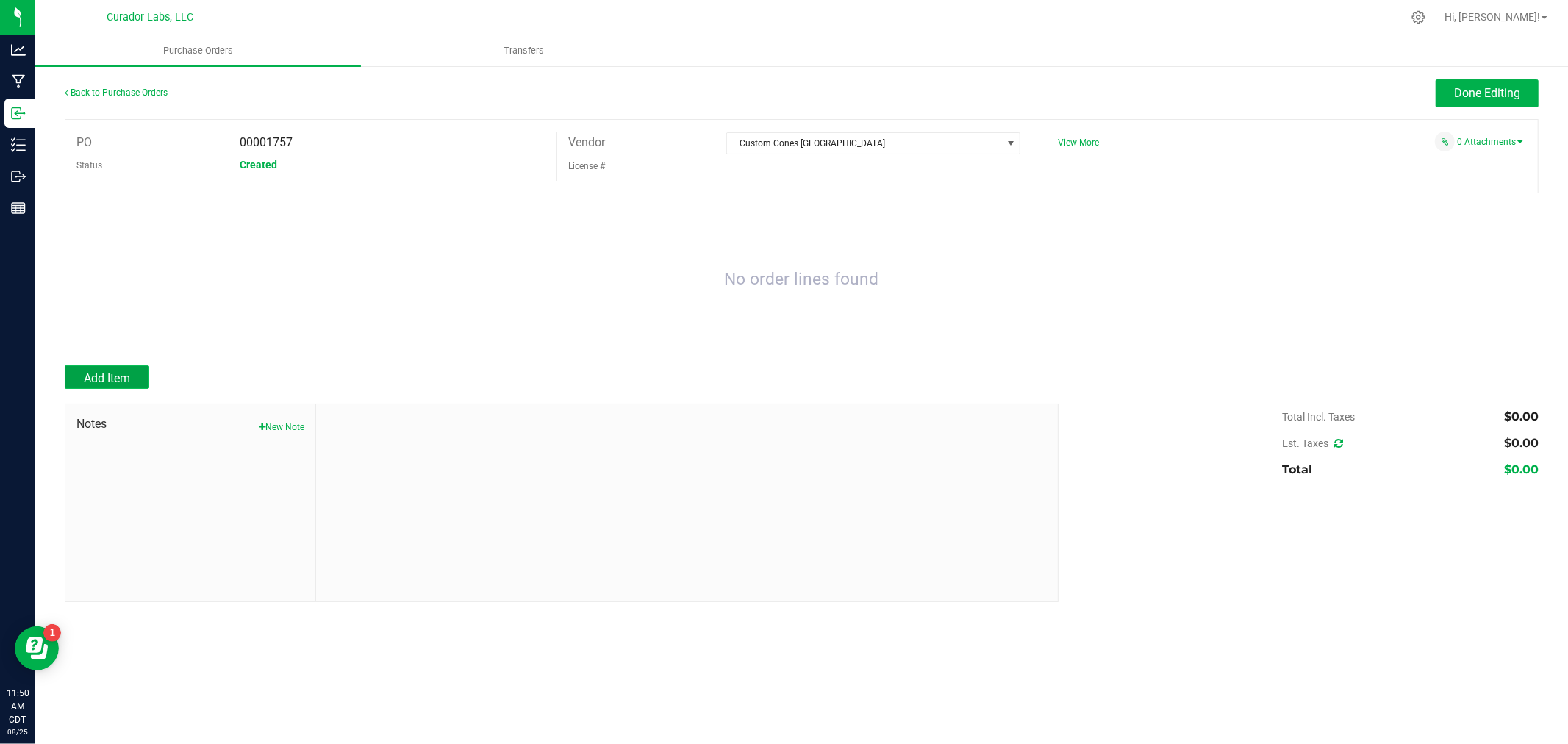
click at [113, 373] on span "Add Item" at bounding box center [107, 378] width 46 height 14
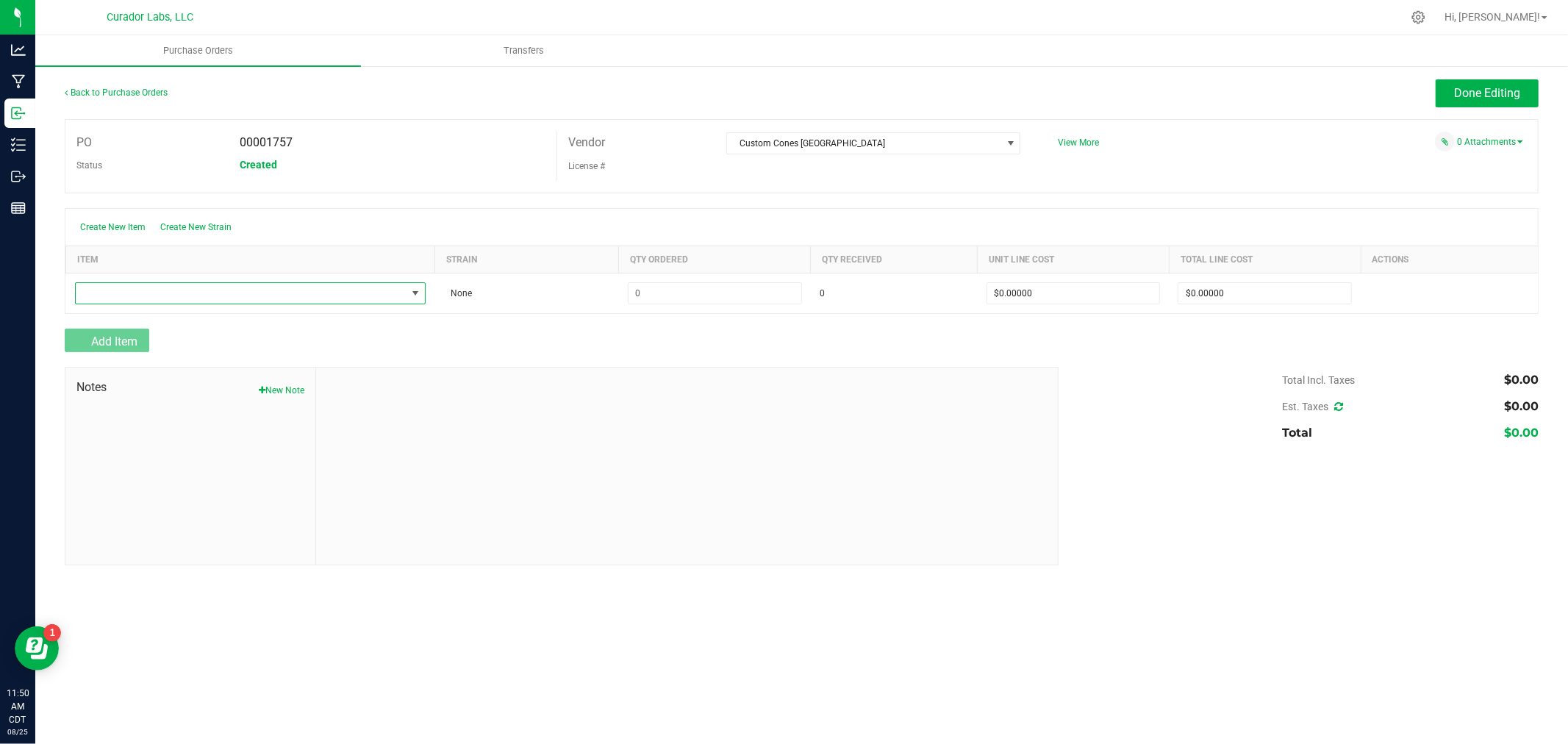
click at [148, 296] on span "NO DATA FOUND" at bounding box center [241, 294] width 332 height 21
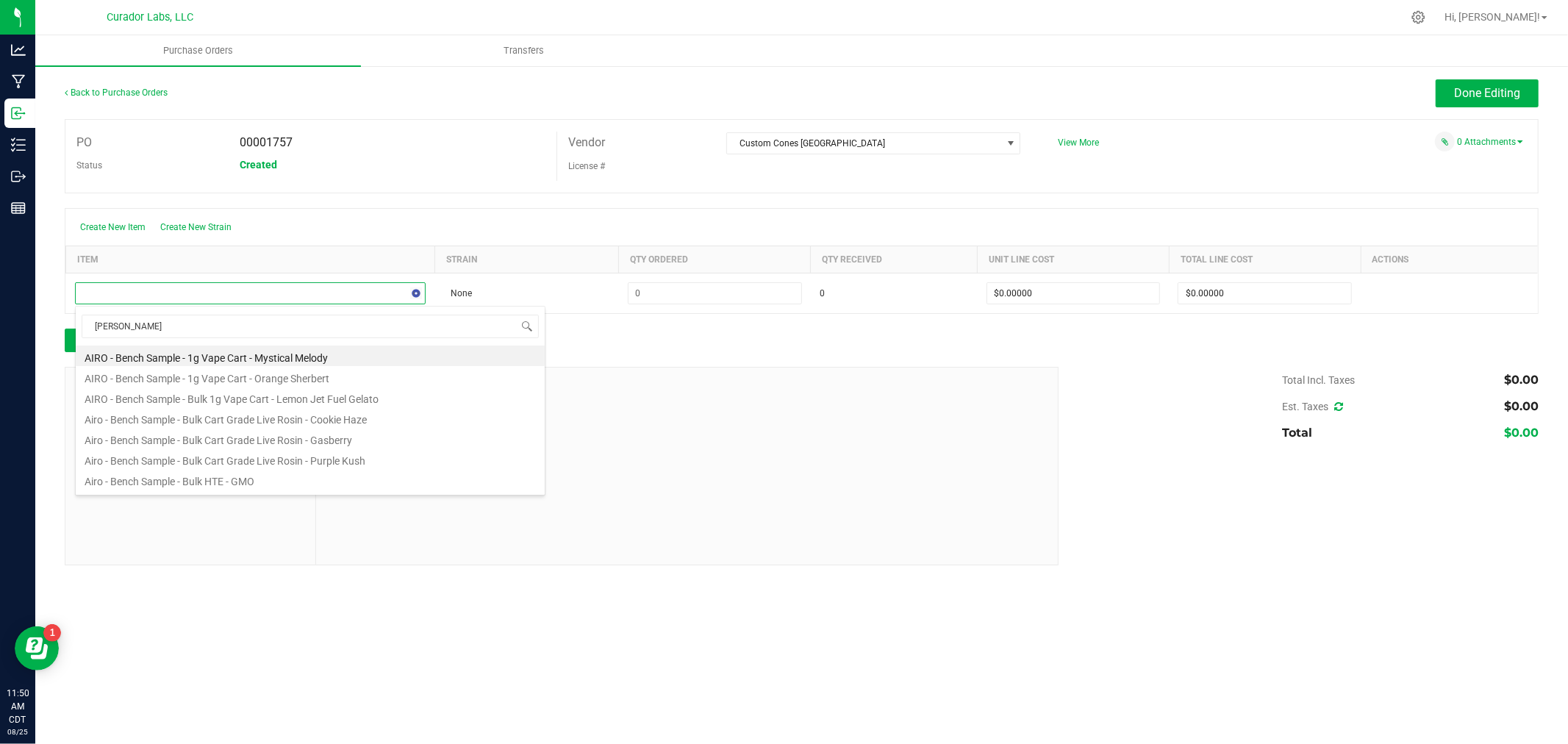
type input "bobbin"
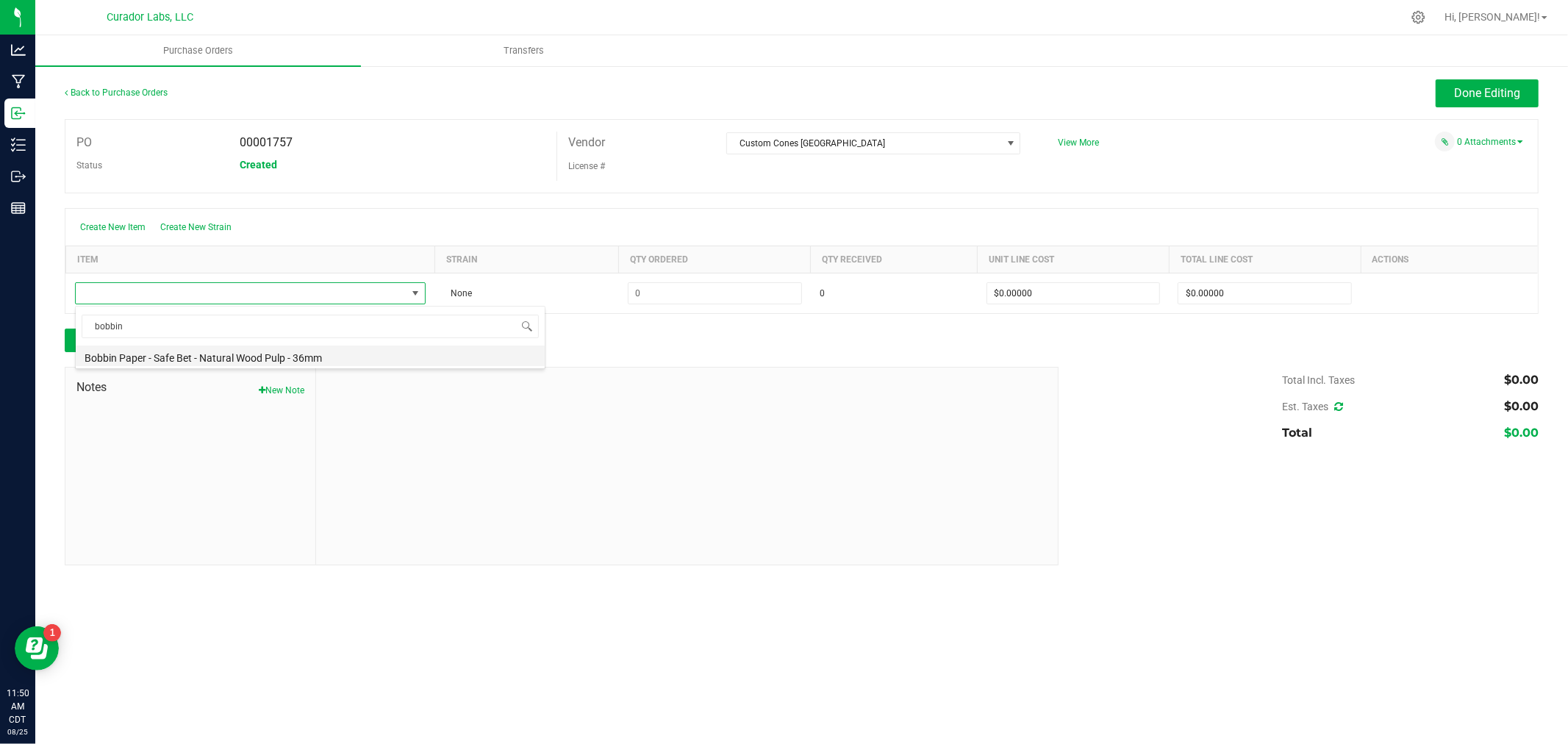
click at [174, 360] on li "Bobbin Paper - Safe Bet - Natural Wood Pulp - 36mm" at bounding box center [310, 356] width 469 height 21
type input "$0.01000"
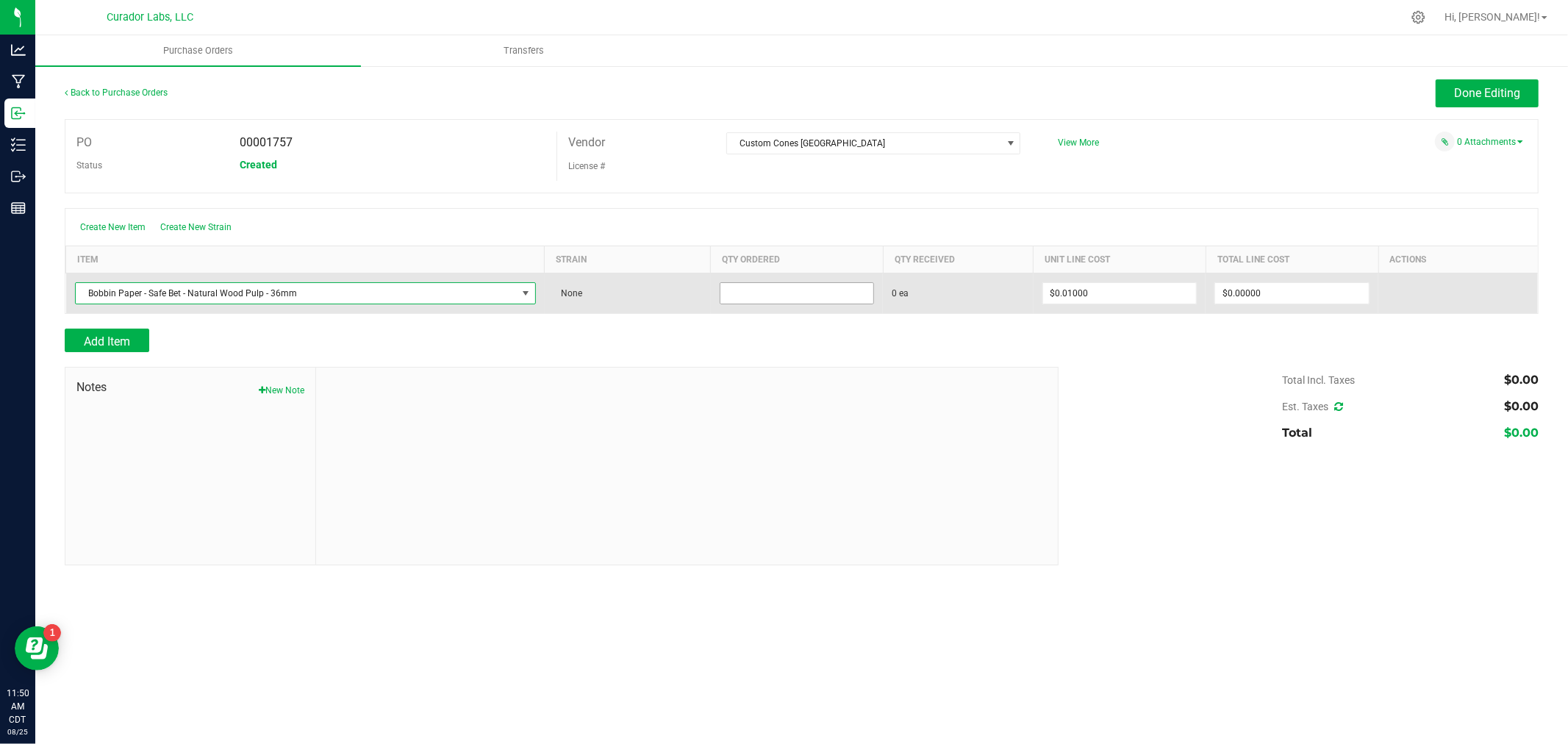
click at [746, 288] on input at bounding box center [797, 294] width 154 height 21
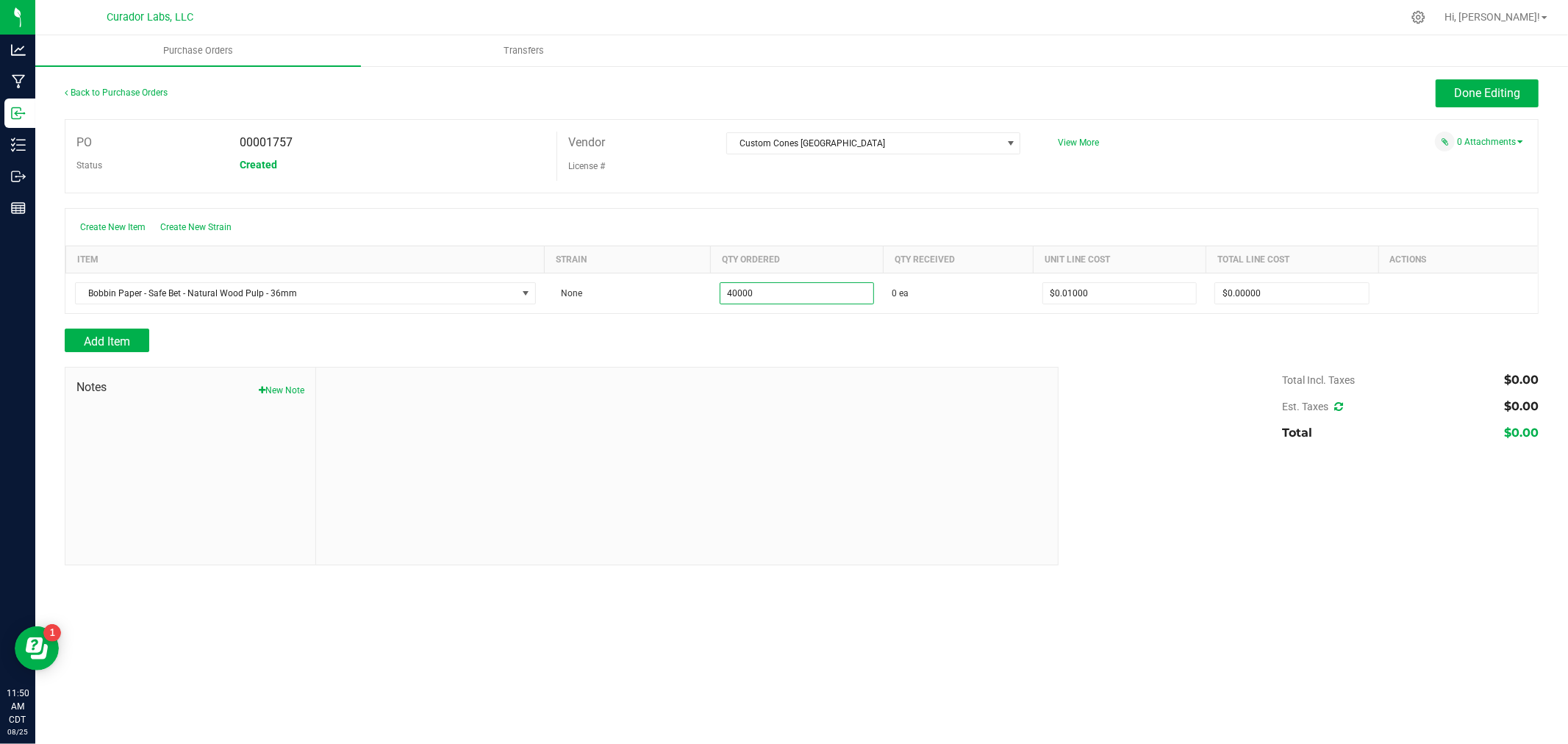
type input "40000 ea"
click at [714, 338] on div "Add Item" at bounding box center [556, 341] width 983 height 24
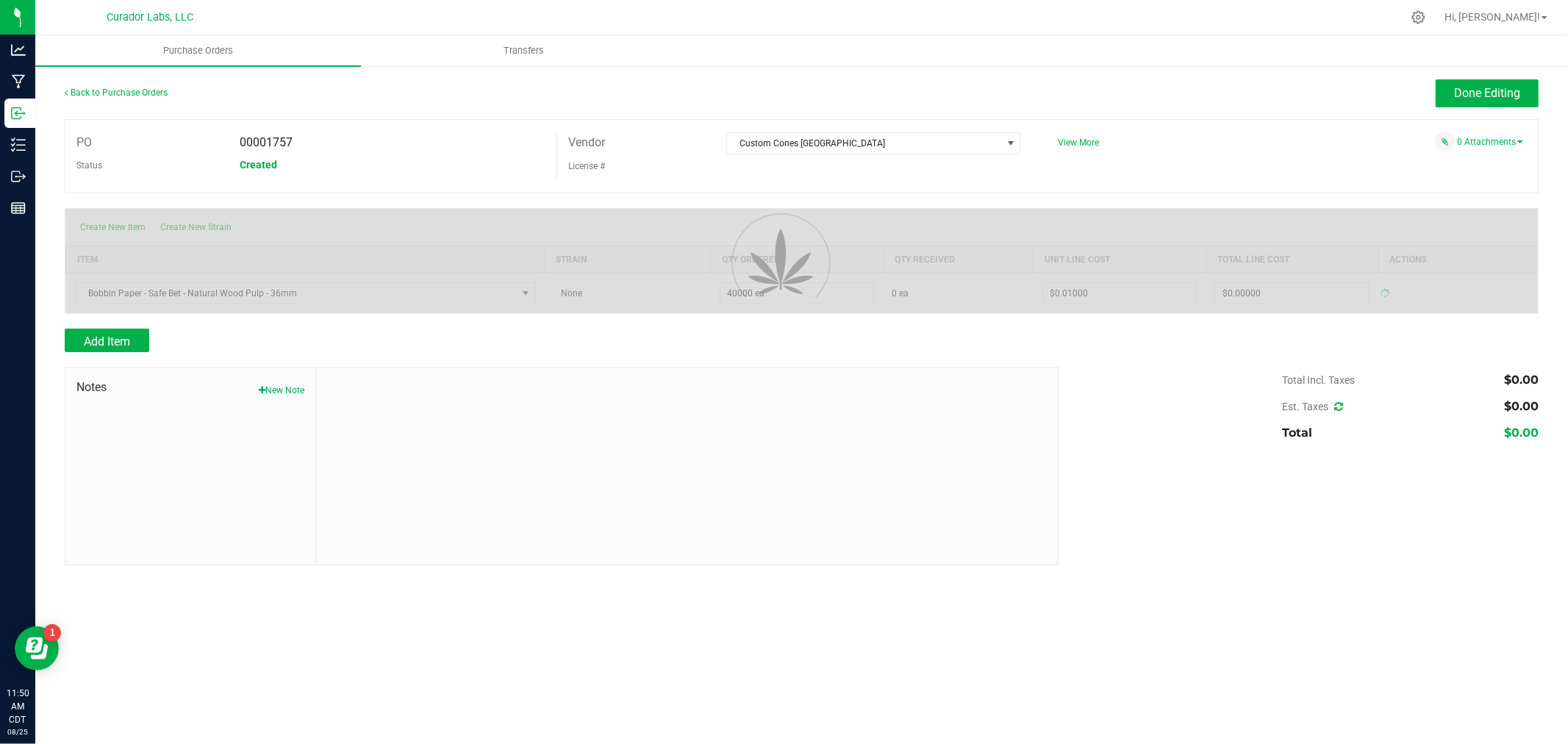
type input "$400.00000"
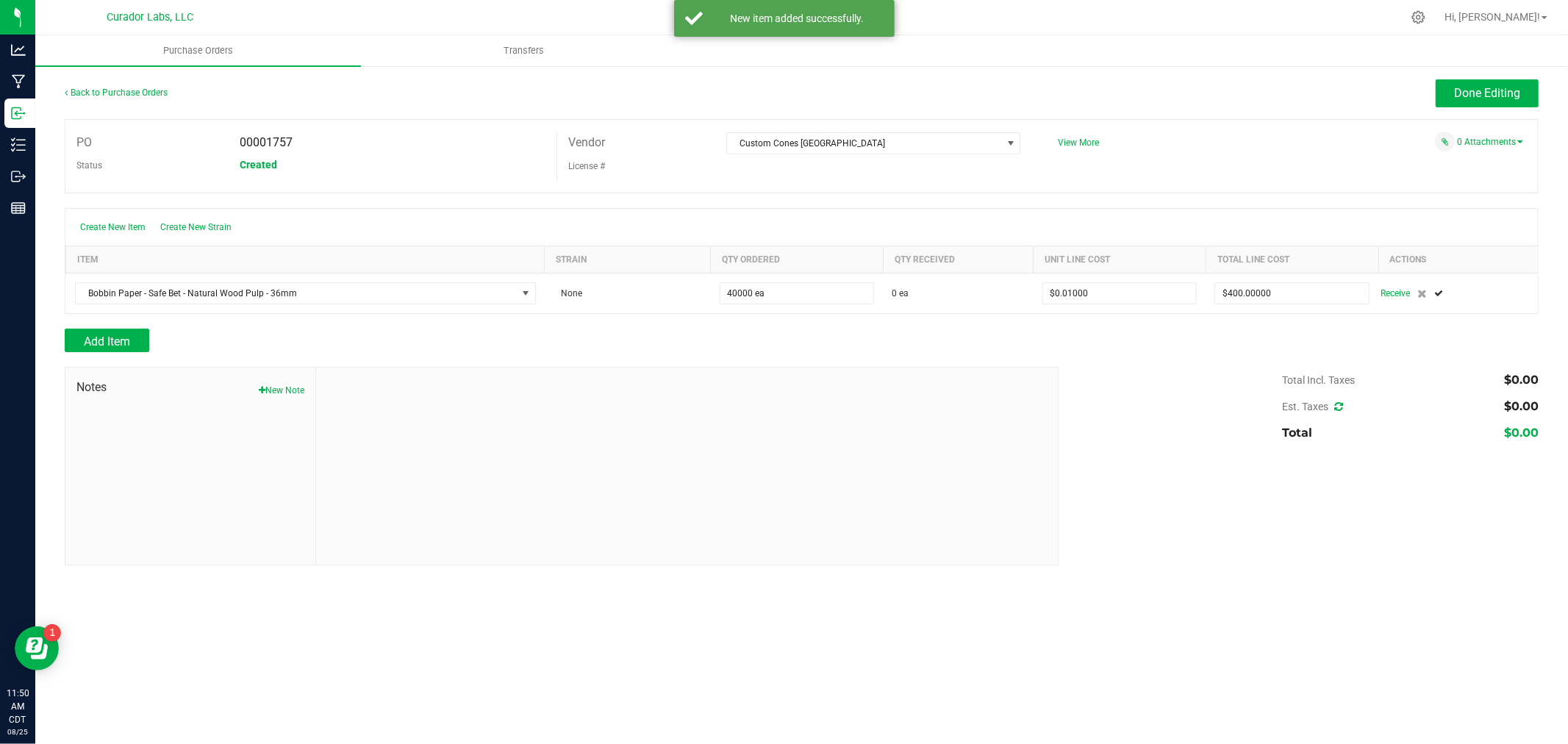
click at [1509, 71] on div "Back to Purchase Orders Done Editing PO 00001757 Status Created Vendor Custom C…" at bounding box center [802, 321] width 1533 height 515
click at [1507, 87] on span "Done Editing" at bounding box center [1487, 93] width 66 height 14
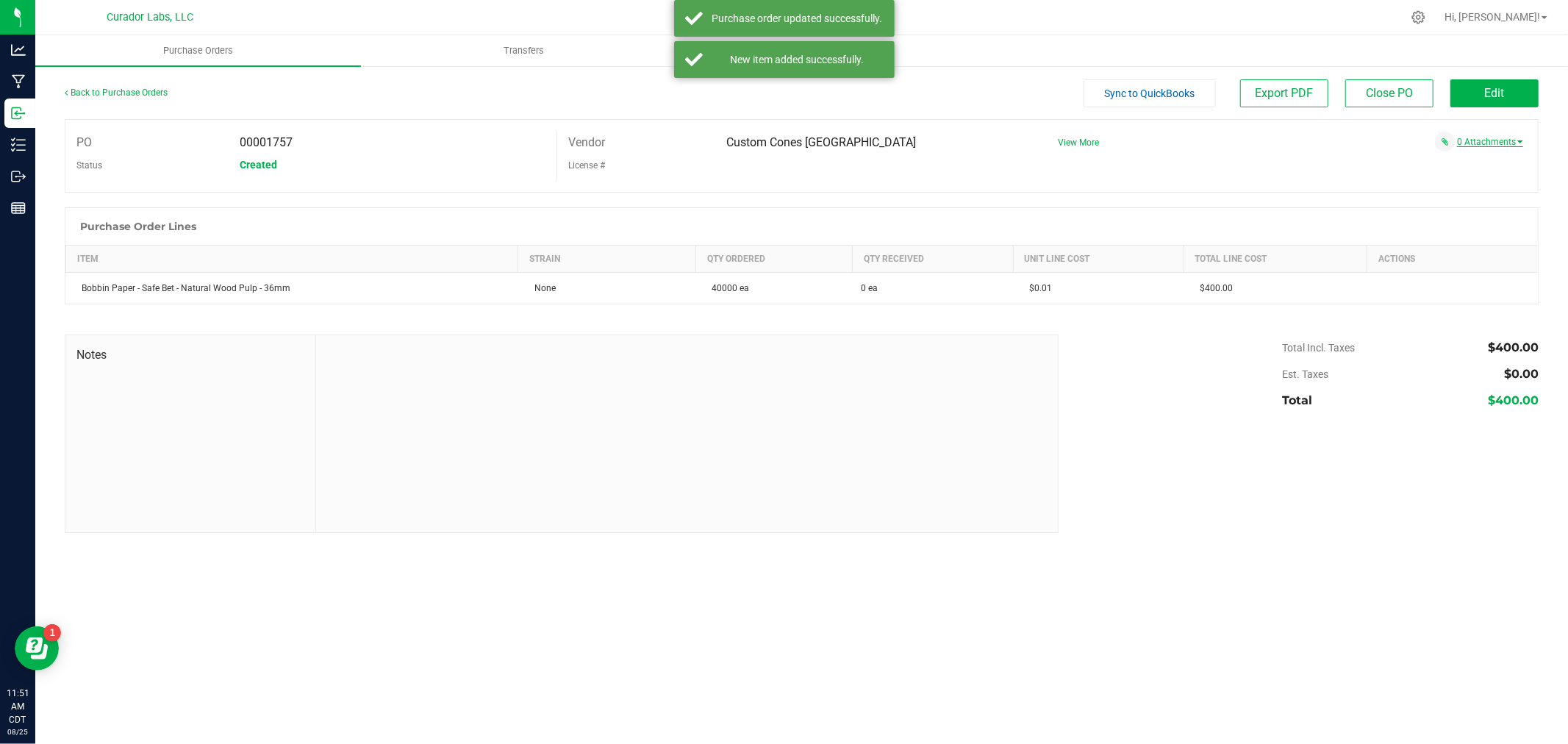
click at [1503, 138] on link "0 Attachments" at bounding box center [1490, 142] width 66 height 10
click at [1494, 163] on button "Attach new document" at bounding box center [1475, 162] width 96 height 14
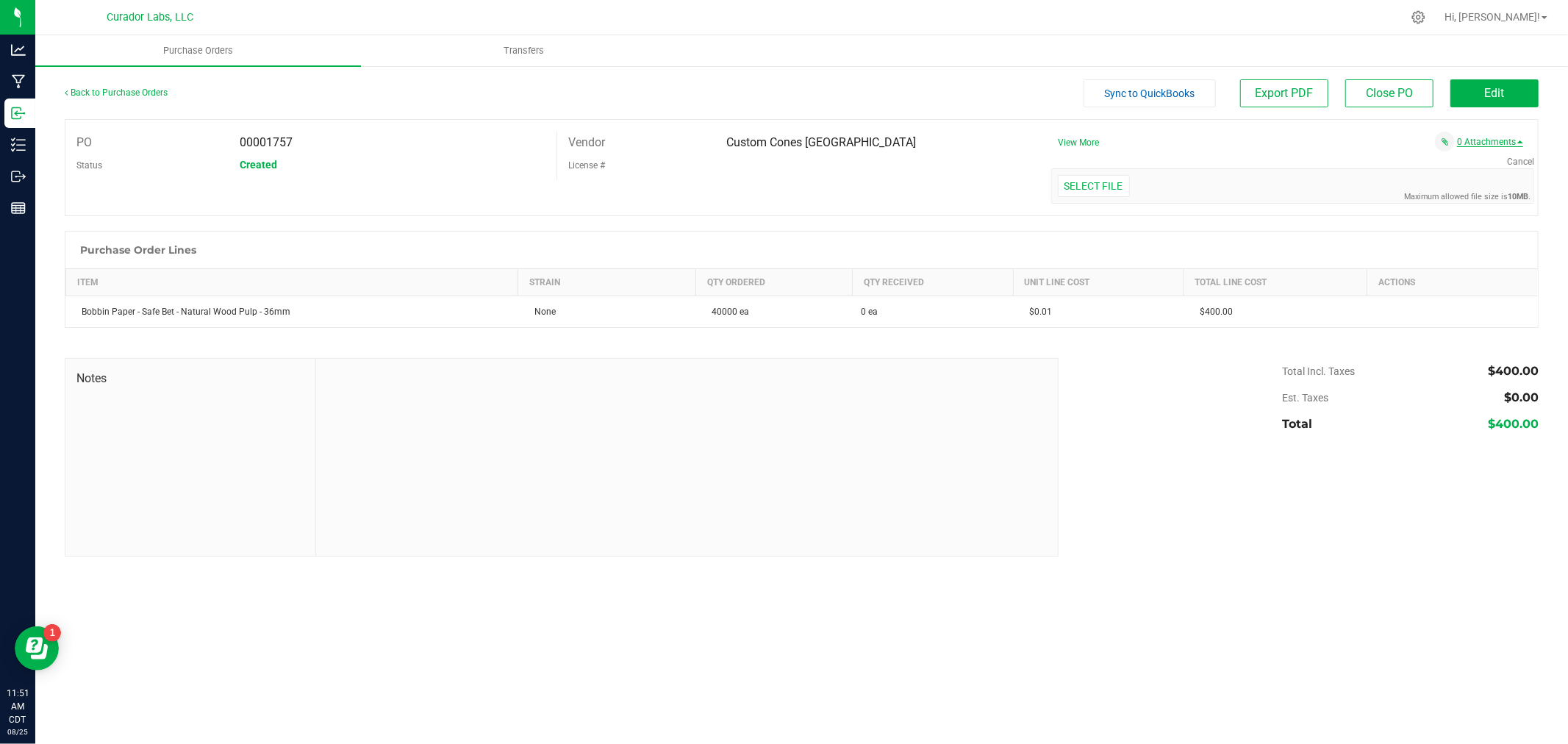
click at [1488, 145] on link "0 Attachments" at bounding box center [1490, 142] width 66 height 10
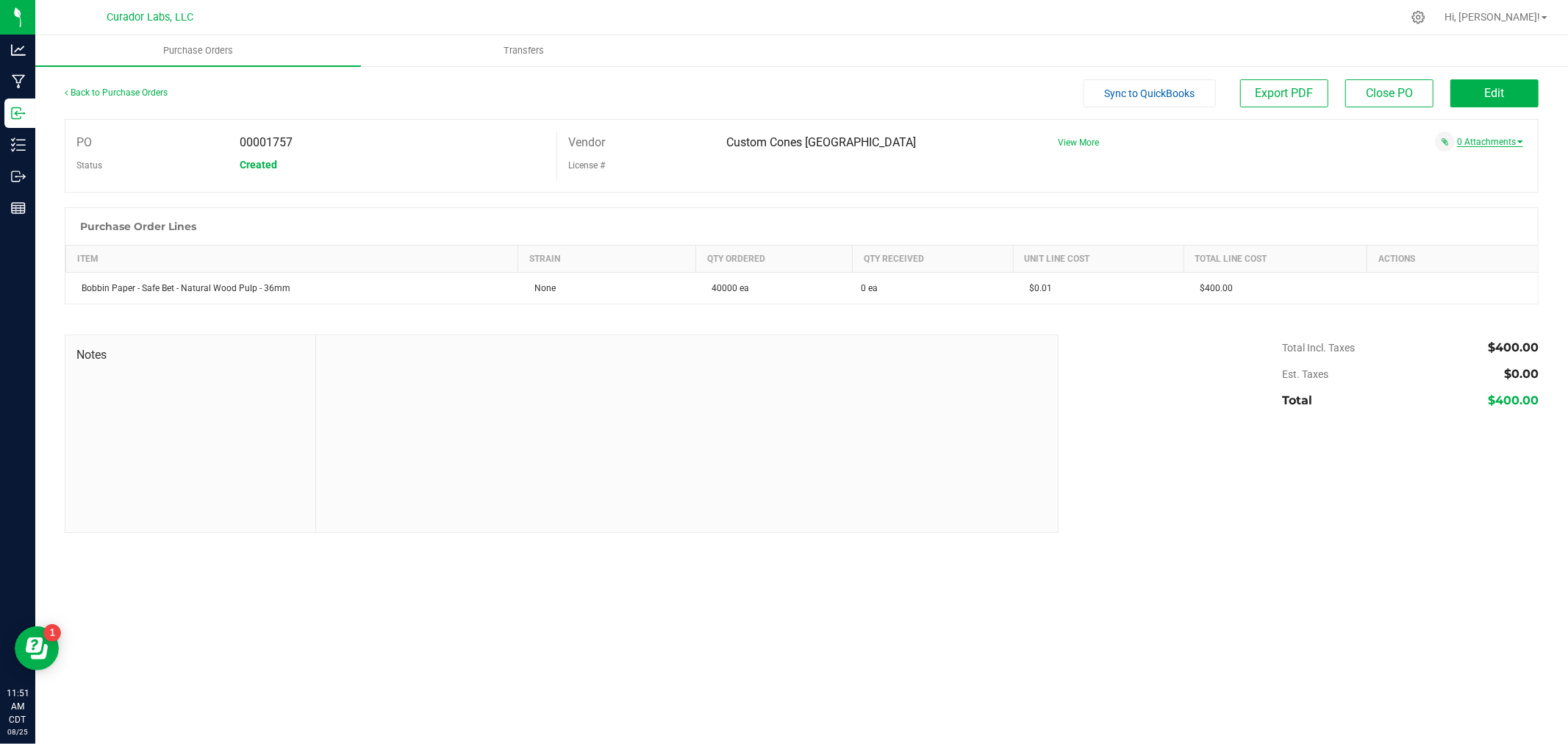
click at [1468, 139] on link "0 Attachments" at bounding box center [1490, 142] width 66 height 10
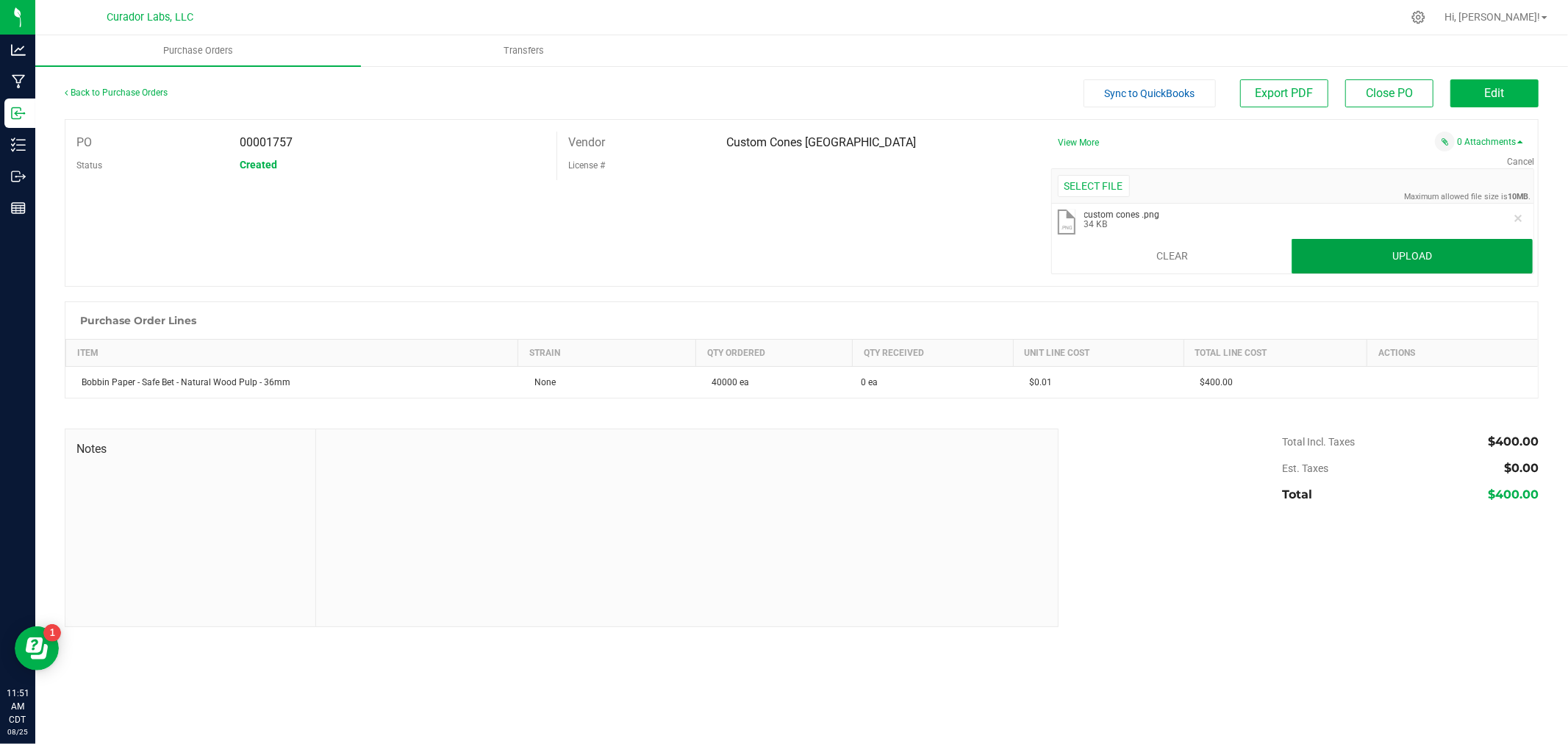
click at [1402, 247] on button "Upload" at bounding box center [1412, 256] width 241 height 35
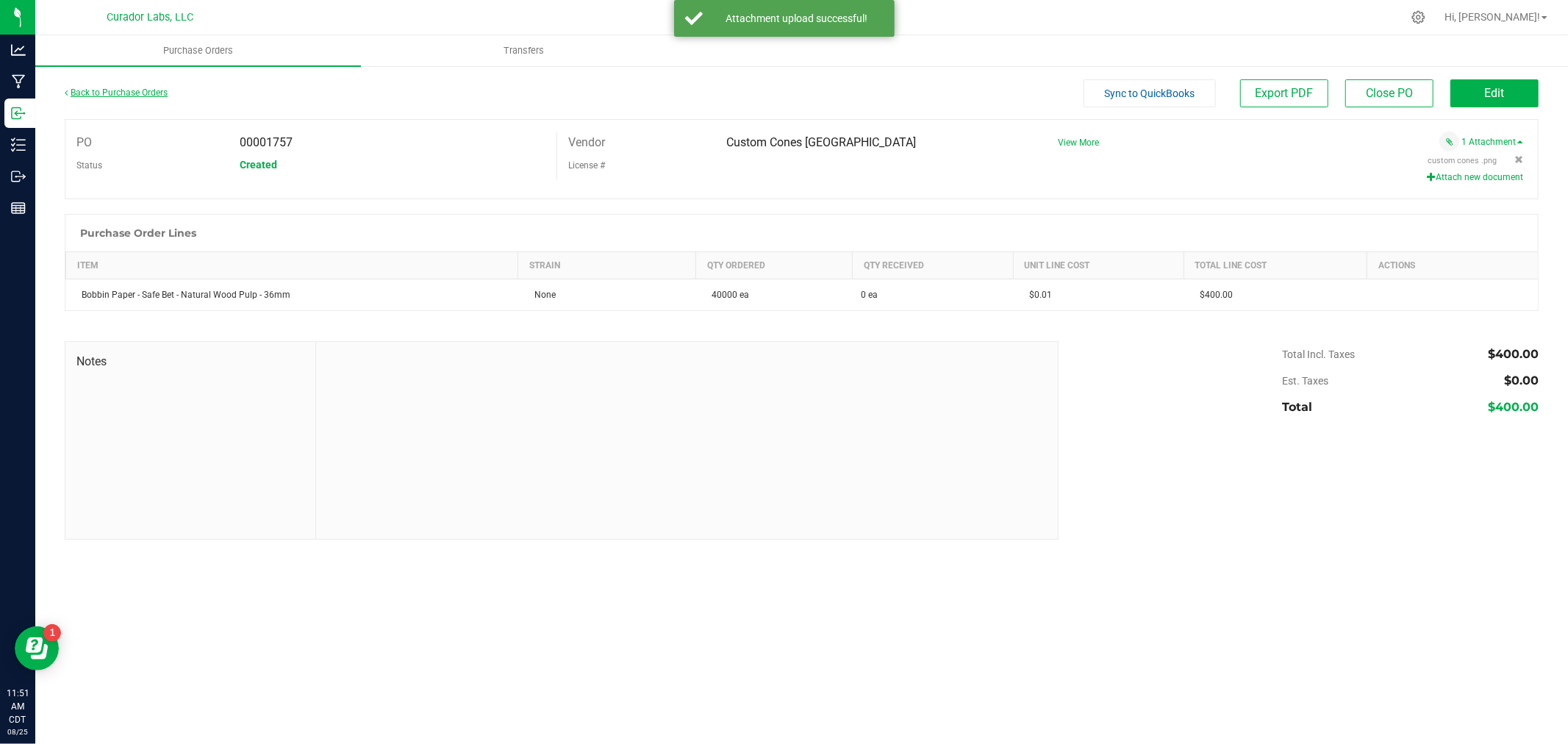
click at [123, 96] on link "Back to Purchase Orders" at bounding box center [115, 92] width 103 height 10
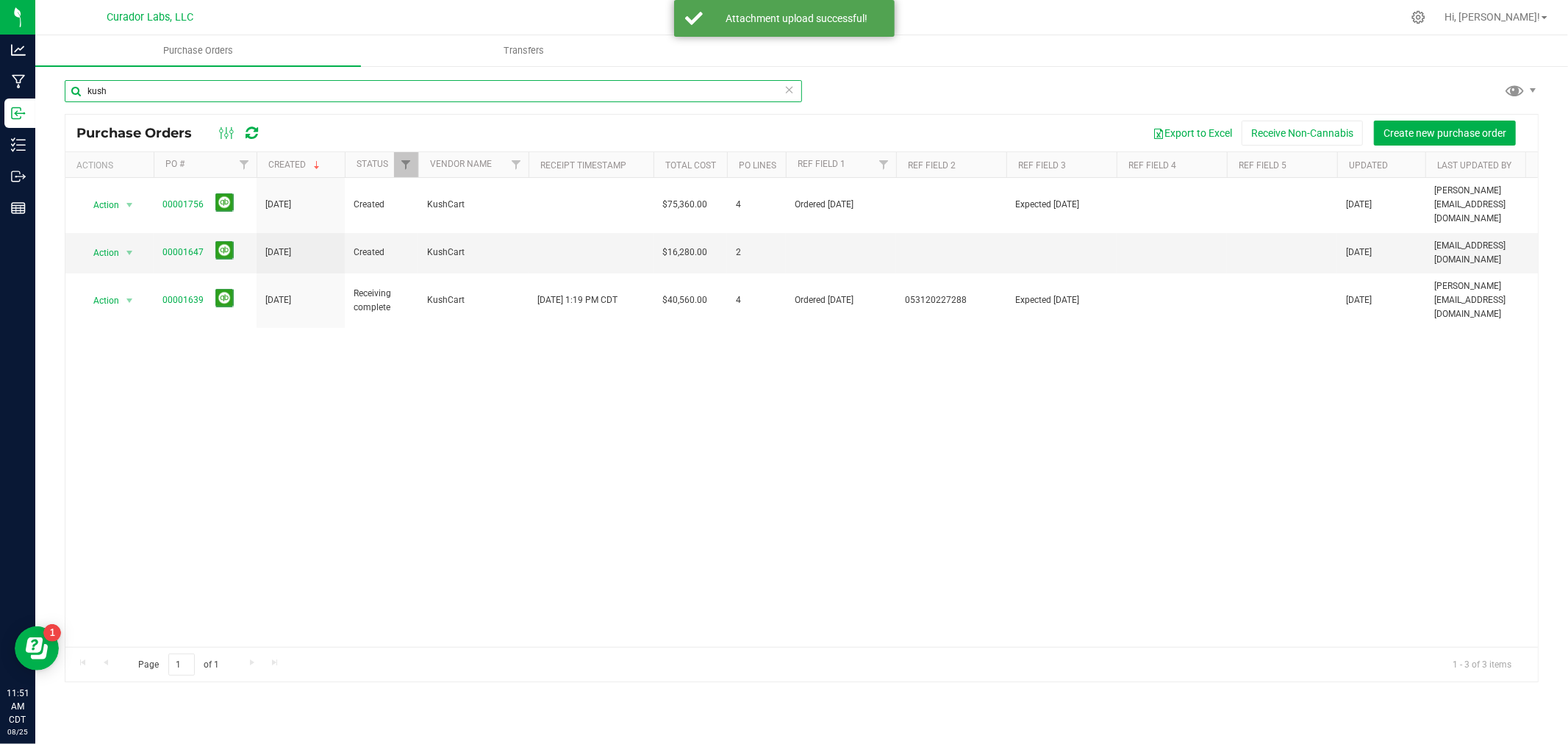
click at [123, 96] on input "kush" at bounding box center [433, 92] width 737 height 22
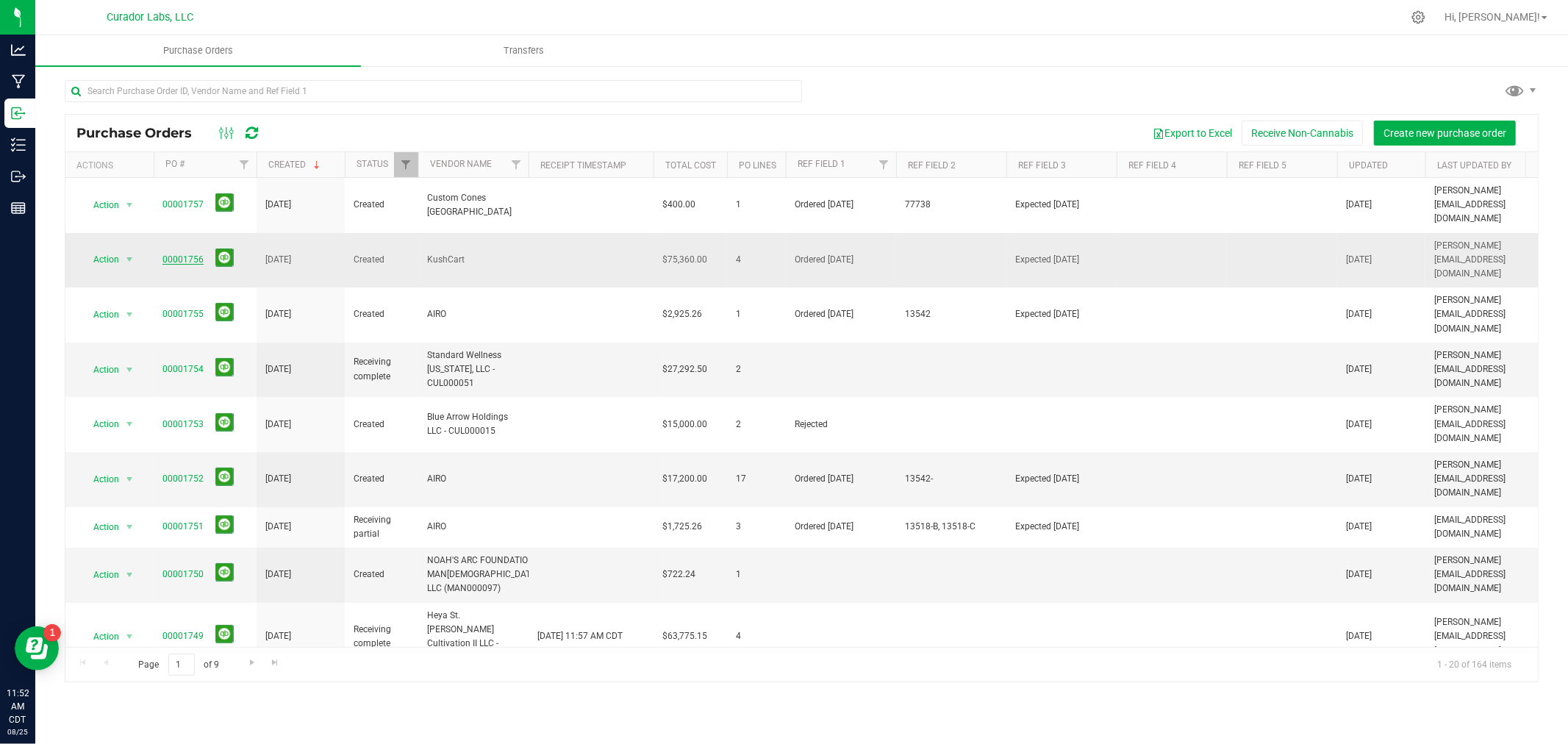
drag, startPoint x: 201, startPoint y: 231, endPoint x: 181, endPoint y: 231, distance: 20.0
click at [181, 248] on span "00001756" at bounding box center [205, 259] width 85 height 23
copy link "1756"
click at [192, 253] on span "00001756" at bounding box center [183, 260] width 41 height 14
click at [188, 255] on link "00001756" at bounding box center [183, 259] width 41 height 10
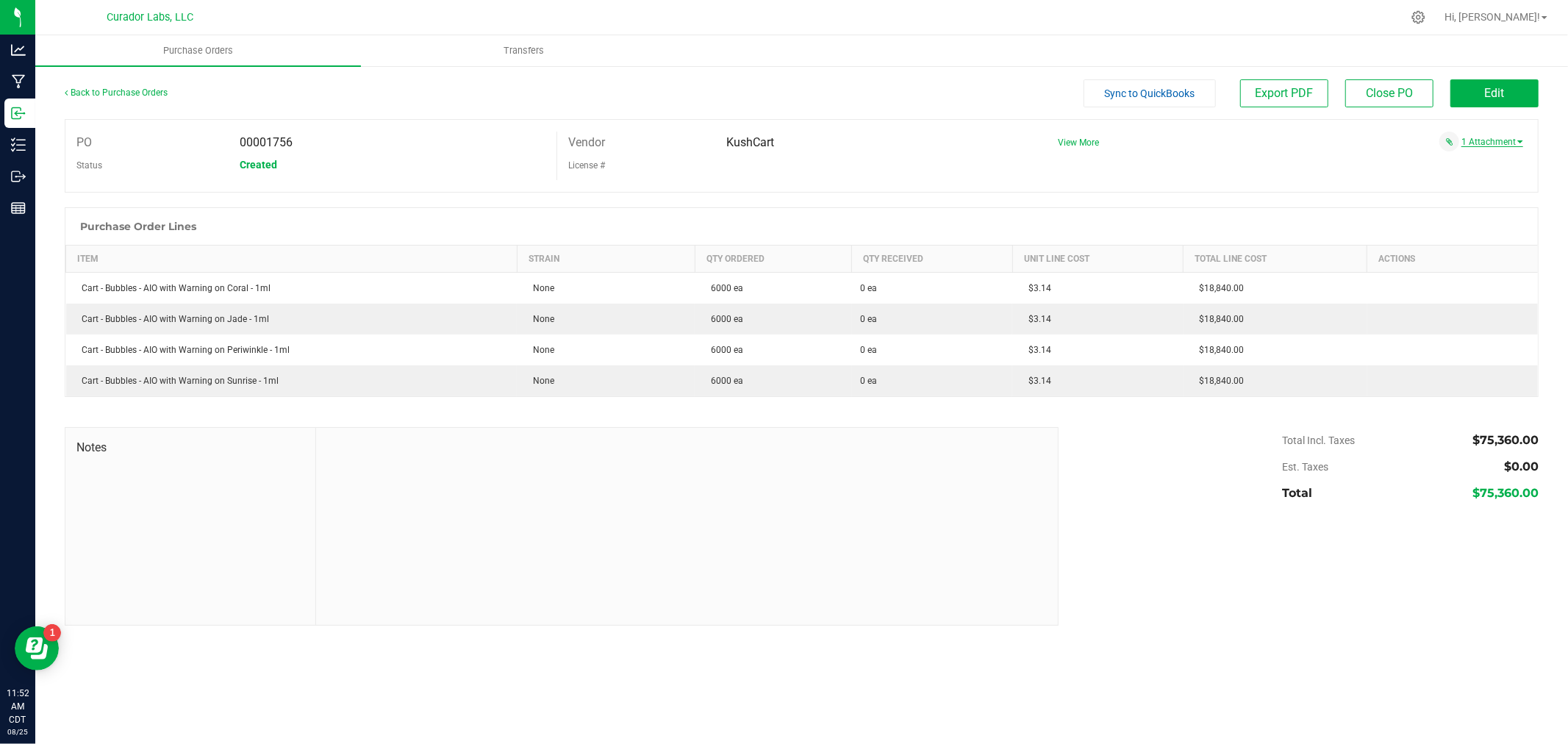
click at [1481, 142] on link "1 Attachment" at bounding box center [1492, 142] width 62 height 10
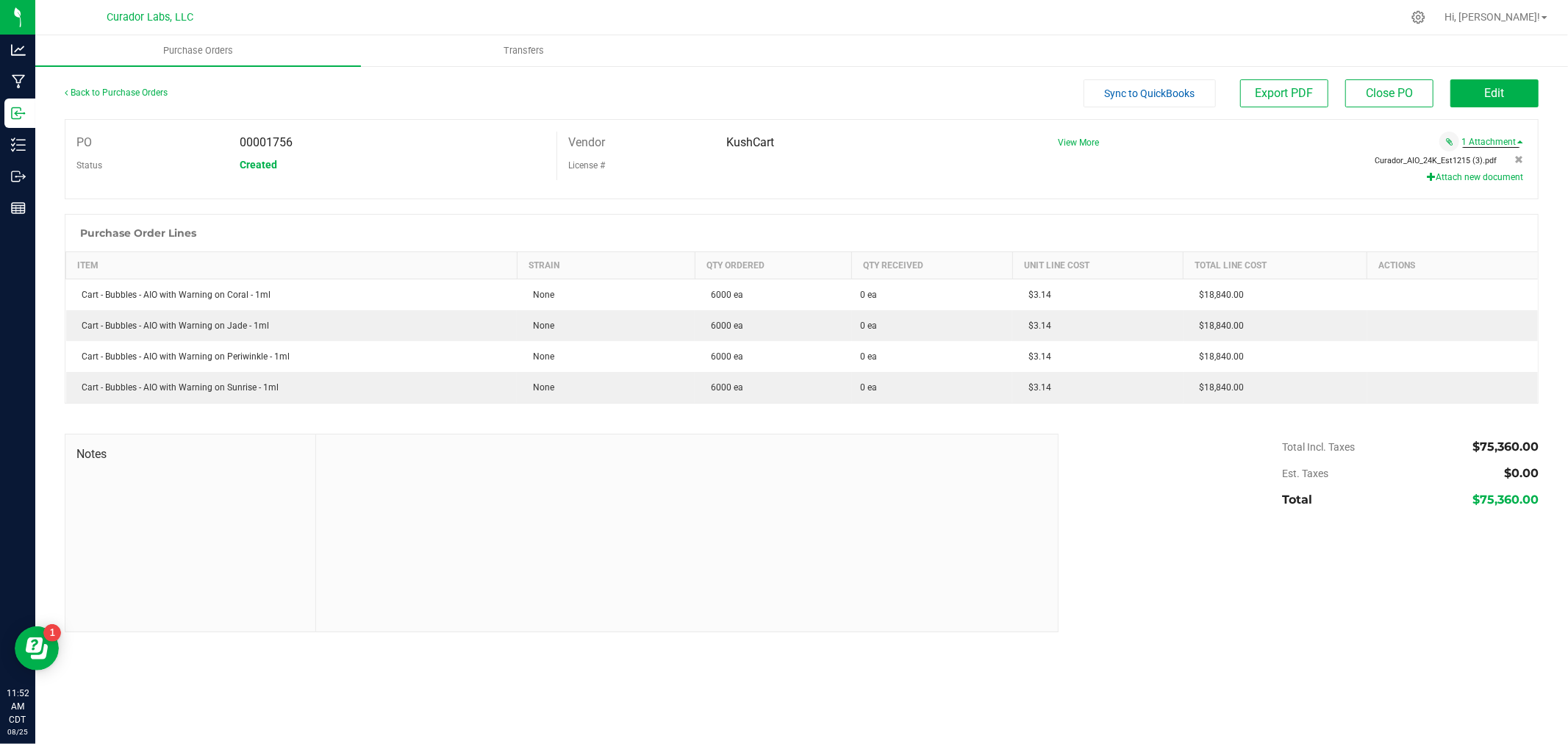
click at [1466, 158] on span "Curador_AIO_24K_Est1215 (3).pdf" at bounding box center [1436, 161] width 122 height 10
